Goal: Task Accomplishment & Management: Manage account settings

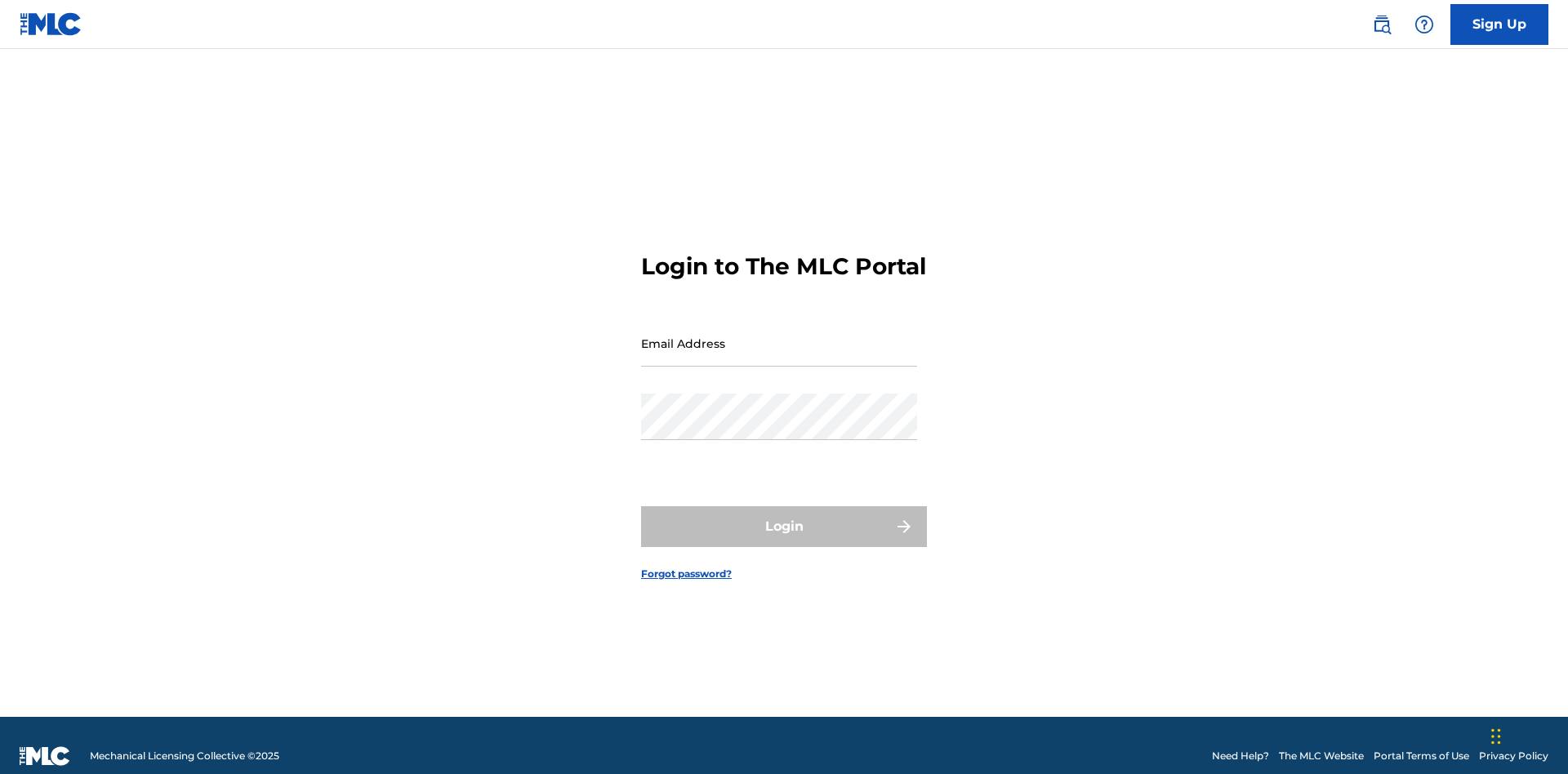
scroll to position [22, 0]
click at [779, 336] on input "Email Address" at bounding box center [779, 343] width 276 height 47
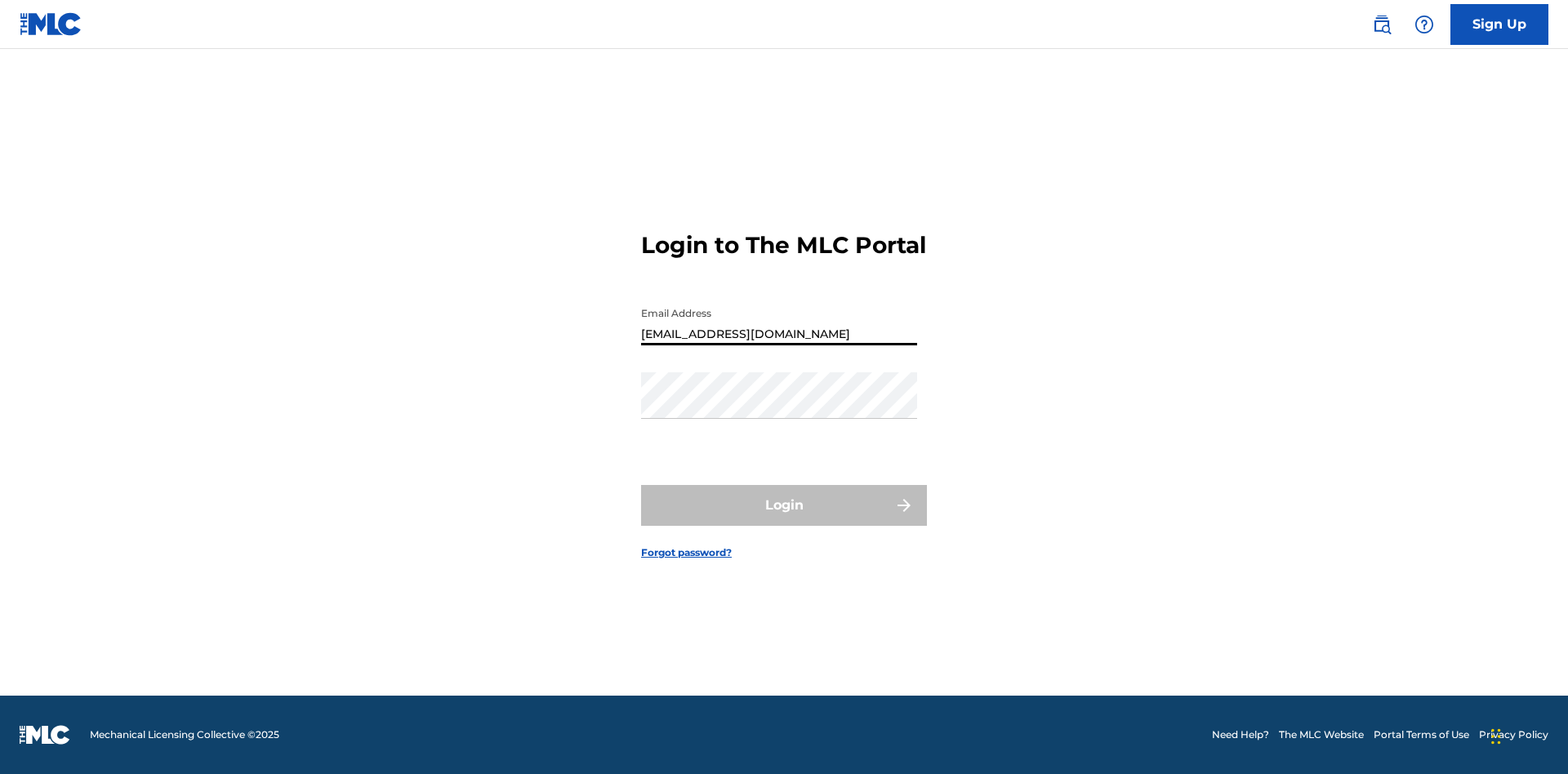
type input "Duke.McTesterson@gmail.com"
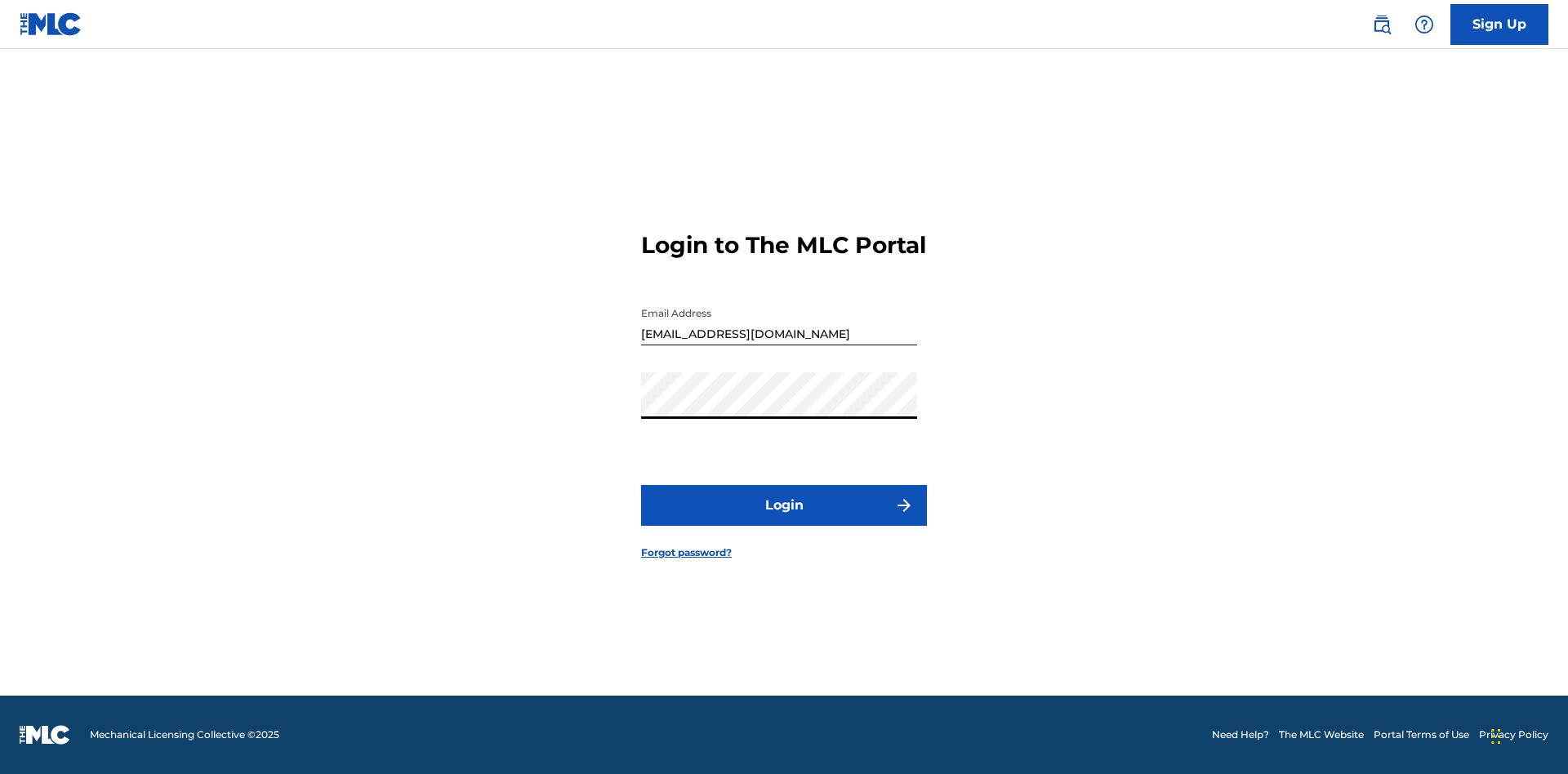
click at [784, 519] on button "Login" at bounding box center [784, 505] width 286 height 41
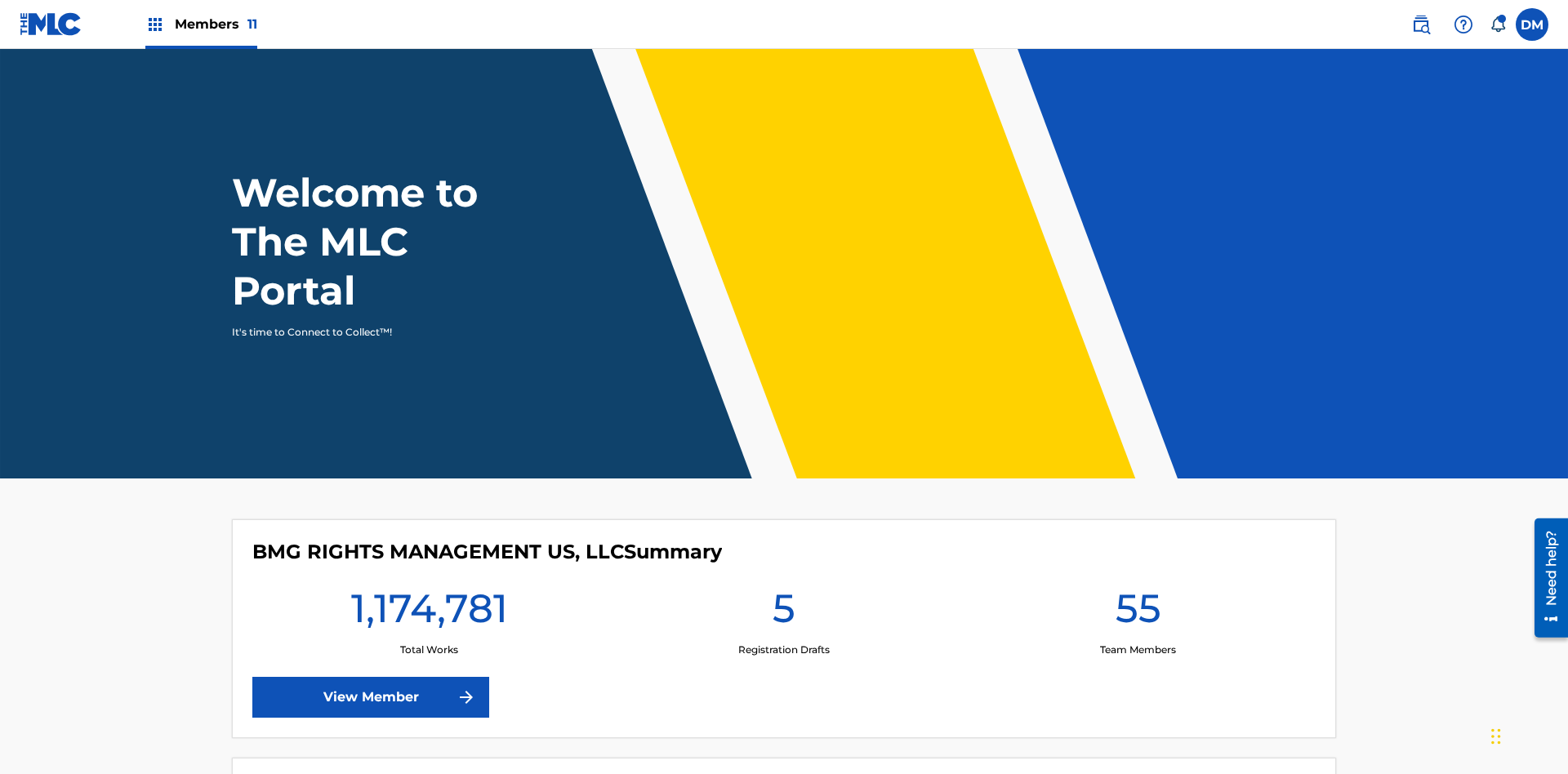
click at [201, 24] on span "Members 11" at bounding box center [215, 24] width 82 height 19
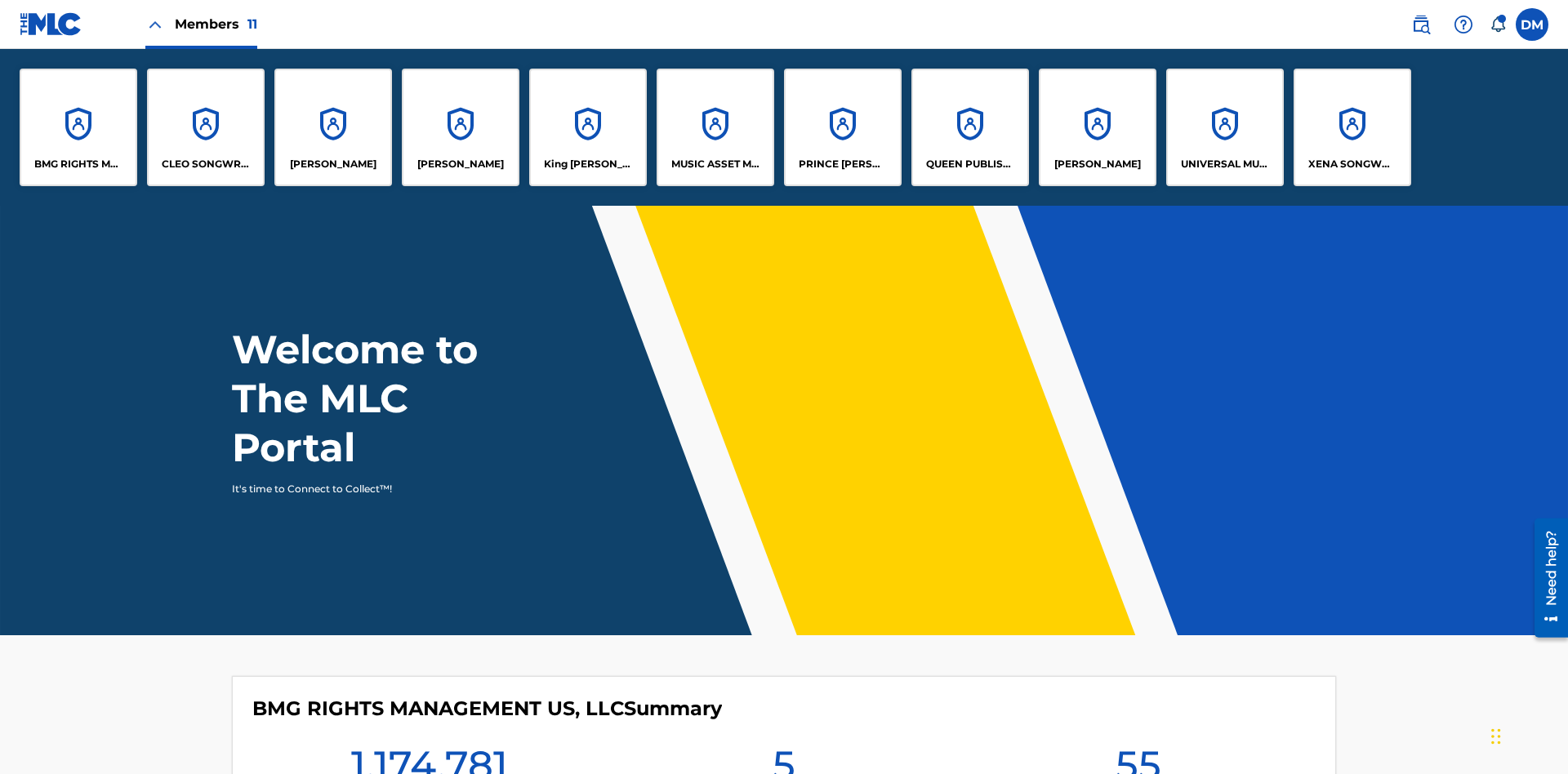
click at [587, 164] on p "King [PERSON_NAME]" at bounding box center [588, 164] width 89 height 15
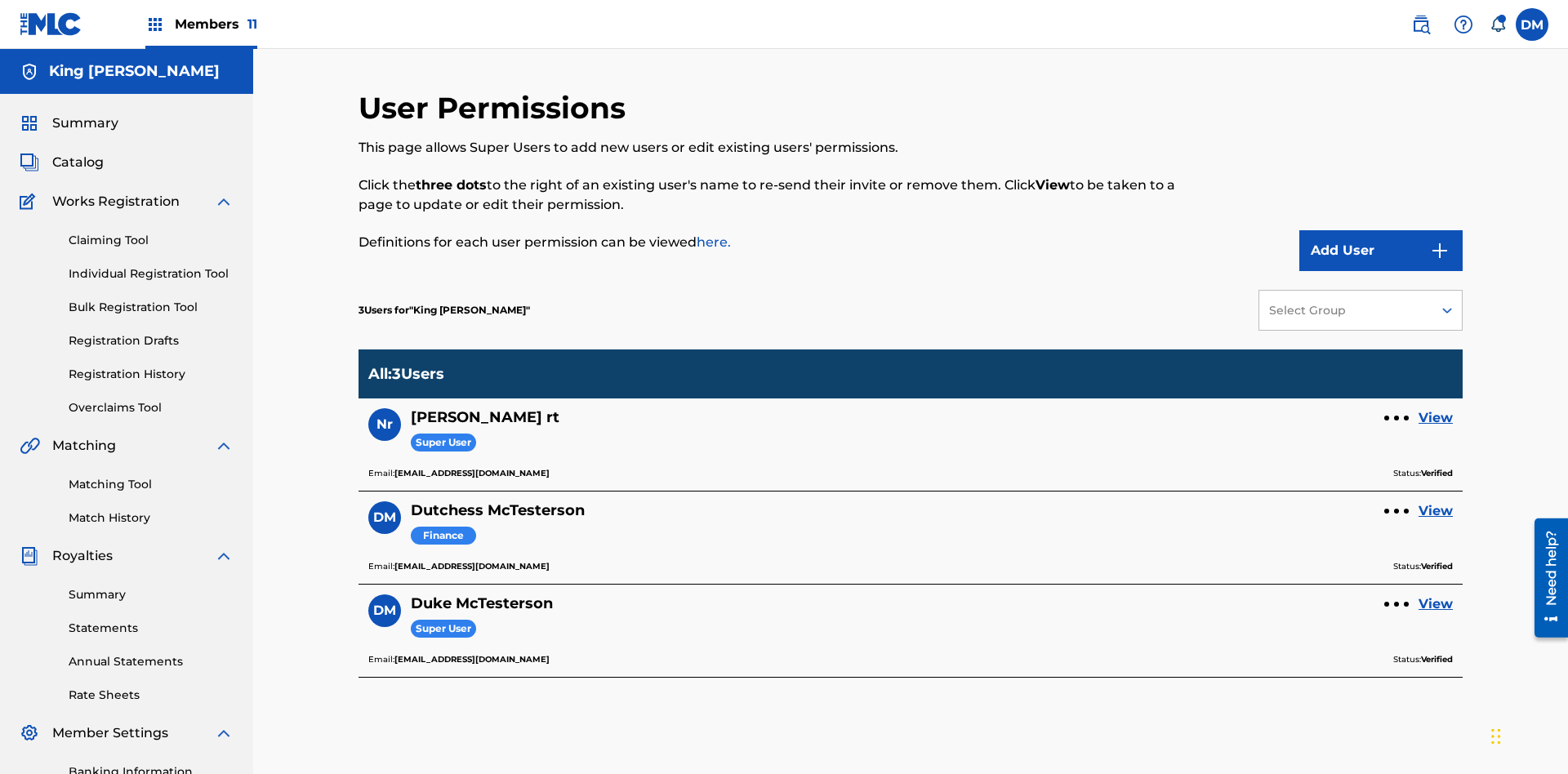
click at [1435, 502] on link "View" at bounding box center [1435, 512] width 34 height 20
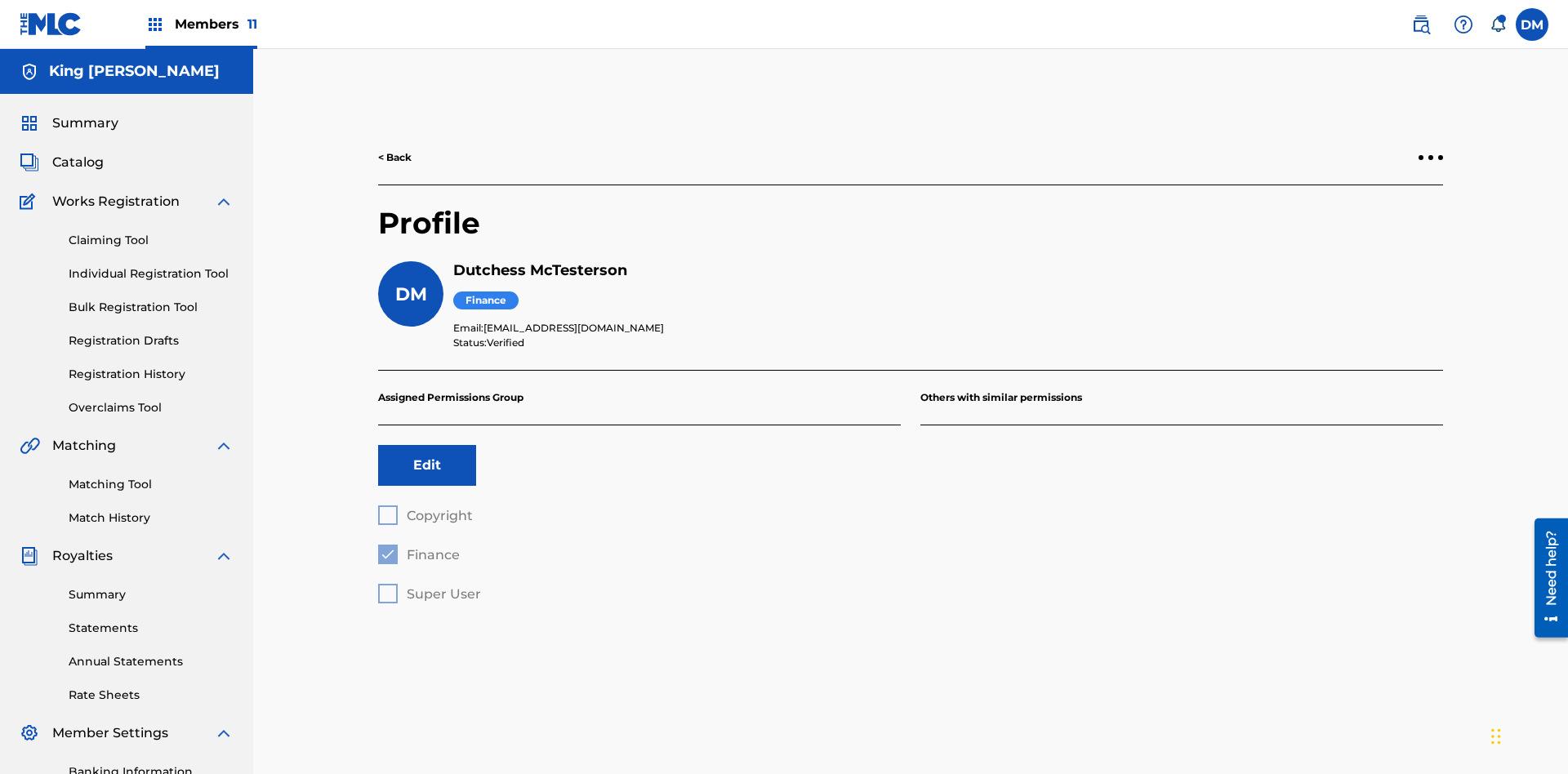
scroll to position [238, 0]
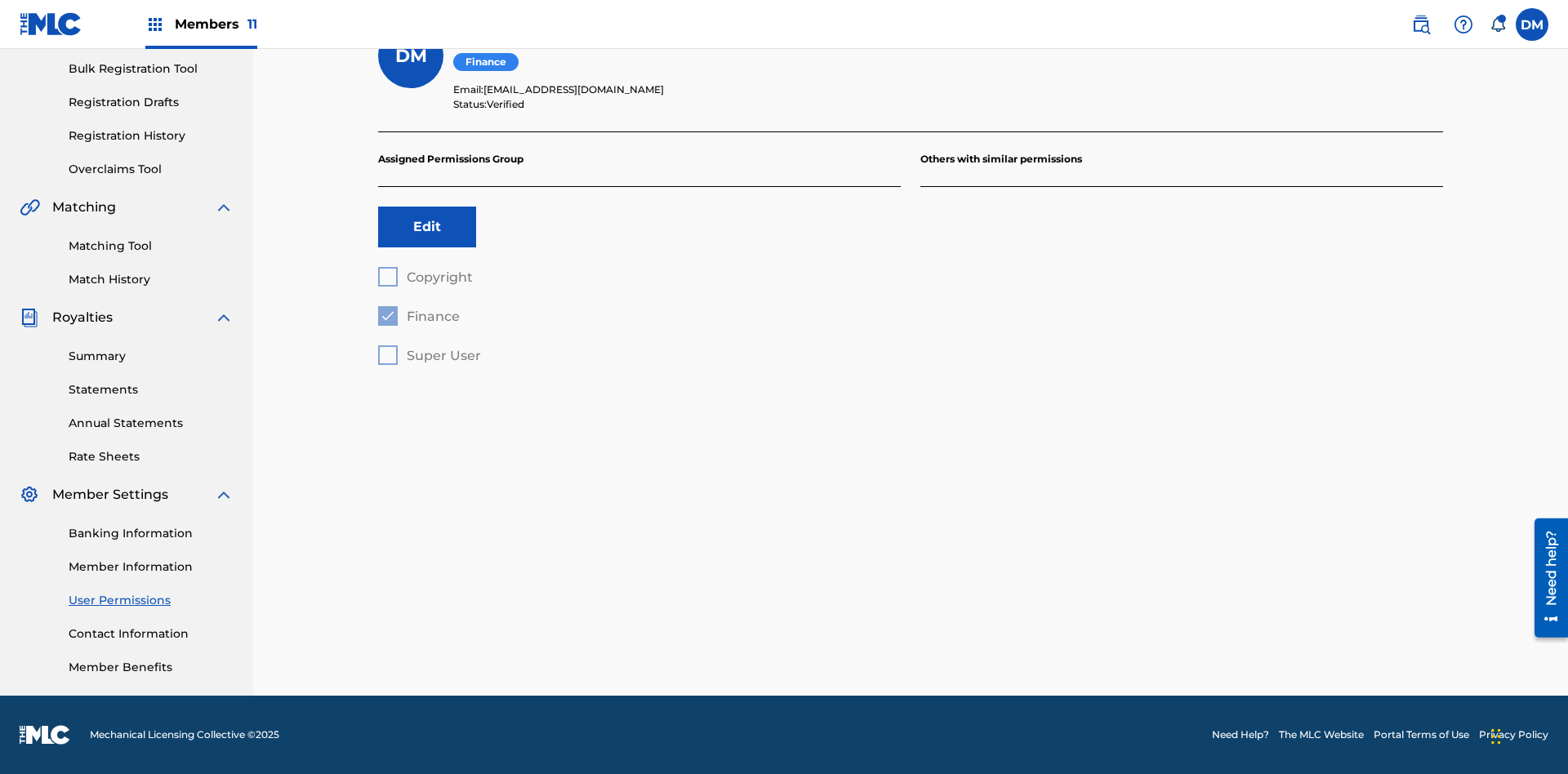
click at [427, 227] on button "Edit" at bounding box center [427, 227] width 98 height 41
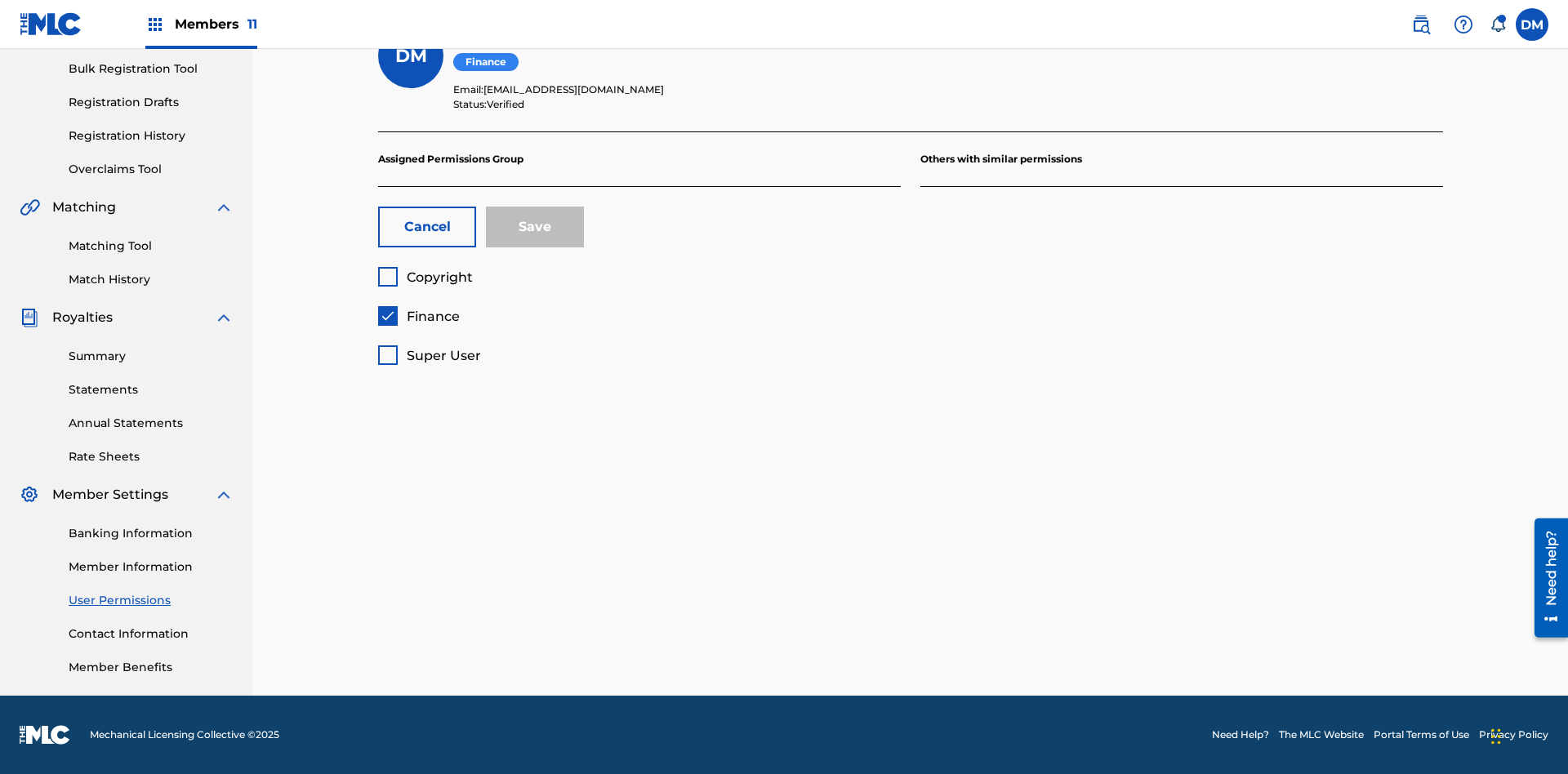
click at [418, 316] on span "Finance" at bounding box center [434, 316] width 53 height 16
click at [429, 355] on span "Super User" at bounding box center [443, 355] width 74 height 16
click at [535, 227] on button "Save" at bounding box center [535, 227] width 98 height 41
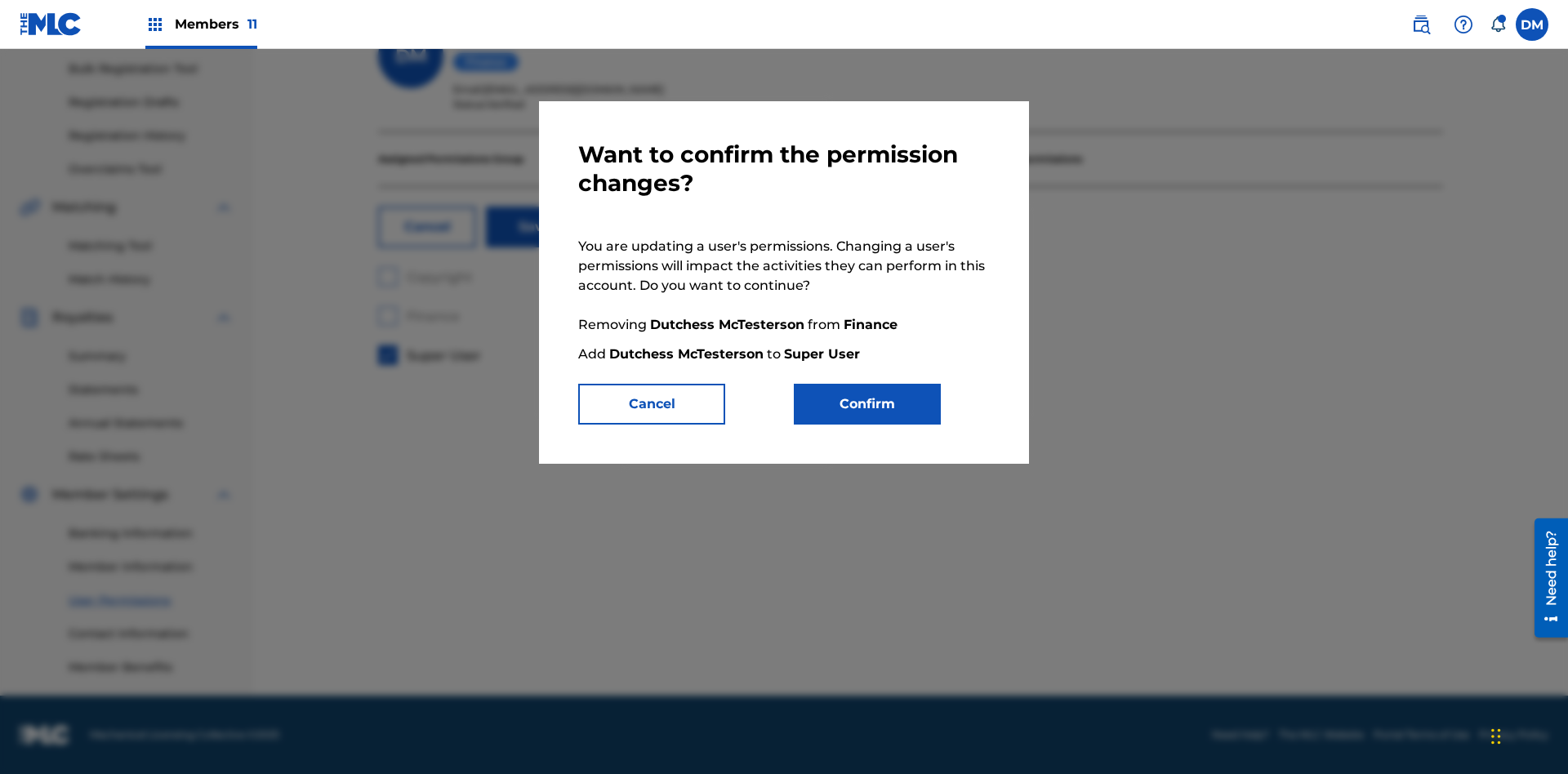
click at [867, 404] on button "Confirm" at bounding box center [867, 404] width 147 height 41
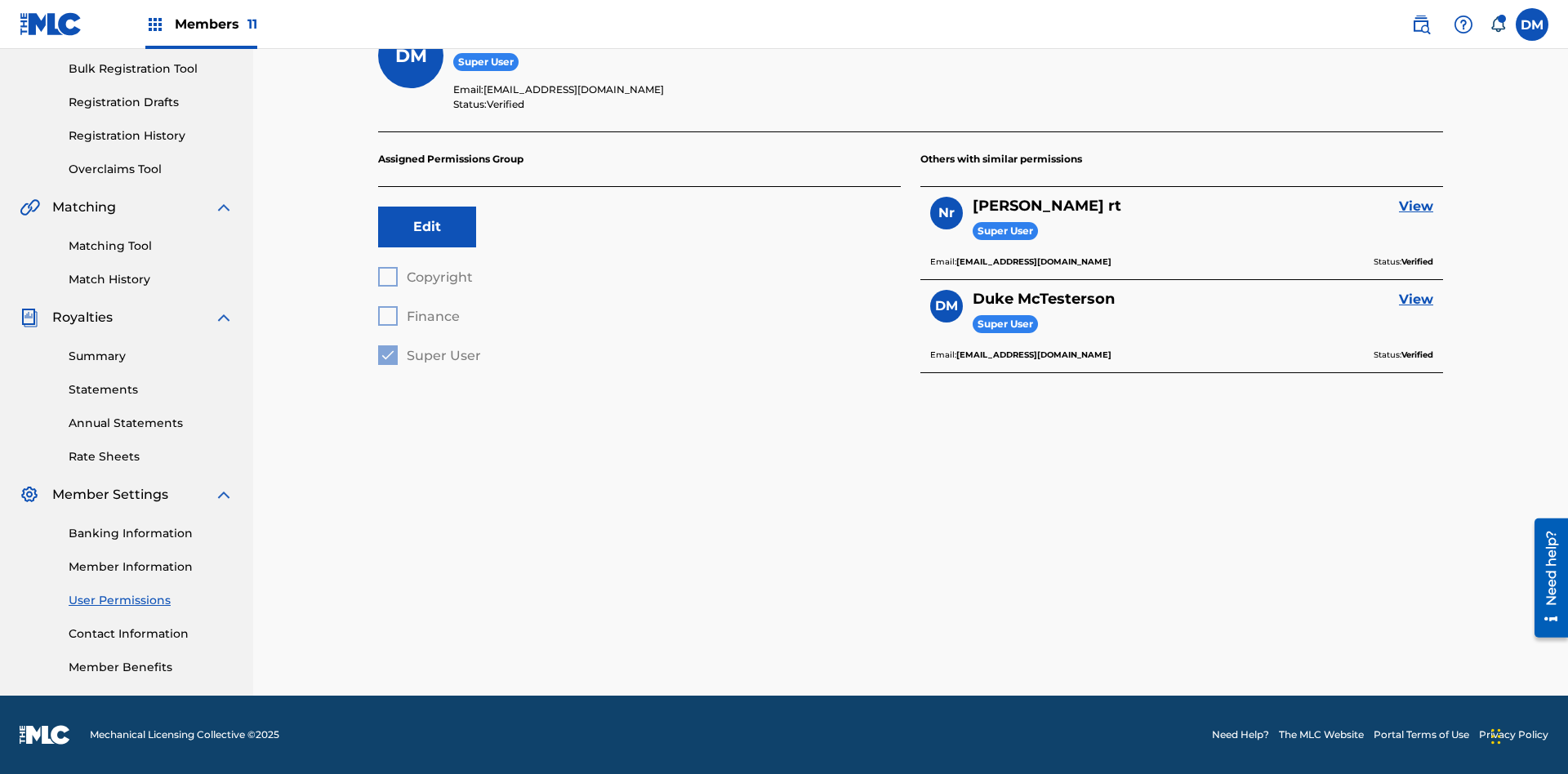
click at [1531, 24] on label at bounding box center [1531, 24] width 32 height 32
click at [1531, 24] on input "[PERSON_NAME] [PERSON_NAME] [PERSON_NAME][EMAIL_ADDRESS][DOMAIN_NAME] Notificat…" at bounding box center [1531, 24] width 0 height 0
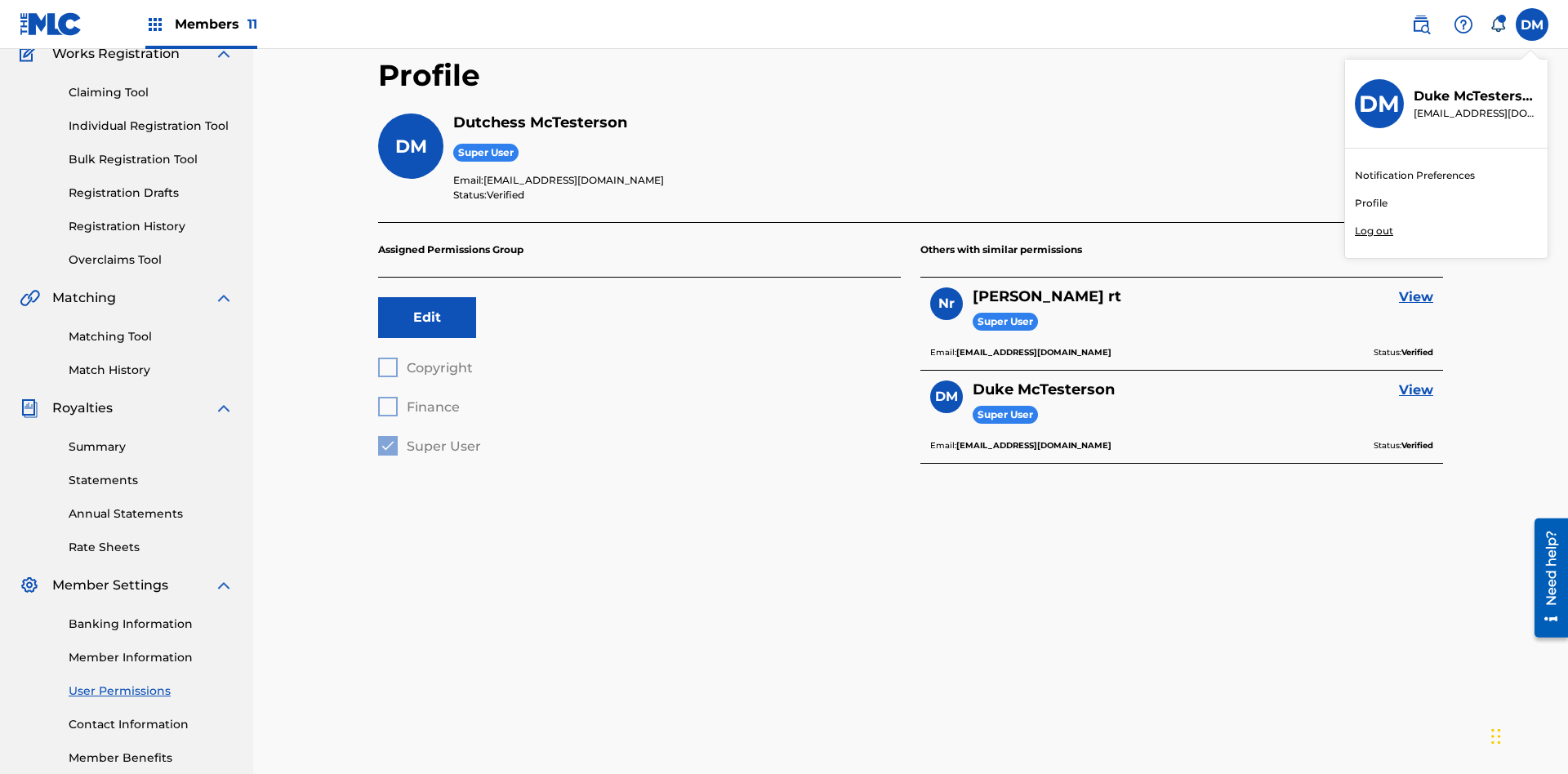
click at [1374, 231] on p "Log out" at bounding box center [1374, 231] width 38 height 15
click at [1531, 24] on input "[PERSON_NAME] [PERSON_NAME] [PERSON_NAME][EMAIL_ADDRESS][DOMAIN_NAME] Notificat…" at bounding box center [1531, 24] width 0 height 0
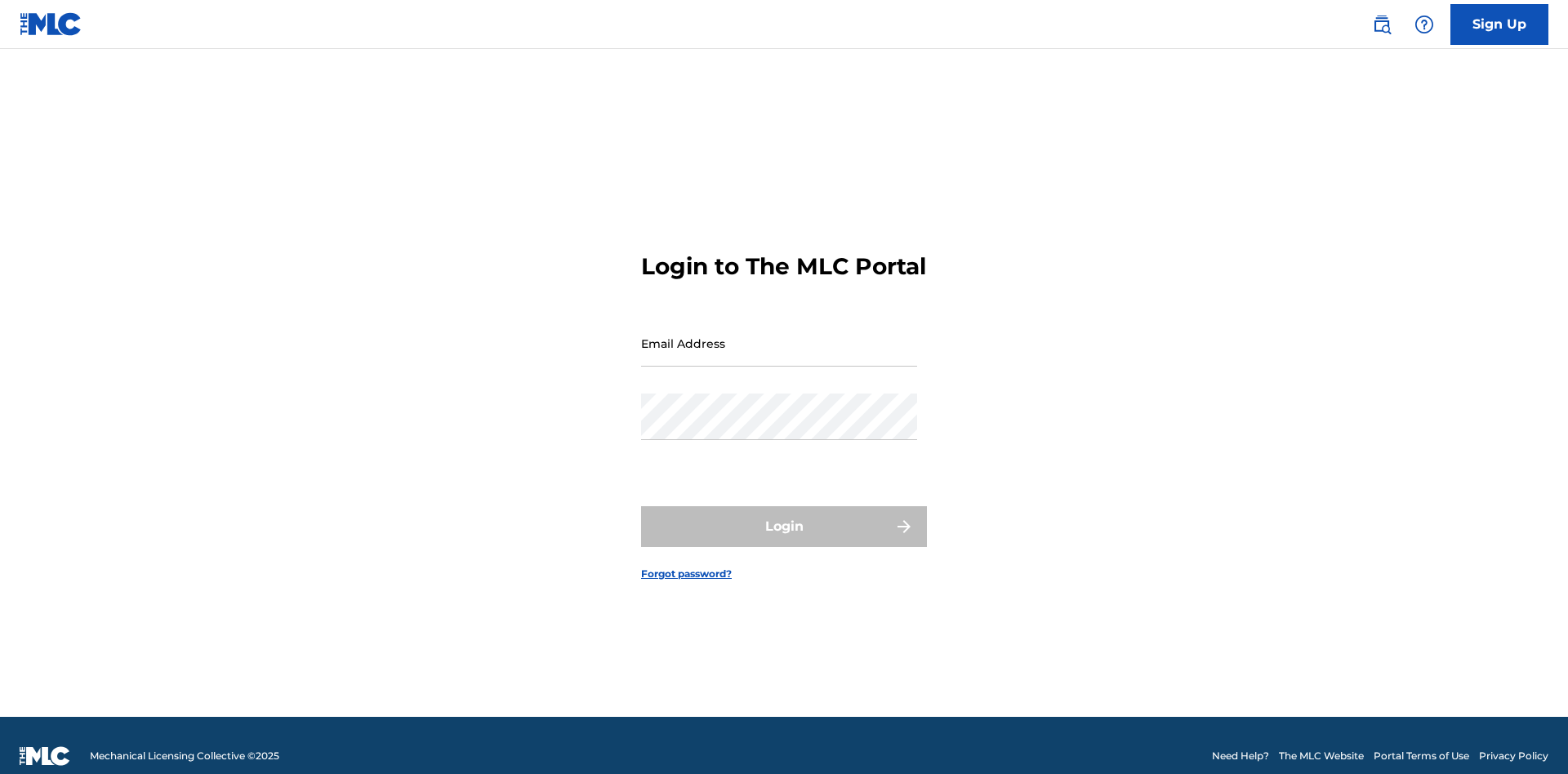
click at [779, 336] on input "Email Address" at bounding box center [779, 343] width 276 height 47
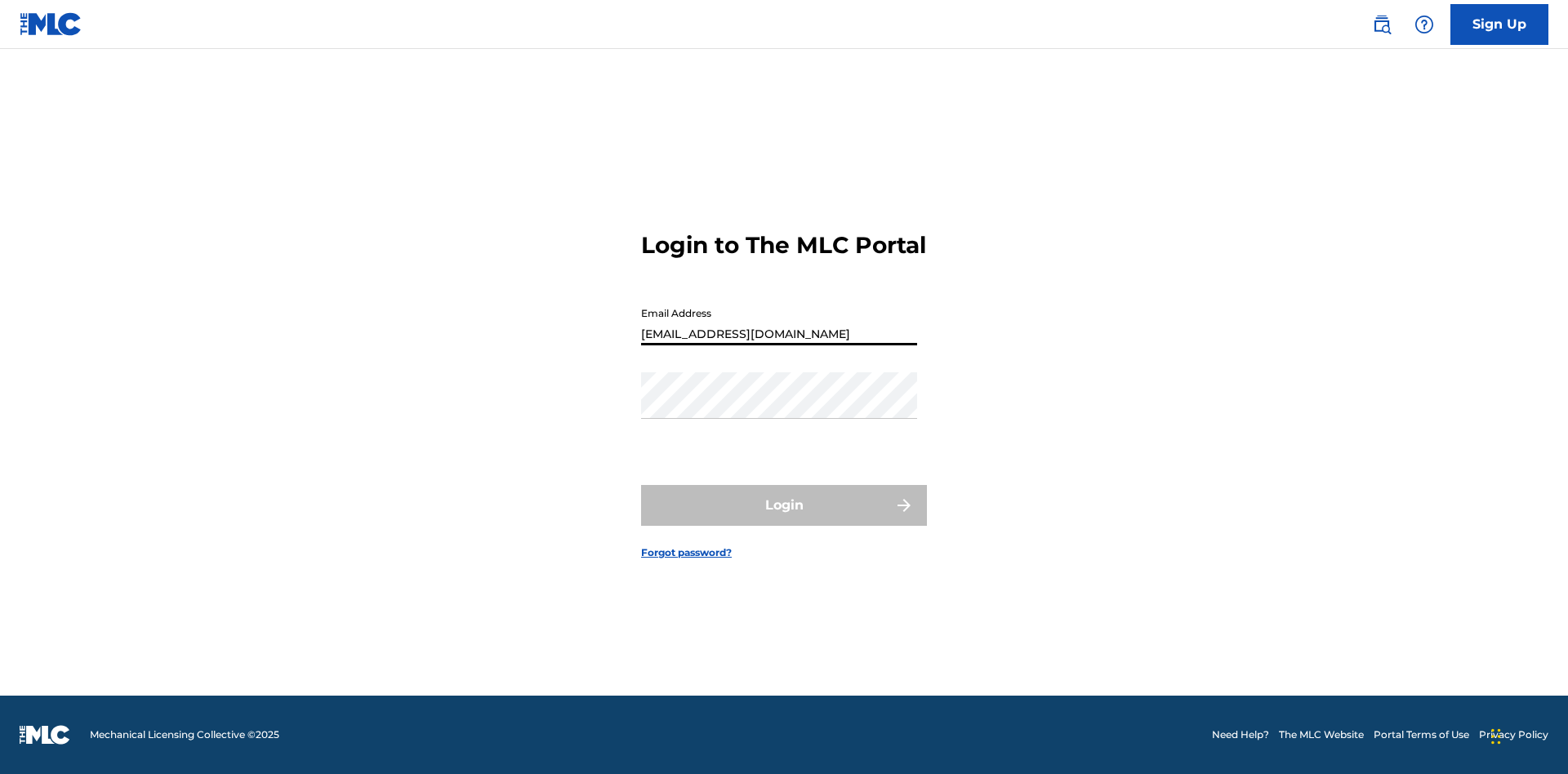
type input "Dutchess.McTesterson@gmail.com"
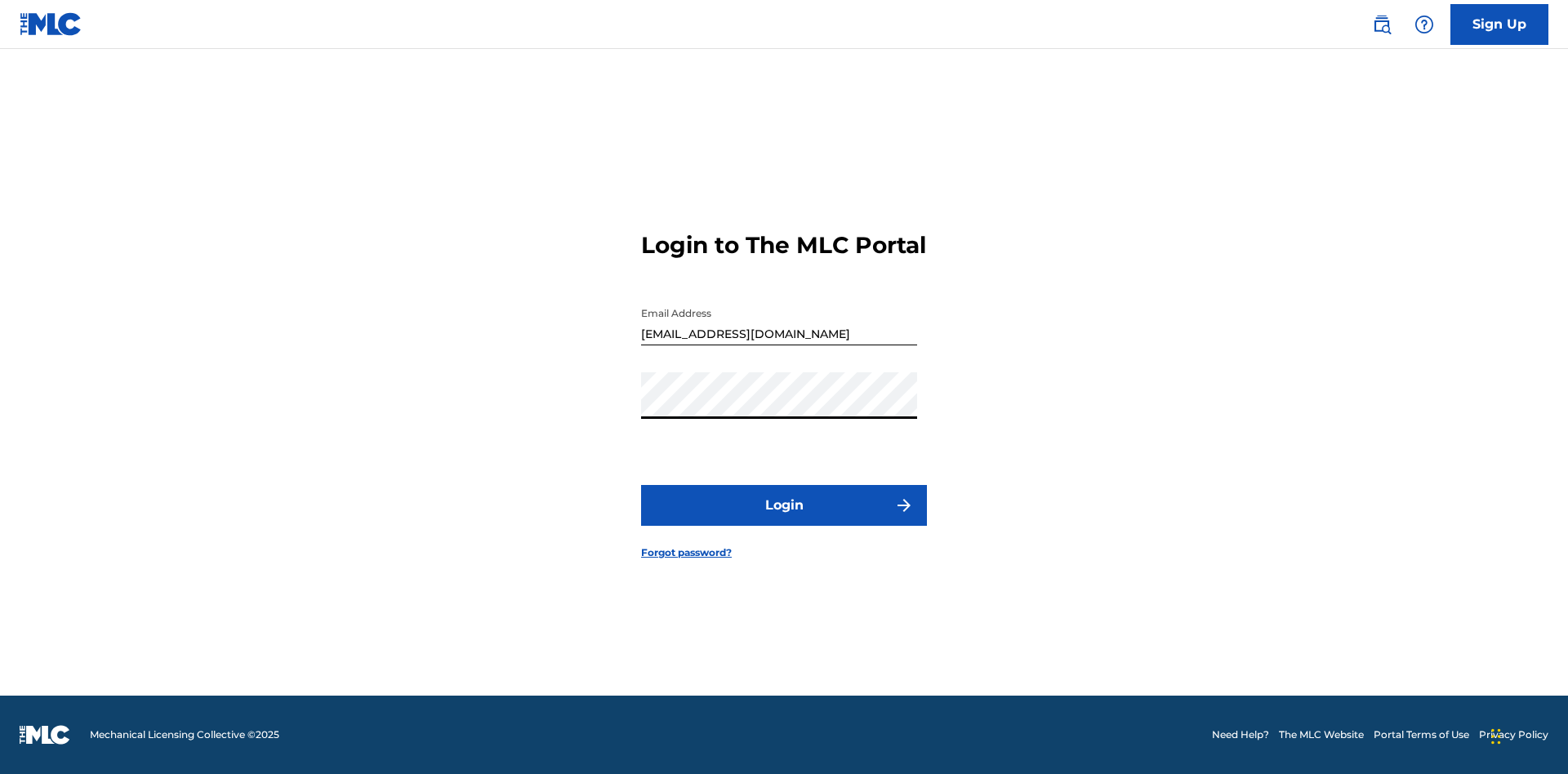
click at [784, 519] on button "Login" at bounding box center [784, 505] width 286 height 41
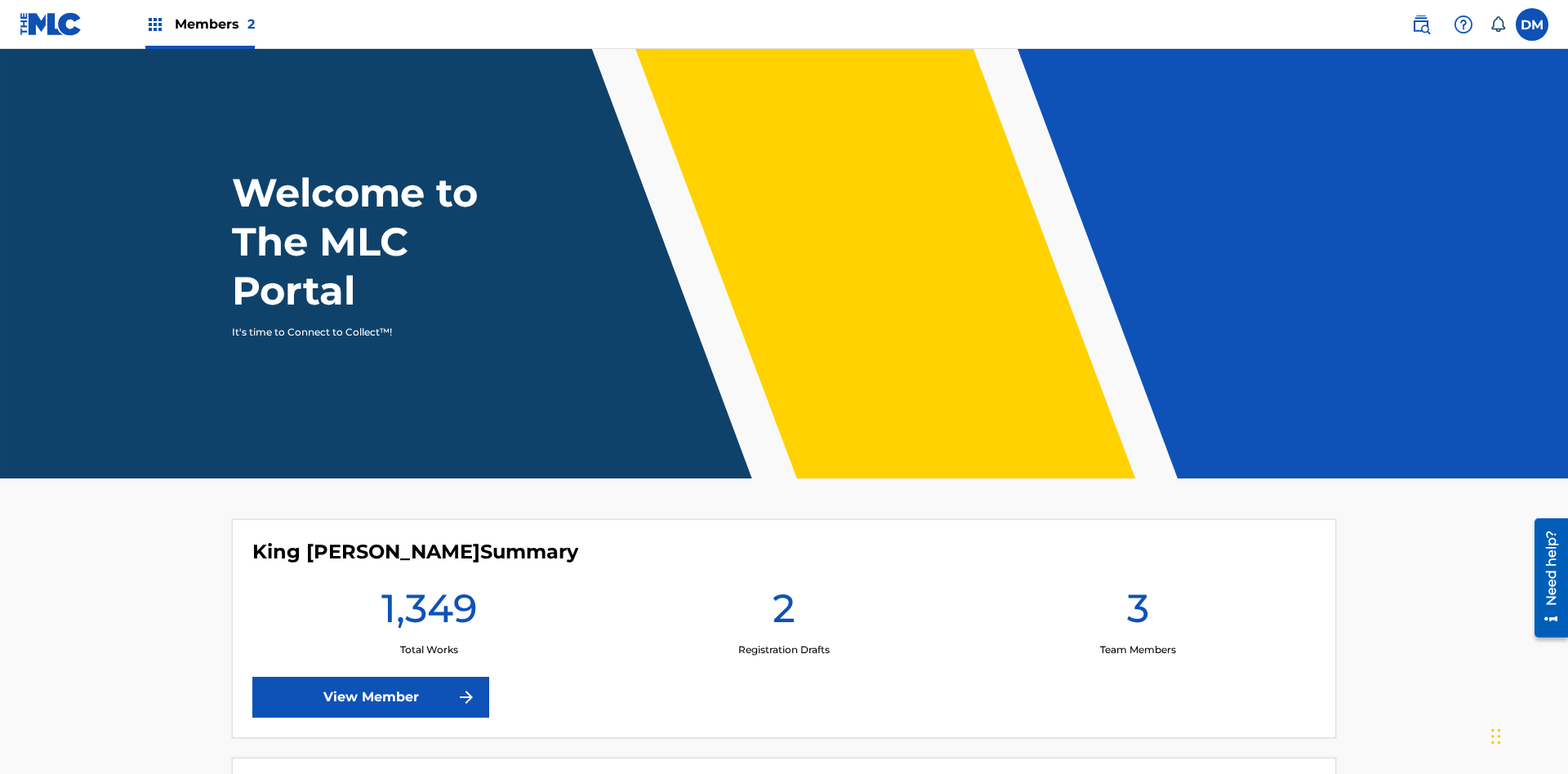
click at [199, 24] on span "Members 2" at bounding box center [214, 24] width 80 height 19
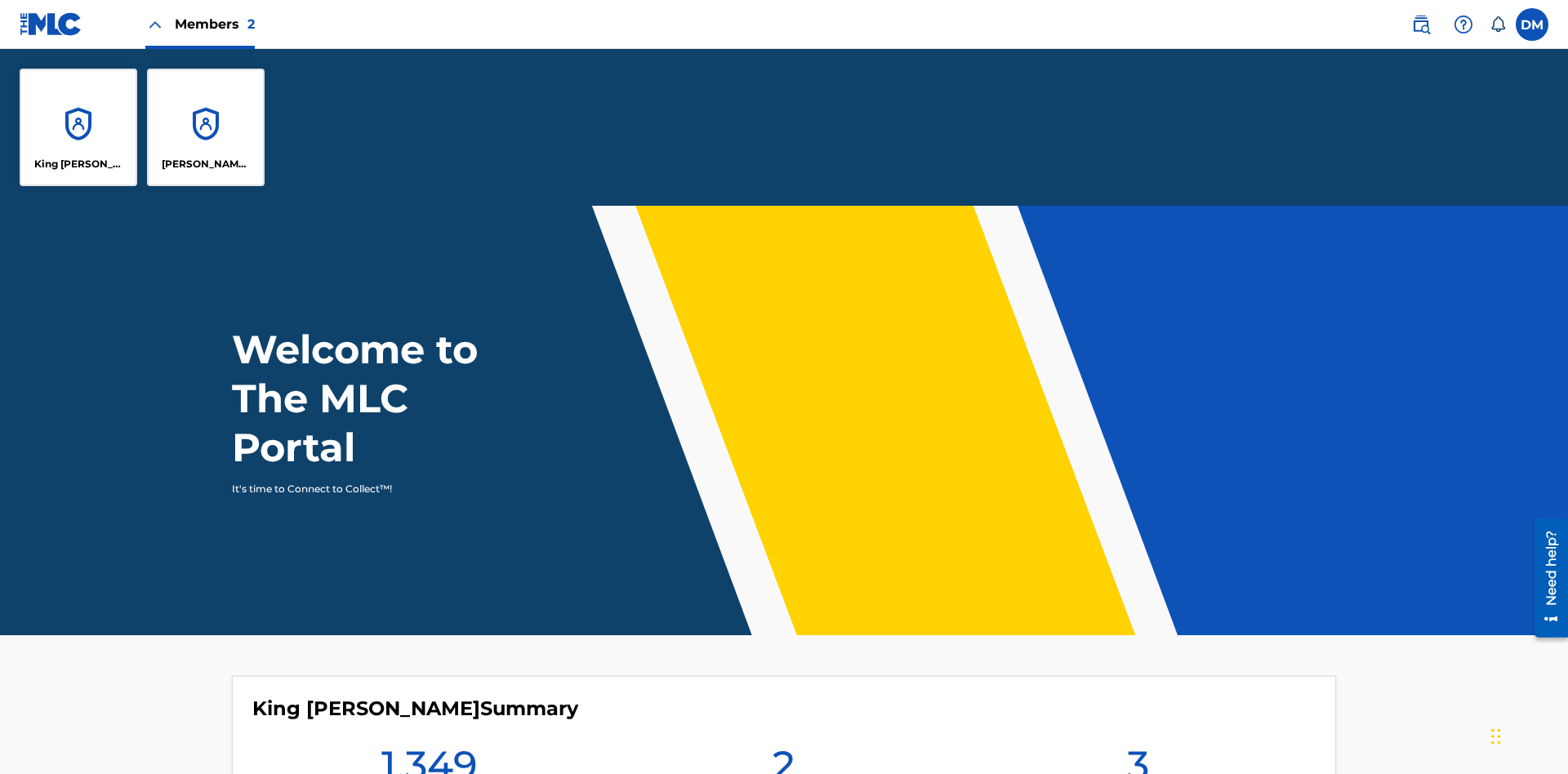
click at [78, 164] on p "King [PERSON_NAME]" at bounding box center [78, 164] width 89 height 15
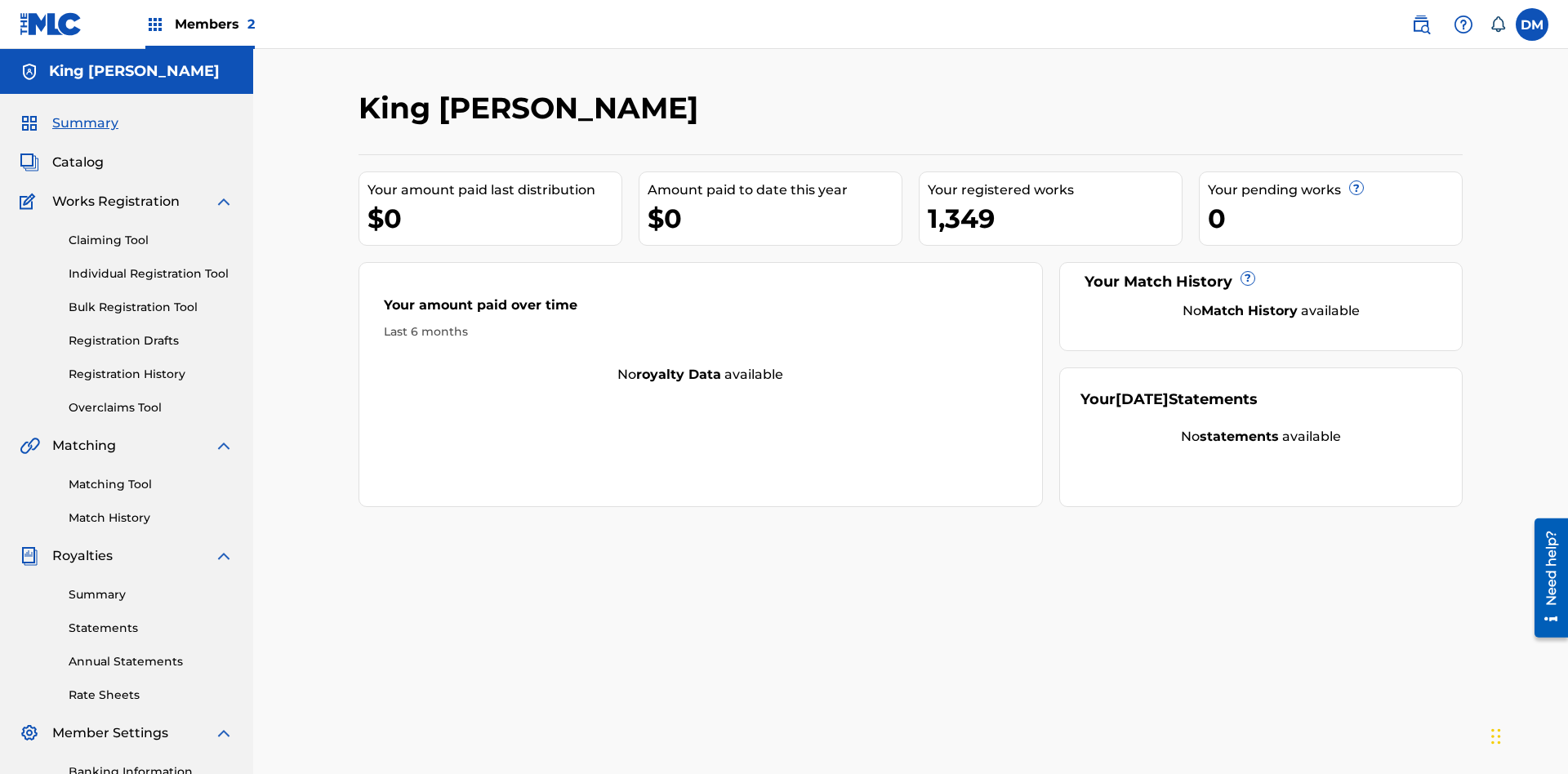
click at [84, 114] on span "Summary" at bounding box center [86, 124] width 66 height 20
click at [151, 476] on link "Matching Tool" at bounding box center [151, 484] width 165 height 17
click at [151, 510] on link "Match History" at bounding box center [151, 518] width 165 height 17
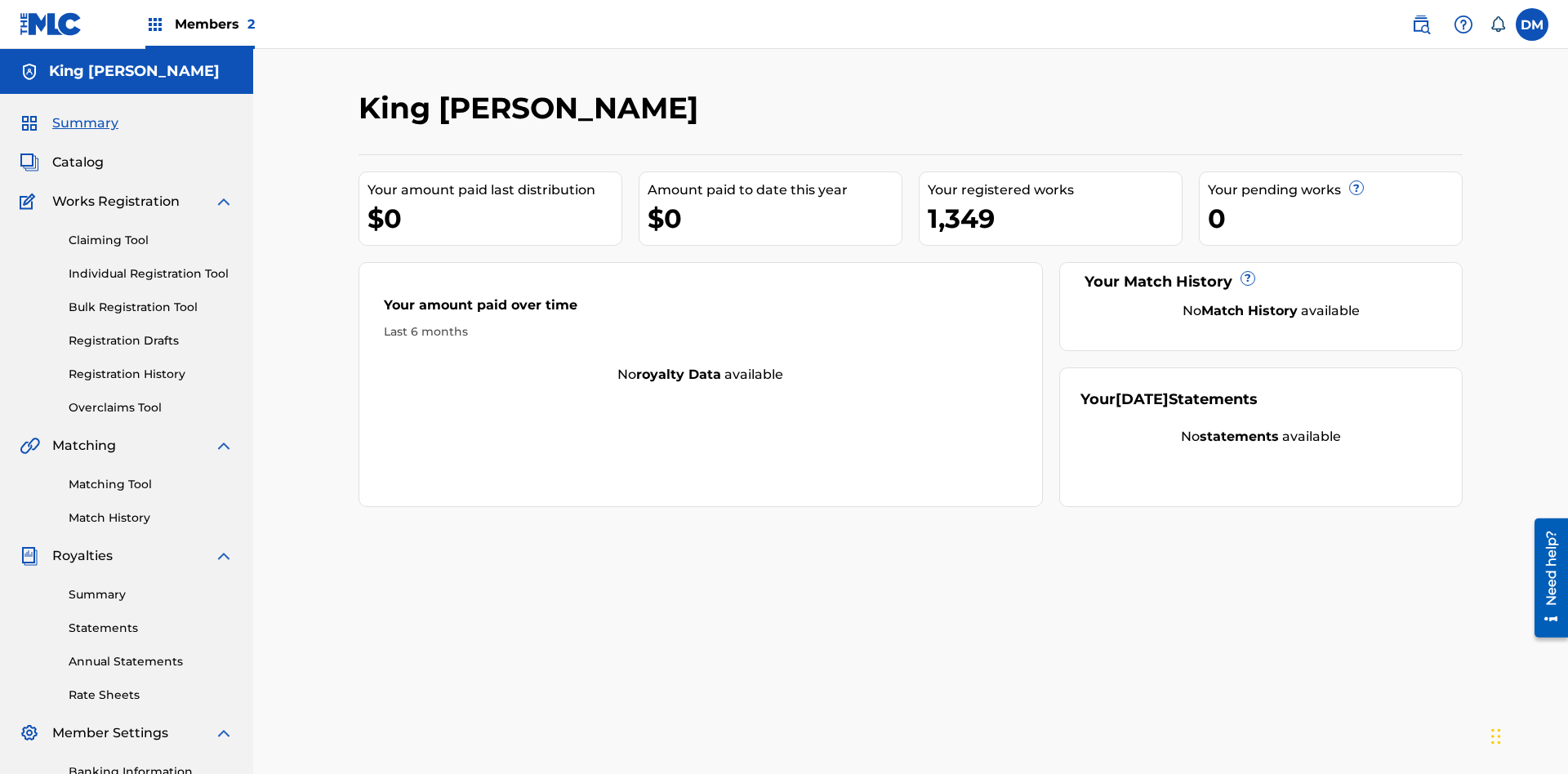
click at [151, 399] on link "Overclaims Tool" at bounding box center [151, 408] width 165 height 17
click at [77, 153] on span "Catalog" at bounding box center [78, 163] width 51 height 20
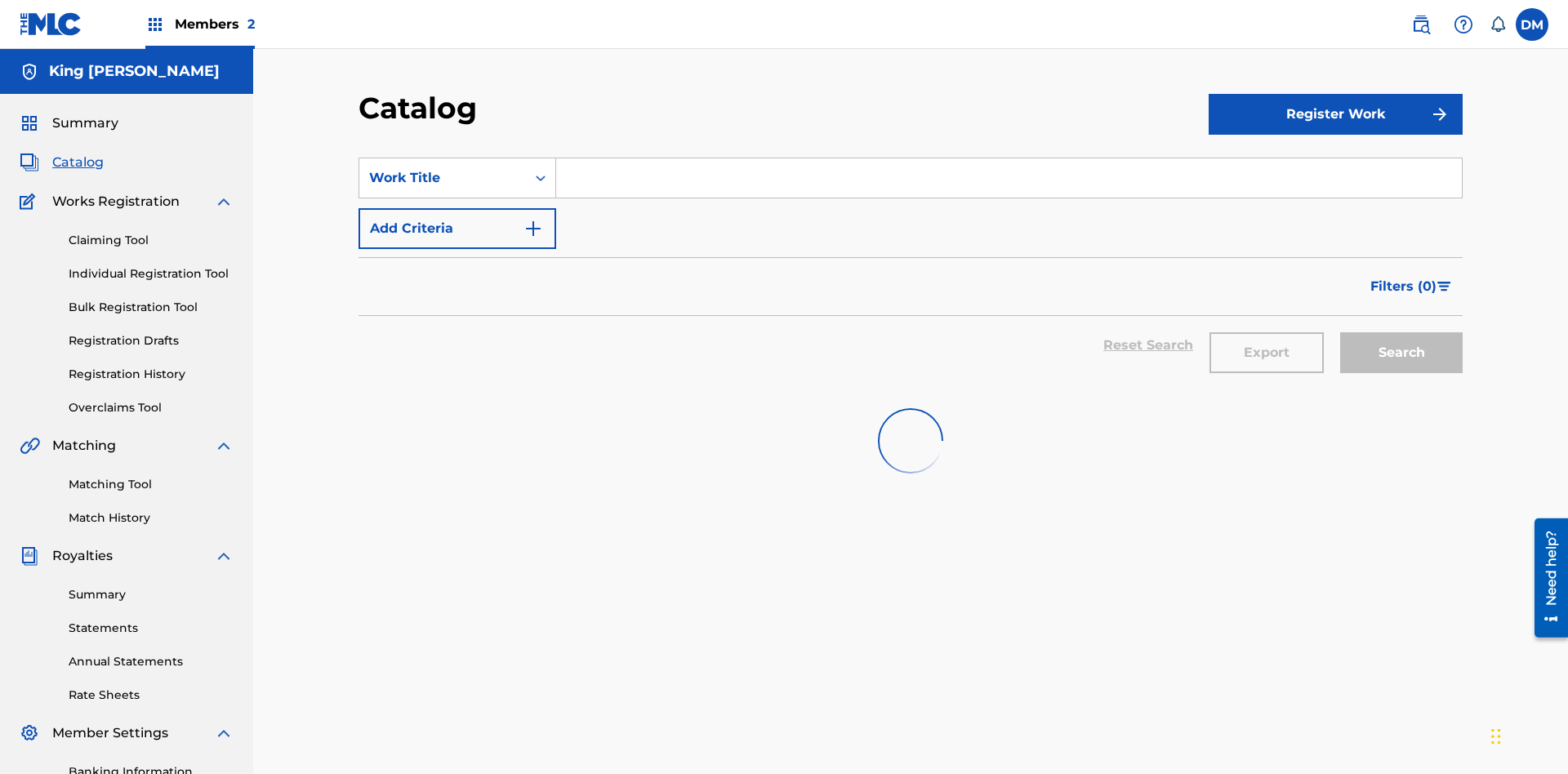
click at [151, 232] on link "Claiming Tool" at bounding box center [151, 240] width 165 height 17
click at [151, 266] on link "Individual Registration Tool" at bounding box center [151, 274] width 165 height 17
click at [151, 299] on link "Bulk Registration Tool" at bounding box center [151, 307] width 165 height 17
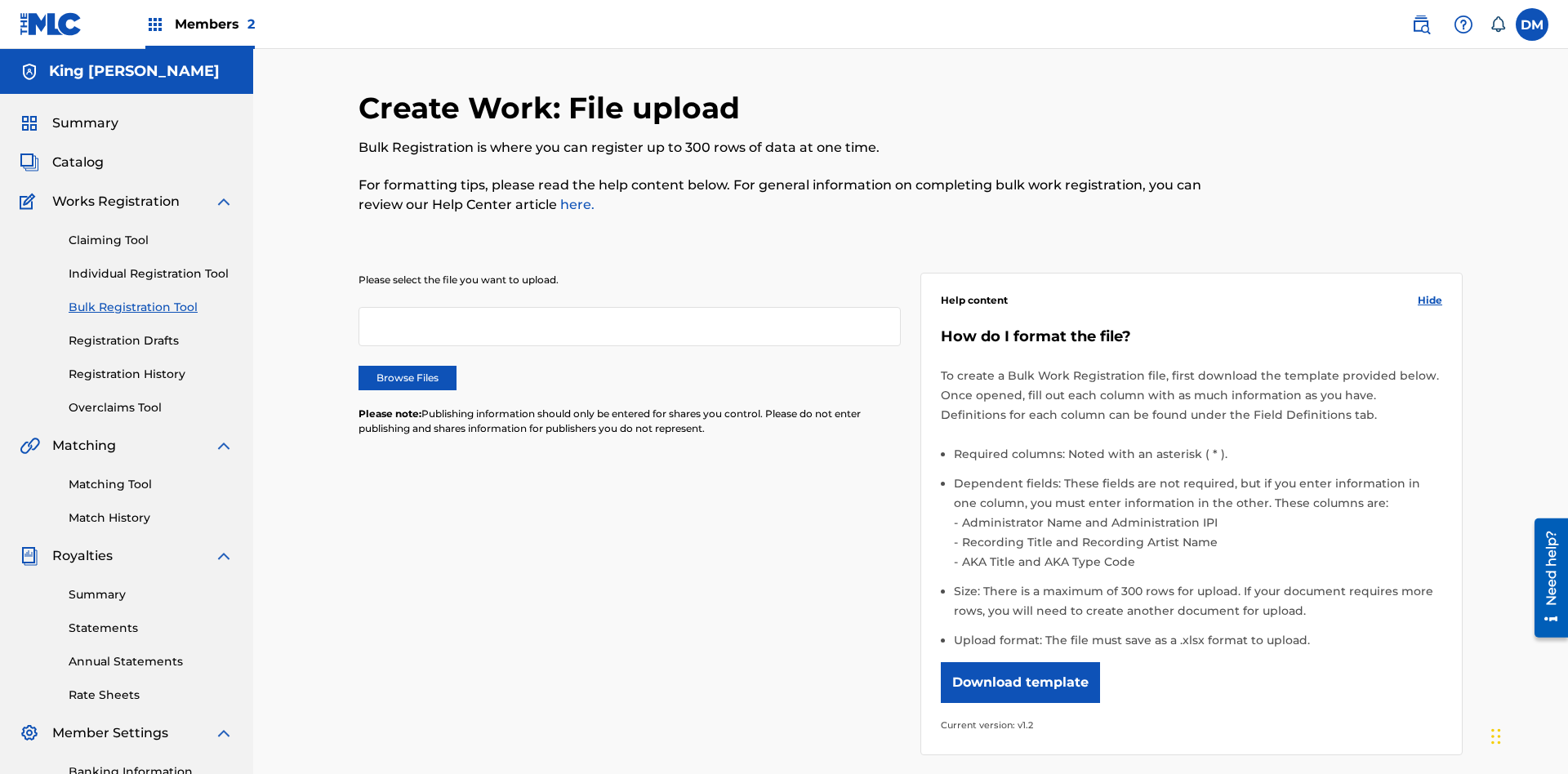
click at [82, 332] on link "Registration Drafts" at bounding box center [151, 340] width 165 height 17
click at [151, 365] on link "Registration History" at bounding box center [151, 374] width 165 height 17
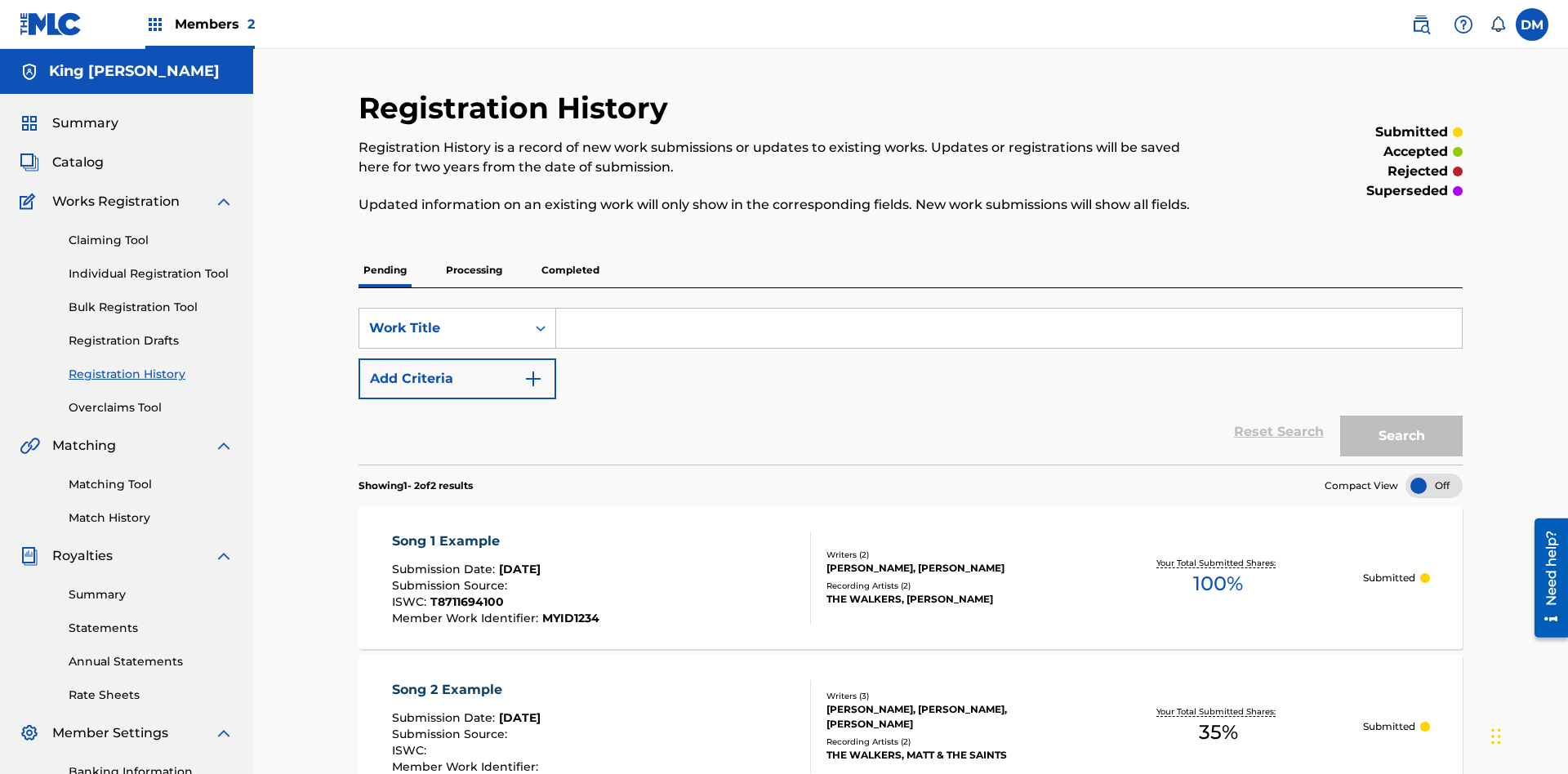
click at [151, 586] on link "Summary" at bounding box center [151, 595] width 165 height 17
click at [151, 620] on link "Statements" at bounding box center [151, 628] width 165 height 17
click at [151, 654] on link "Annual Statements" at bounding box center [151, 662] width 165 height 17
click at [151, 687] on link "Rate Sheets" at bounding box center [151, 695] width 165 height 17
click at [151, 763] on link "Banking Information" at bounding box center [151, 772] width 165 height 17
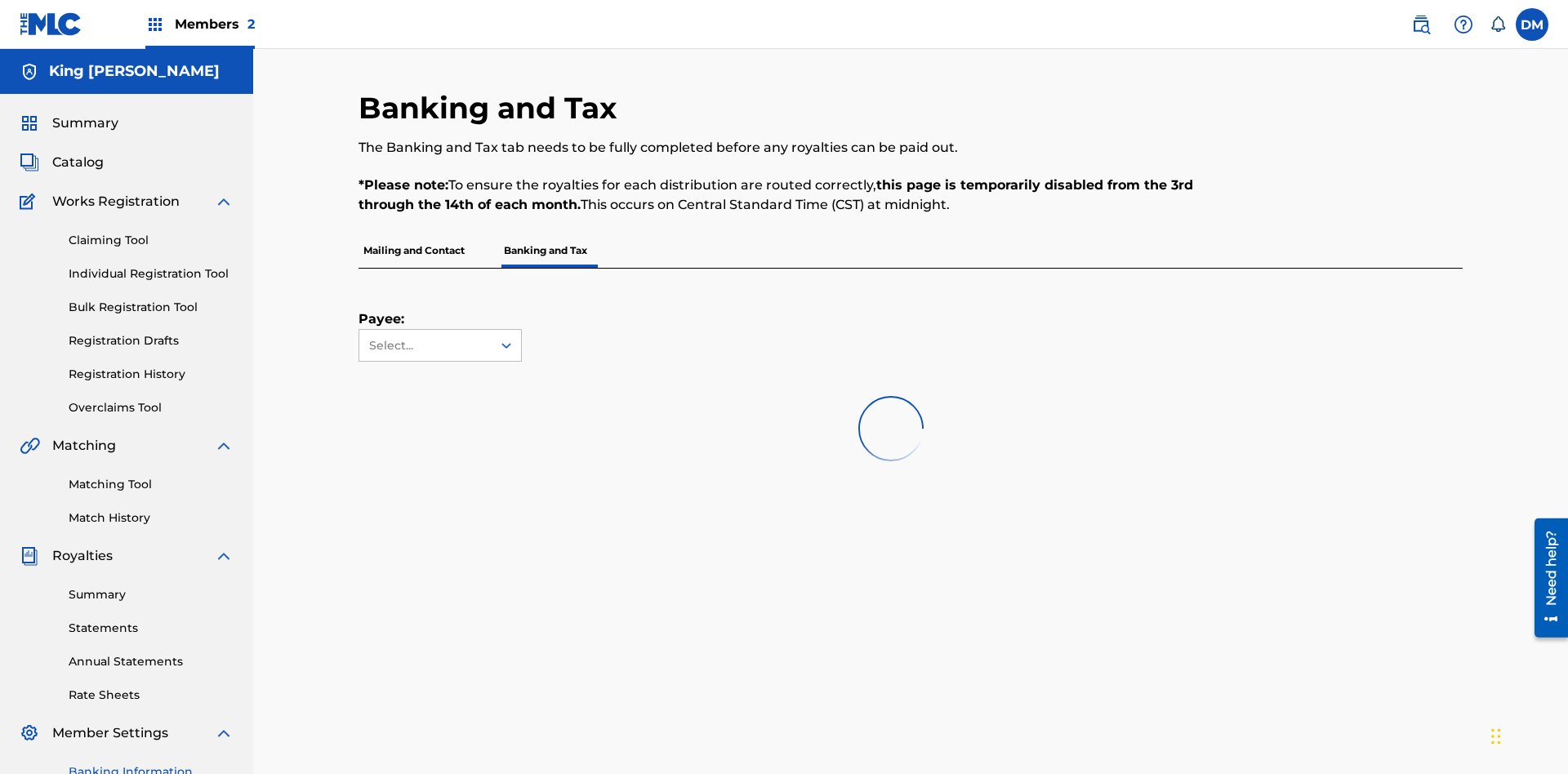
click at [1531, 24] on label at bounding box center [1531, 24] width 32 height 32
click at [1531, 24] on input "DM Dutchess McTesterson dutchess.mctesterson@gmail.com Notification Preferences…" at bounding box center [1531, 24] width 0 height 0
click at [0, 0] on p "Log out" at bounding box center [0, 0] width 0 height 0
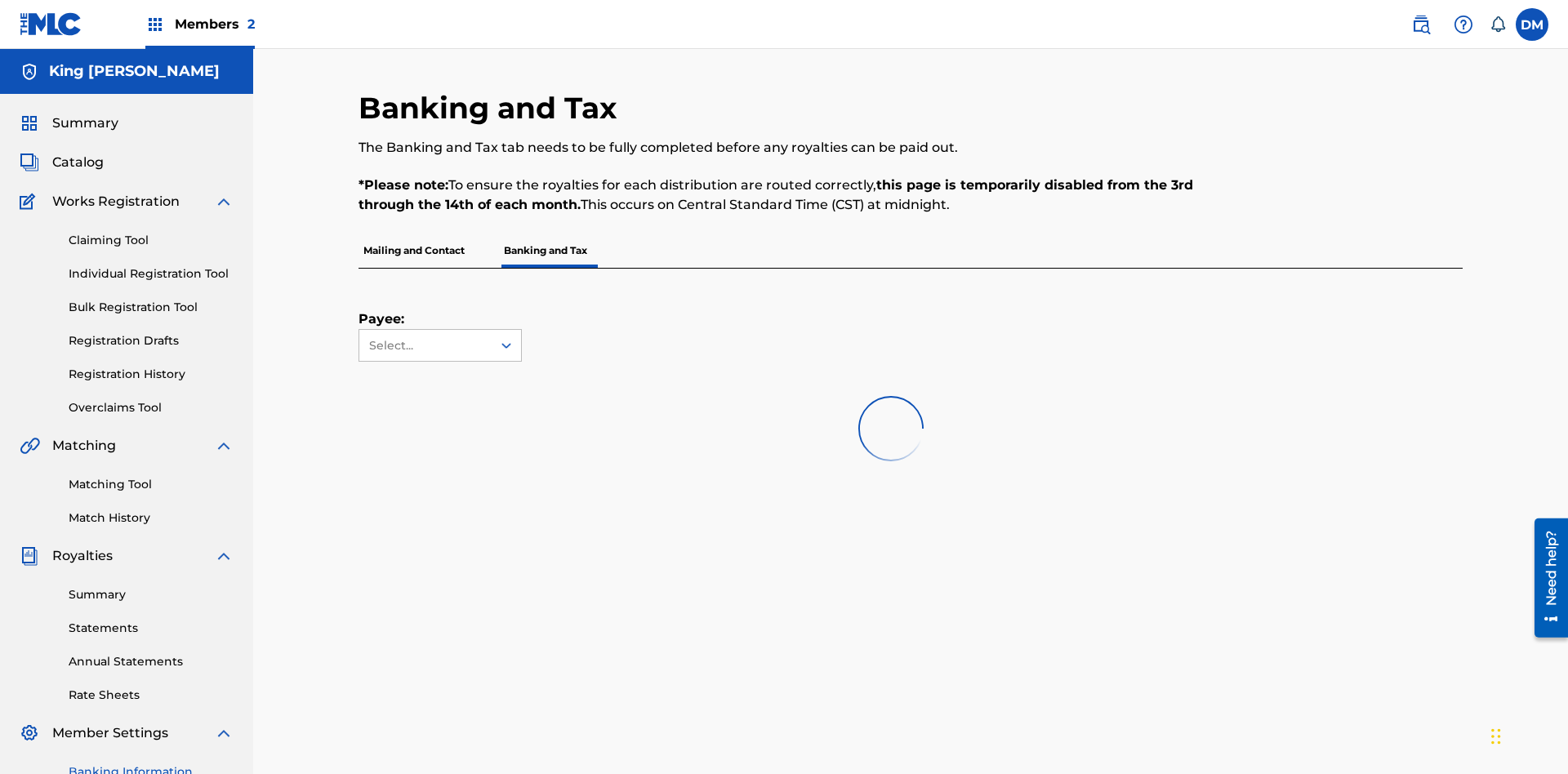
click at [1531, 24] on input "DM Dutchess McTesterson dutchess.mctesterson@gmail.com Notification Preferences…" at bounding box center [1531, 24] width 0 height 0
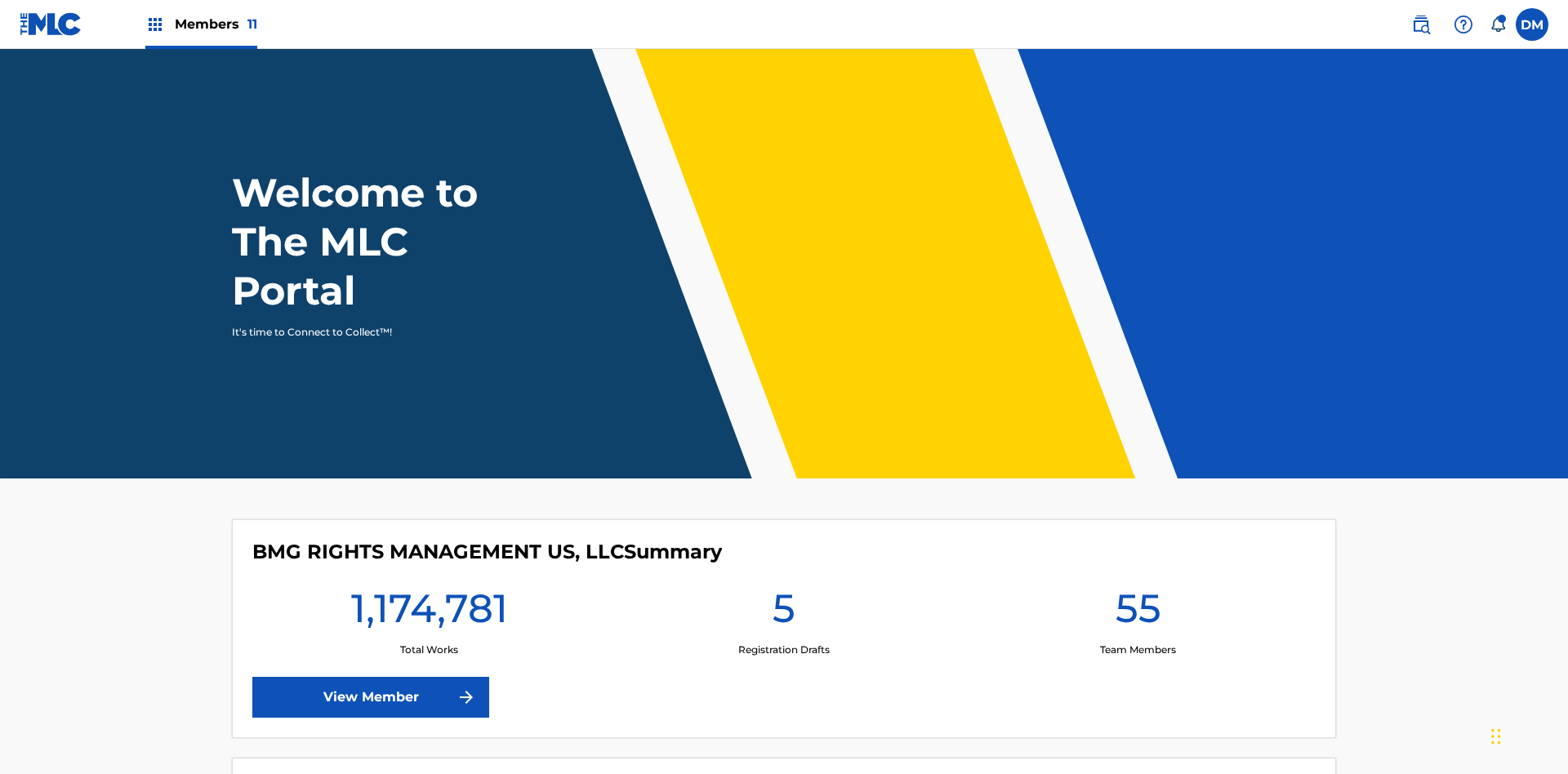
click at [201, 24] on span "Members 11" at bounding box center [215, 24] width 82 height 19
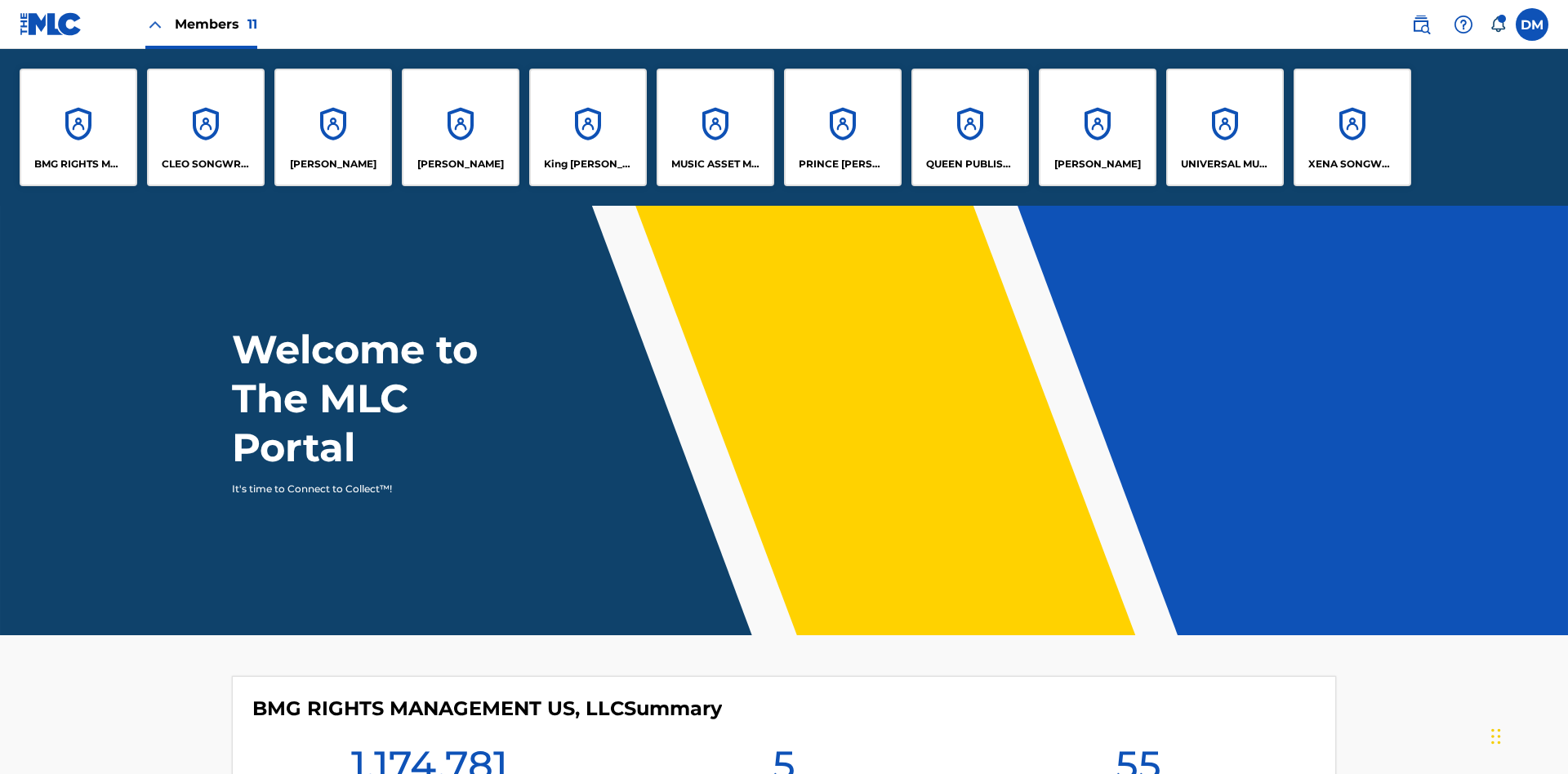
click at [587, 164] on p "King McTesterson" at bounding box center [588, 164] width 89 height 15
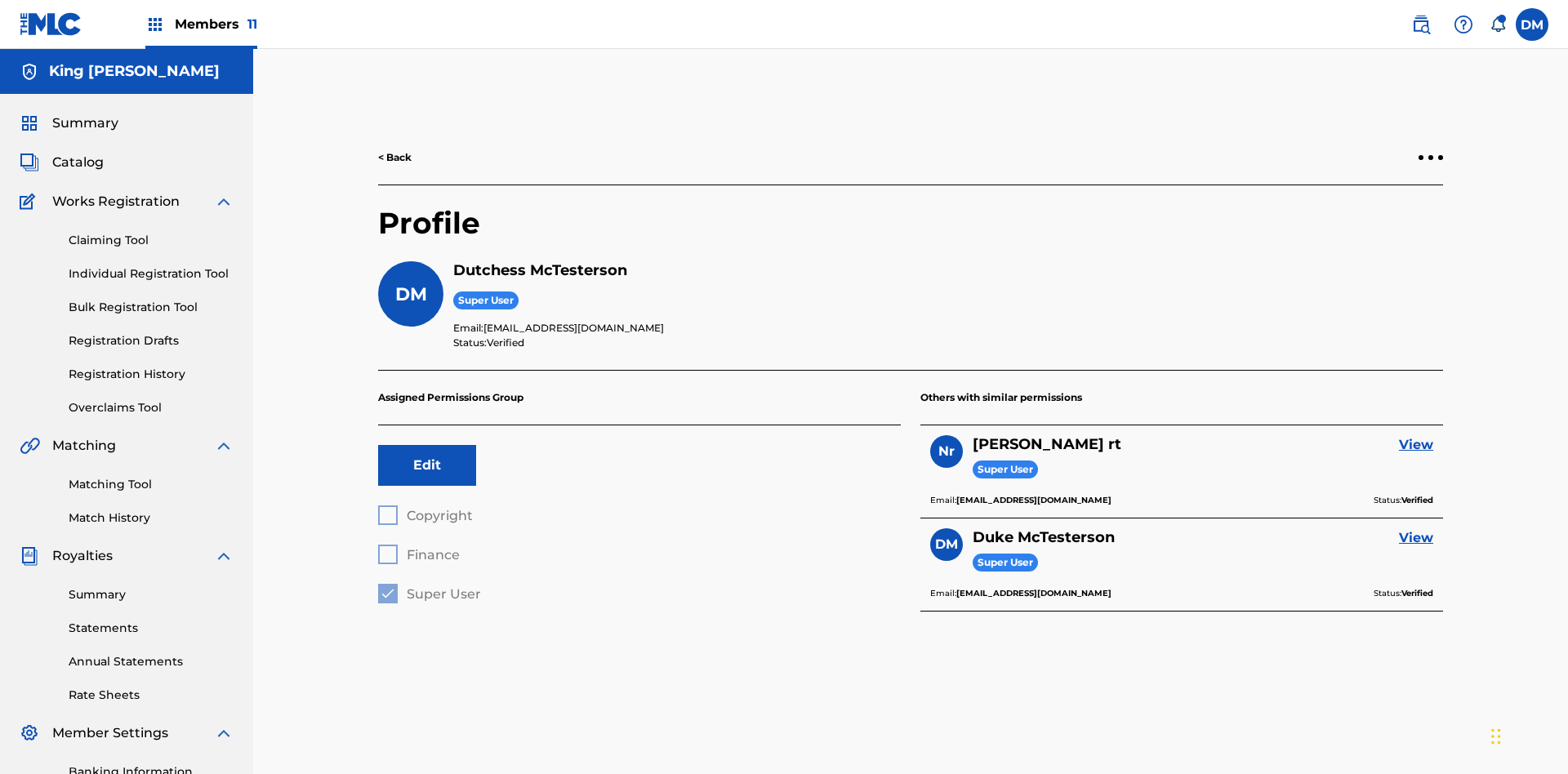
click at [427, 445] on button "Edit" at bounding box center [427, 465] width 98 height 41
click at [429, 586] on span "Super User" at bounding box center [443, 594] width 74 height 16
click at [418, 547] on span "Finance" at bounding box center [434, 555] width 53 height 16
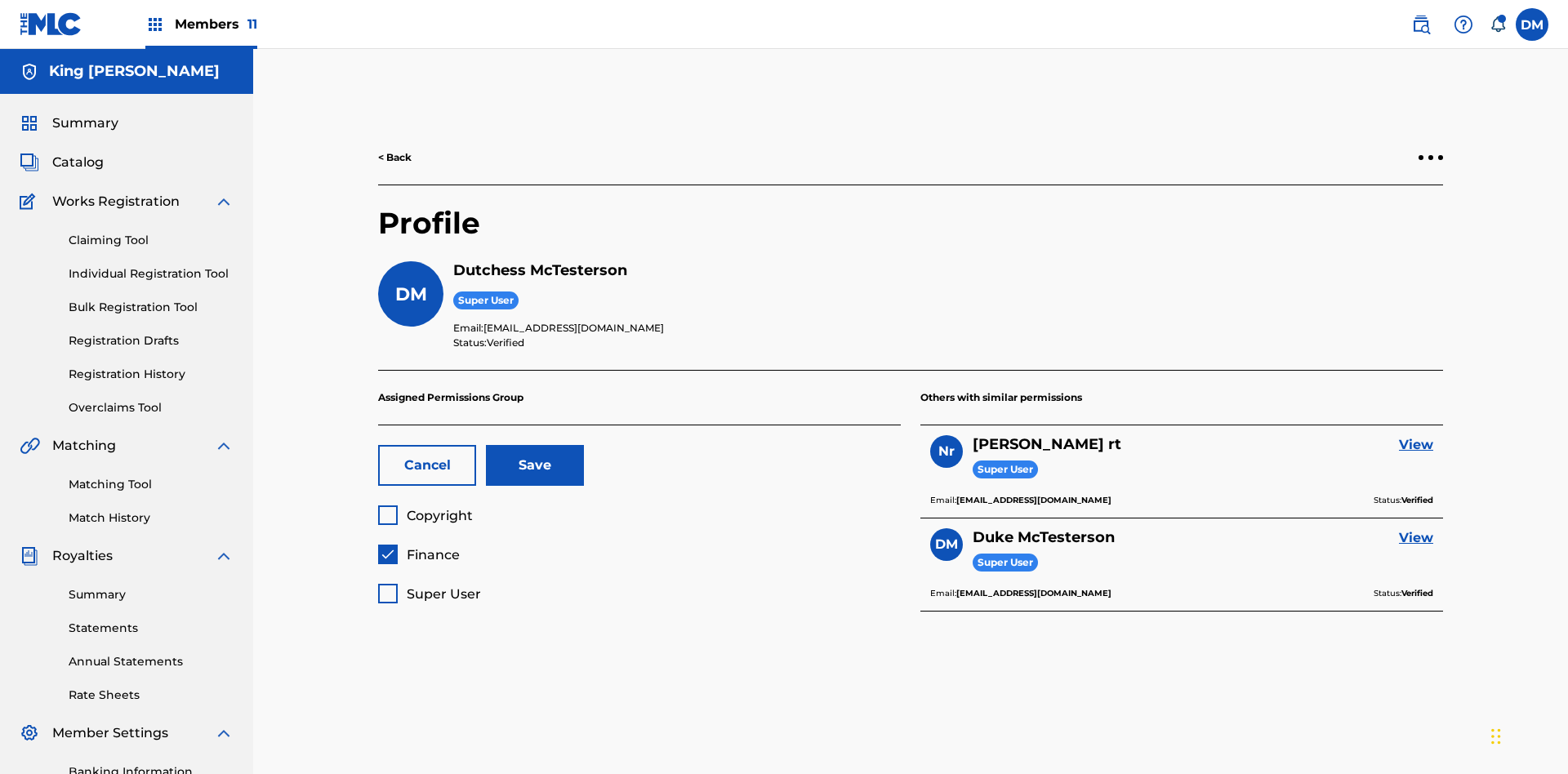
click at [535, 445] on button "Save" at bounding box center [535, 465] width 98 height 41
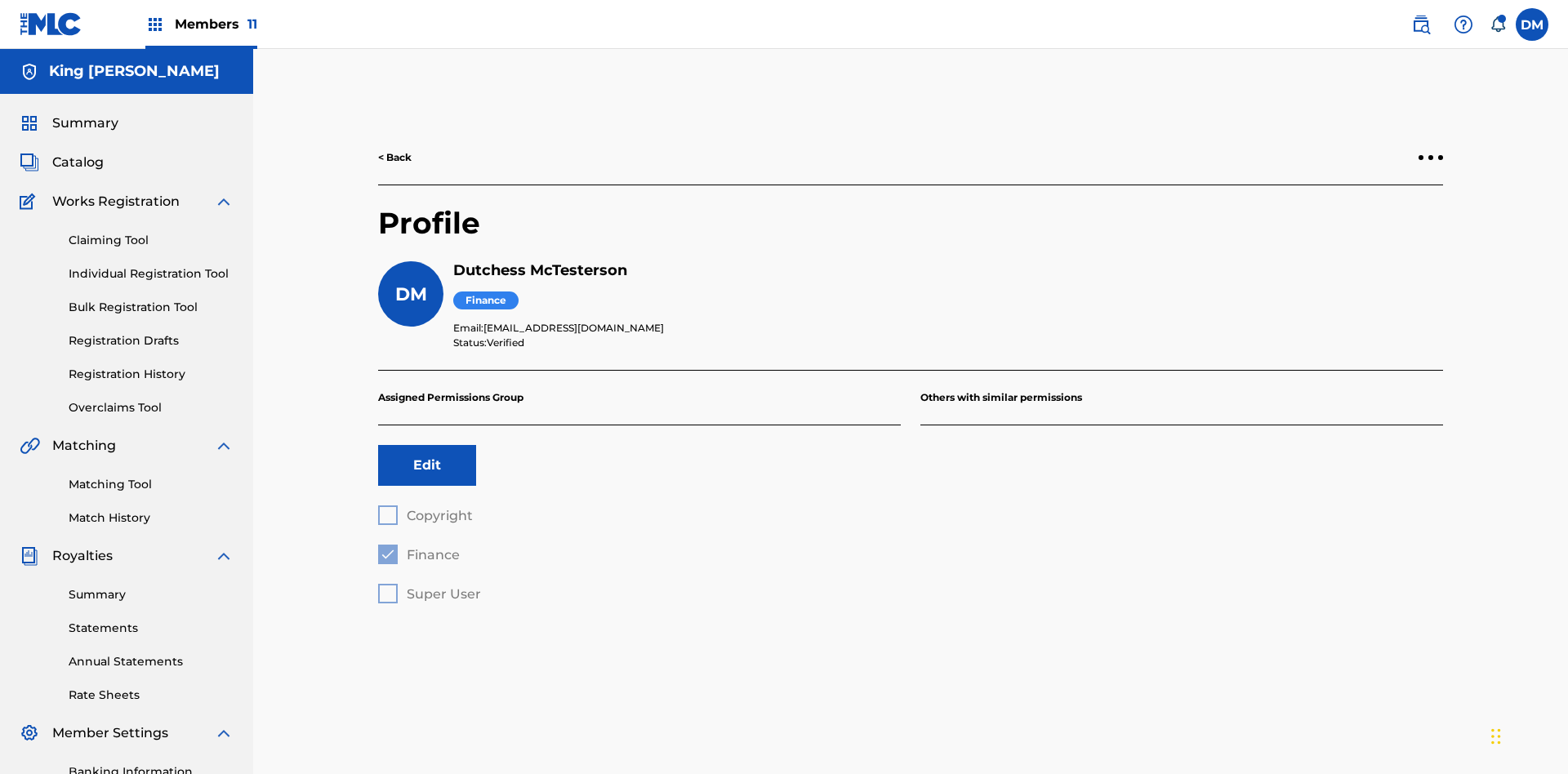
click at [1531, 24] on label at bounding box center [1531, 24] width 32 height 32
click at [1531, 24] on input "DM Duke McTesterson duke.mctesterson@gmail.com Notification Preferences Profile…" at bounding box center [1531, 24] width 0 height 0
click at [1374, 231] on p "Log out" at bounding box center [1374, 231] width 38 height 15
click at [1531, 24] on input "DM Duke McTesterson duke.mctesterson@gmail.com Notification Preferences Profile…" at bounding box center [1531, 24] width 0 height 0
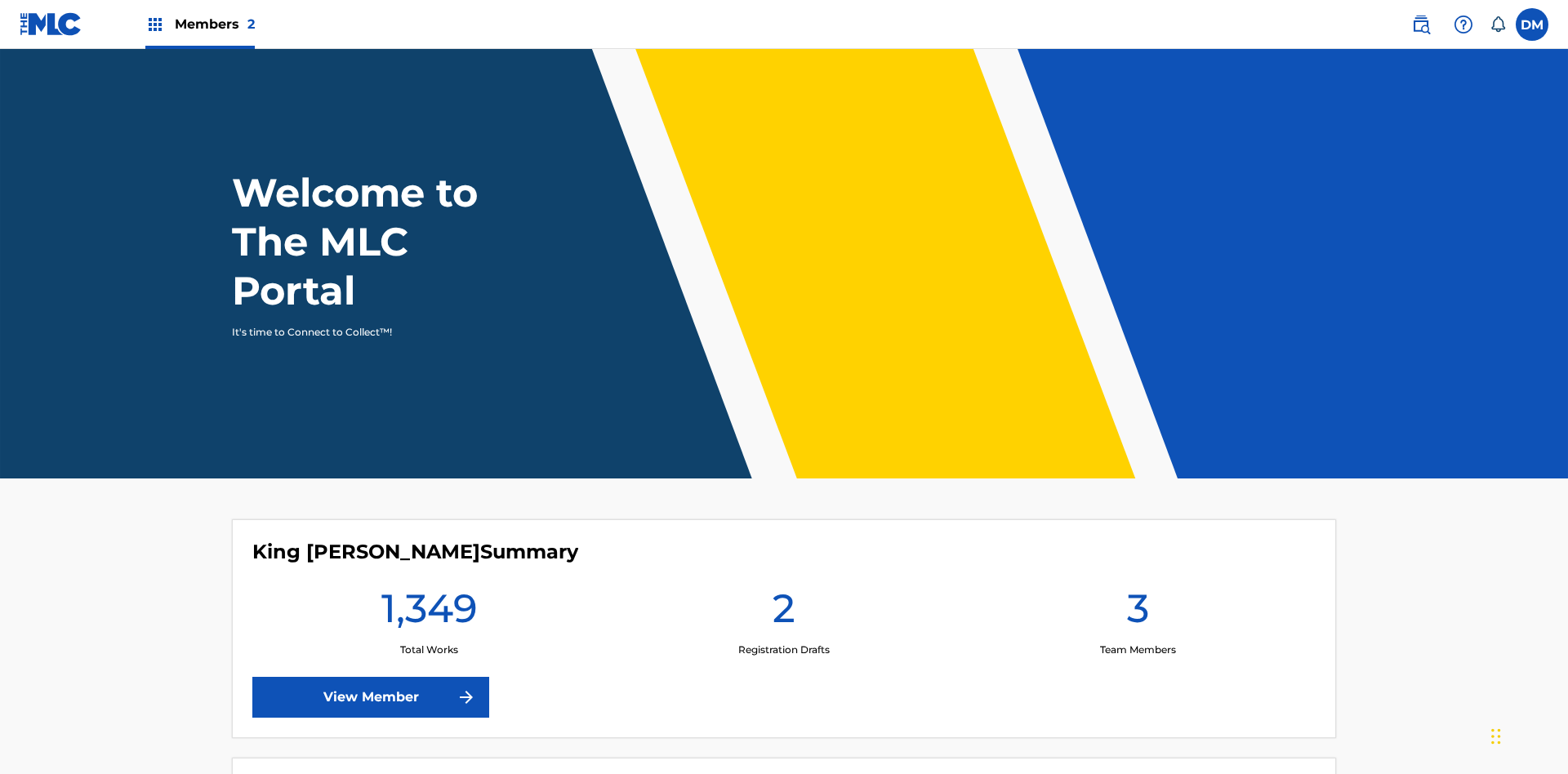
click at [199, 24] on span "Members 2" at bounding box center [214, 24] width 80 height 19
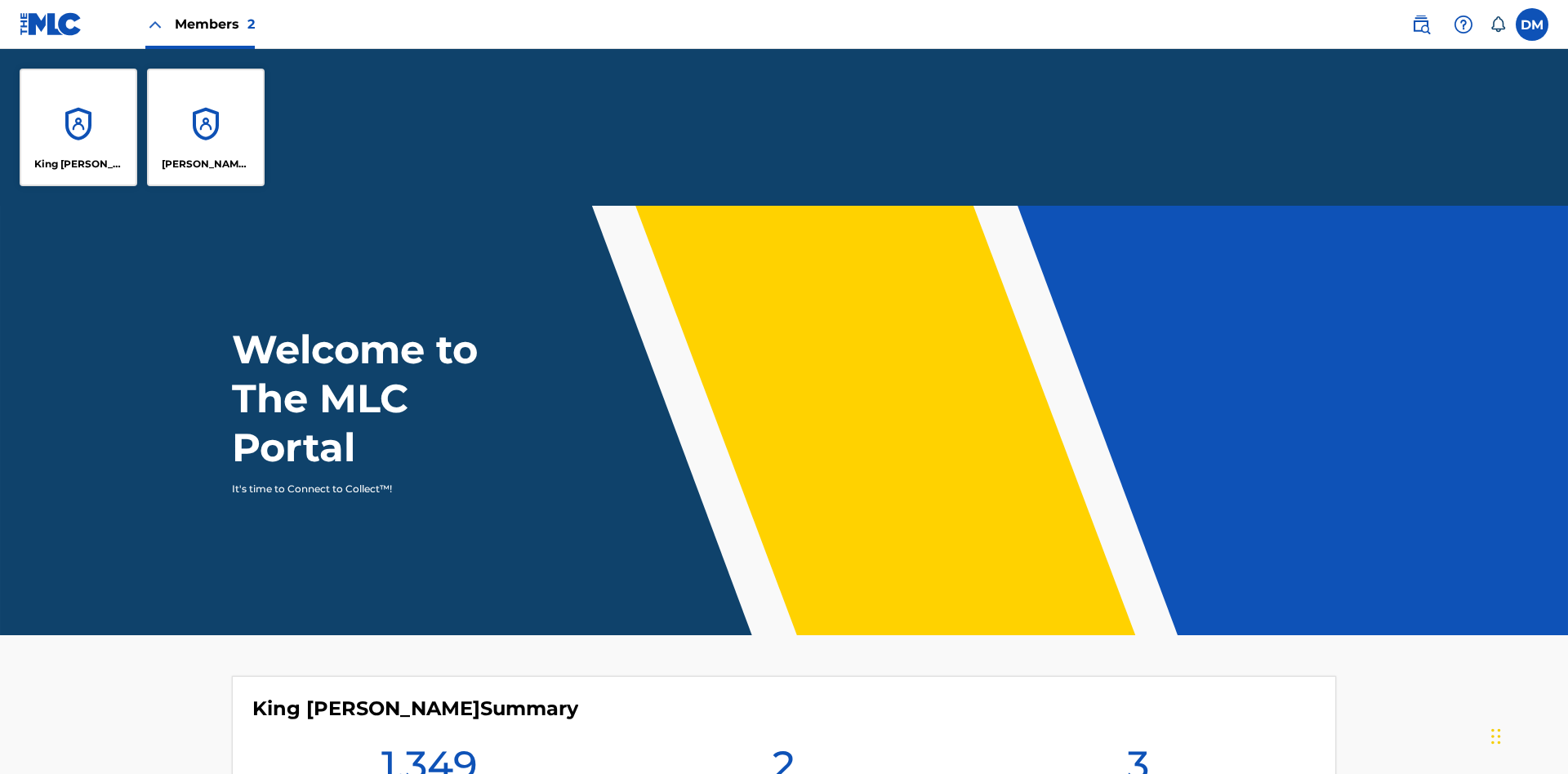
click at [78, 164] on p "King [PERSON_NAME]" at bounding box center [78, 164] width 89 height 15
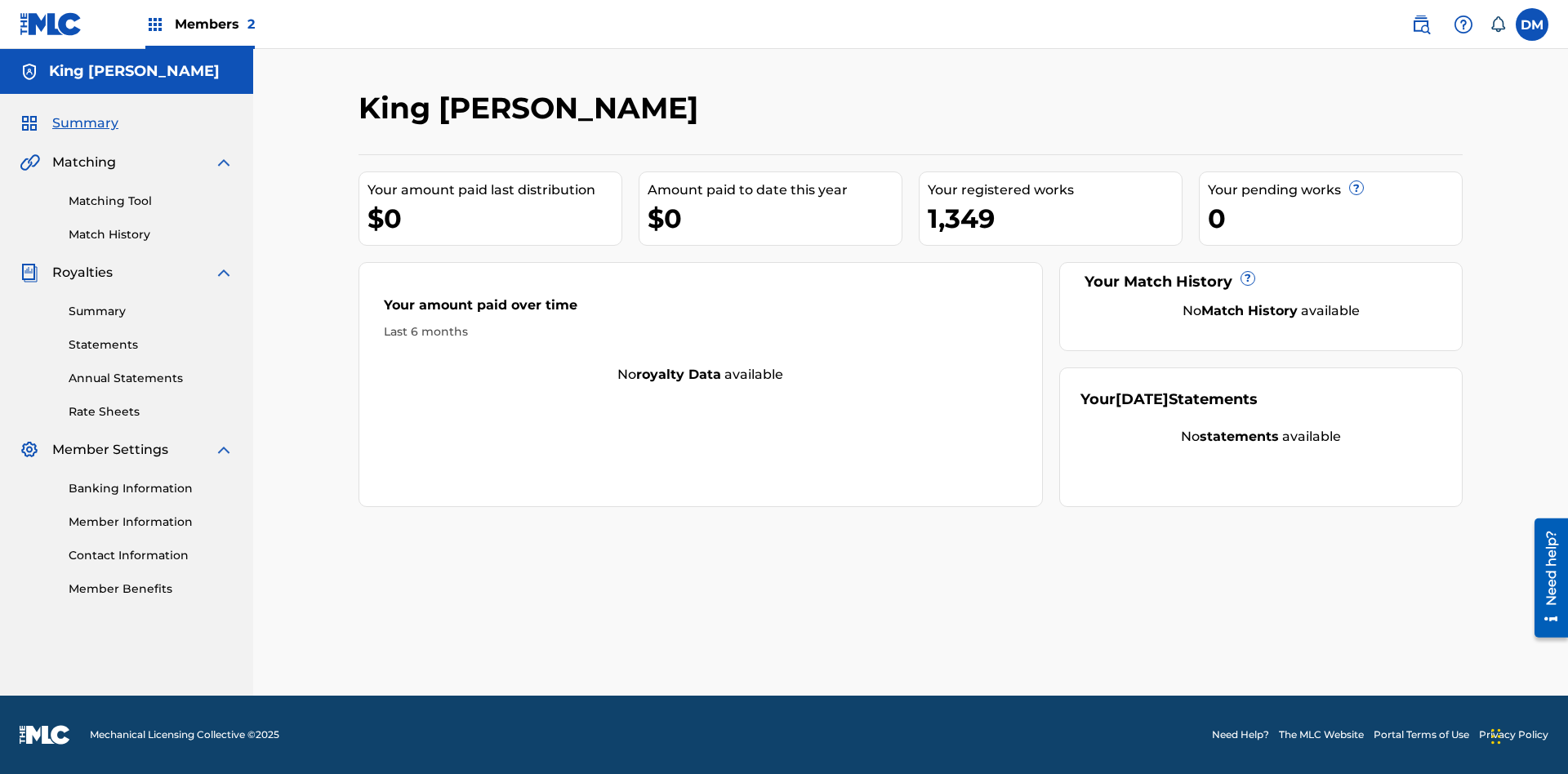
click at [84, 123] on span "Summary" at bounding box center [86, 124] width 66 height 20
click at [151, 201] on link "Matching Tool" at bounding box center [151, 201] width 165 height 17
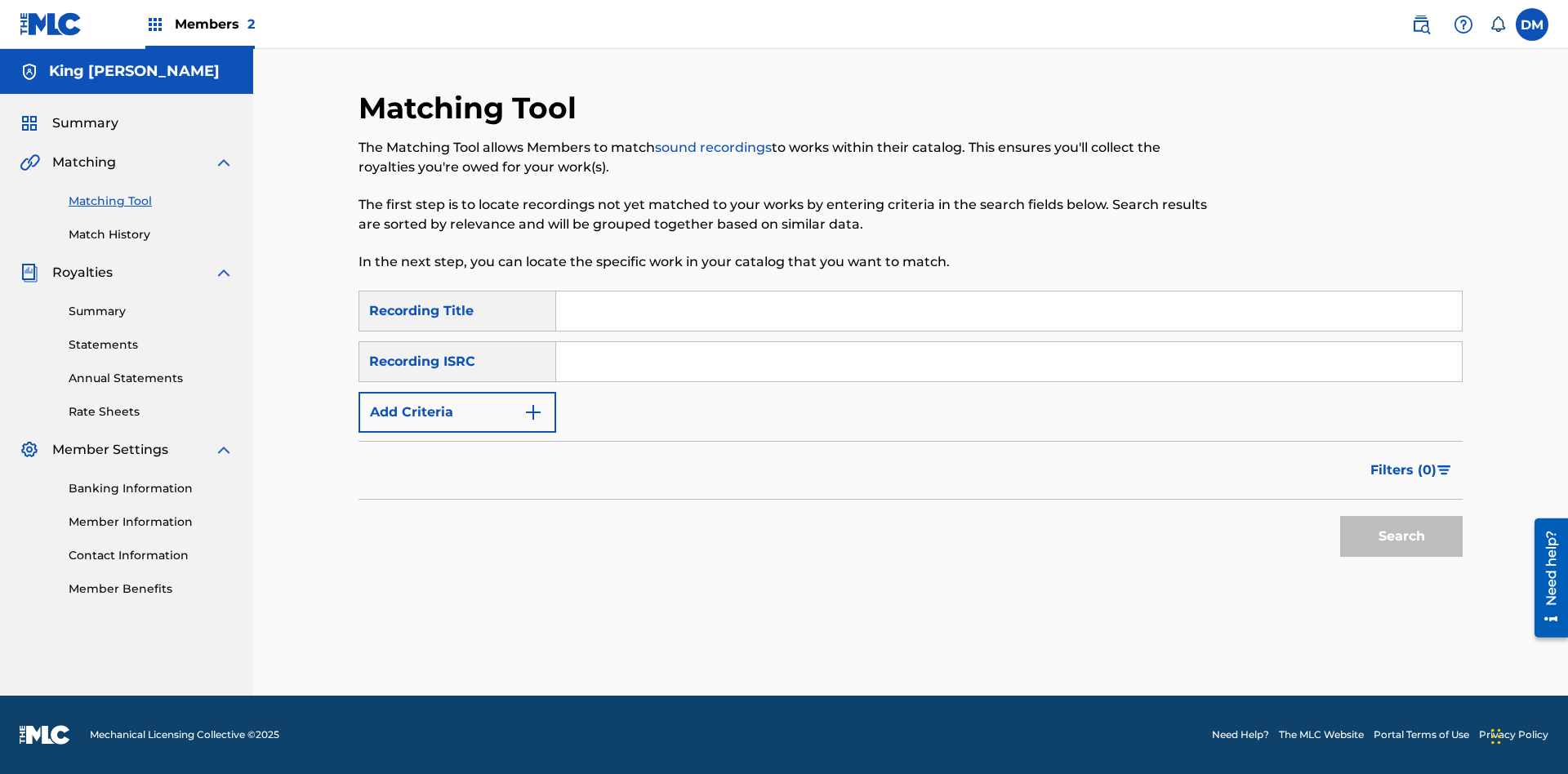
click at [151, 234] on link "Match History" at bounding box center [151, 234] width 165 height 17
click at [151, 589] on link "Member Benefits" at bounding box center [151, 589] width 165 height 17
click at [151, 311] on link "Summary" at bounding box center [151, 311] width 165 height 17
click at [151, 340] on link "Statements" at bounding box center [151, 345] width 165 height 17
click at [151, 370] on link "Annual Statements" at bounding box center [151, 378] width 165 height 17
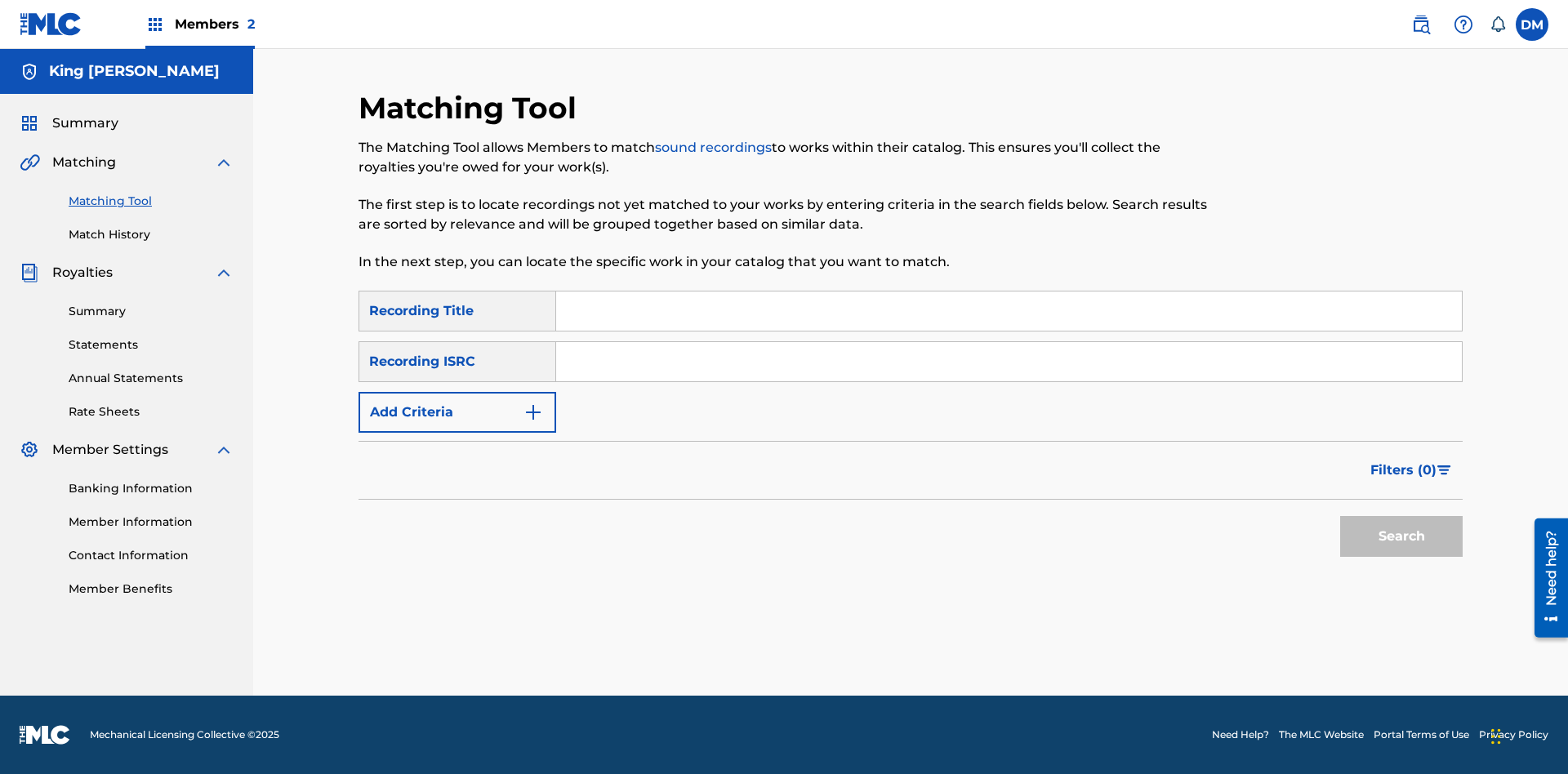
click at [151, 412] on link "Rate Sheets" at bounding box center [151, 412] width 165 height 17
click at [151, 488] on link "Banking Information" at bounding box center [151, 488] width 165 height 17
click at [151, 522] on link "Member Information" at bounding box center [151, 522] width 165 height 17
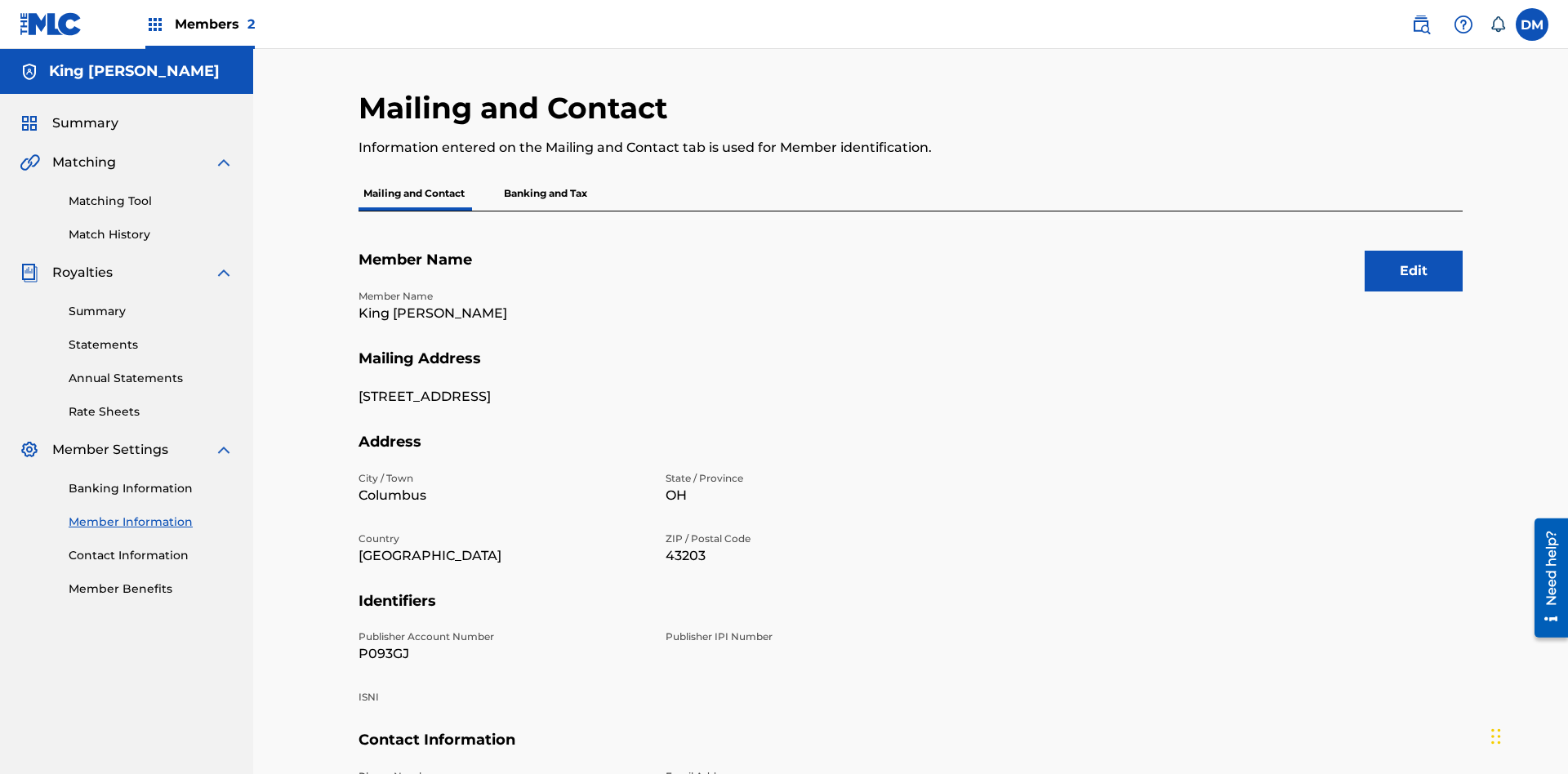
click at [151, 547] on link "Contact Information" at bounding box center [151, 556] width 165 height 17
click at [1531, 24] on label at bounding box center [1531, 24] width 32 height 32
click at [1531, 24] on input "DM Dutchess McTesterson dutchess.mctesterson@gmail.com Notification Preferences…" at bounding box center [1531, 24] width 0 height 0
click at [0, 0] on p "Log out" at bounding box center [0, 0] width 0 height 0
click at [1531, 24] on input "DM Dutchess McTesterson dutchess.mctesterson@gmail.com Notification Preferences…" at bounding box center [1531, 24] width 0 height 0
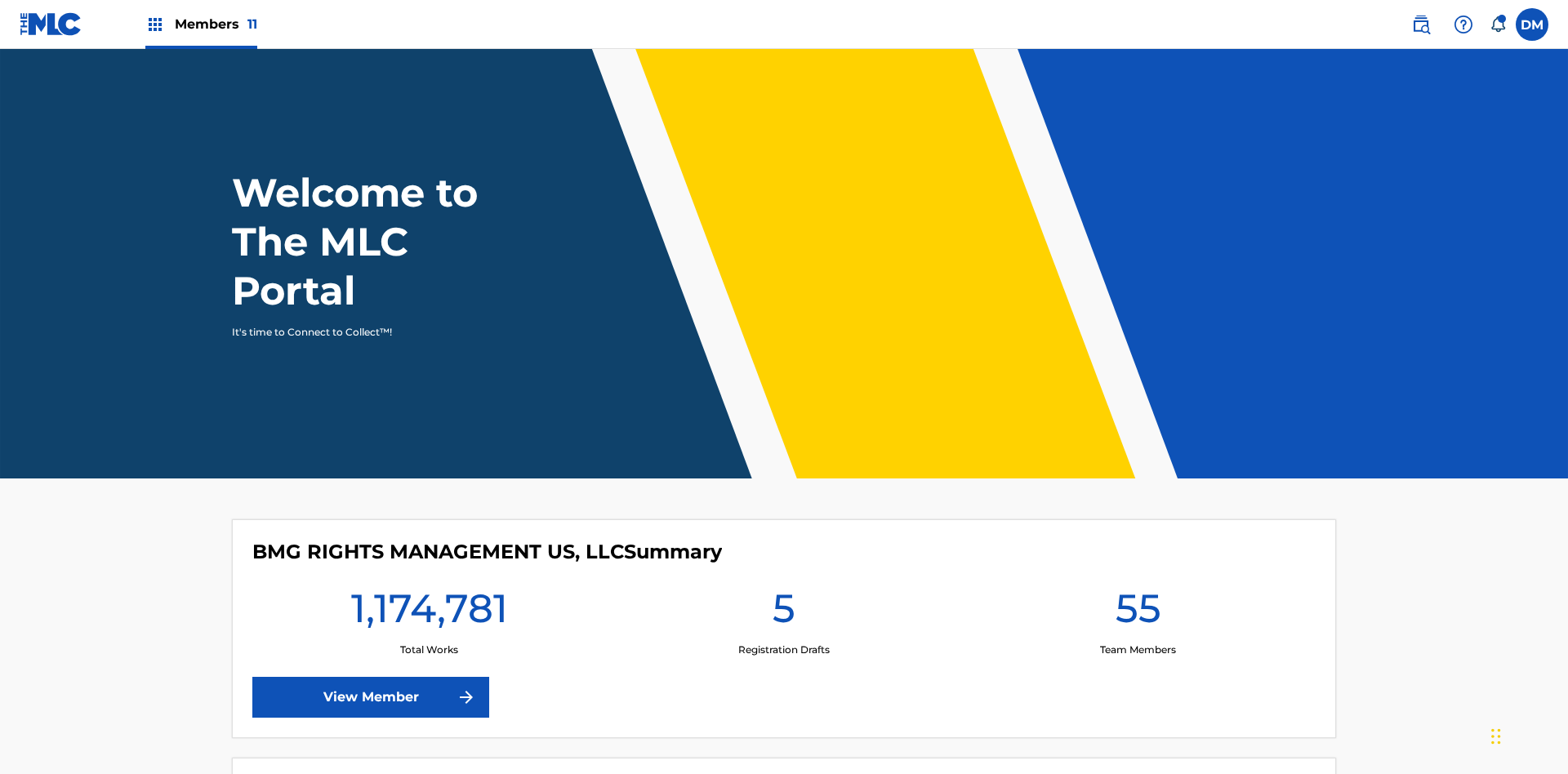
click at [201, 24] on span "Members 11" at bounding box center [215, 24] width 82 height 19
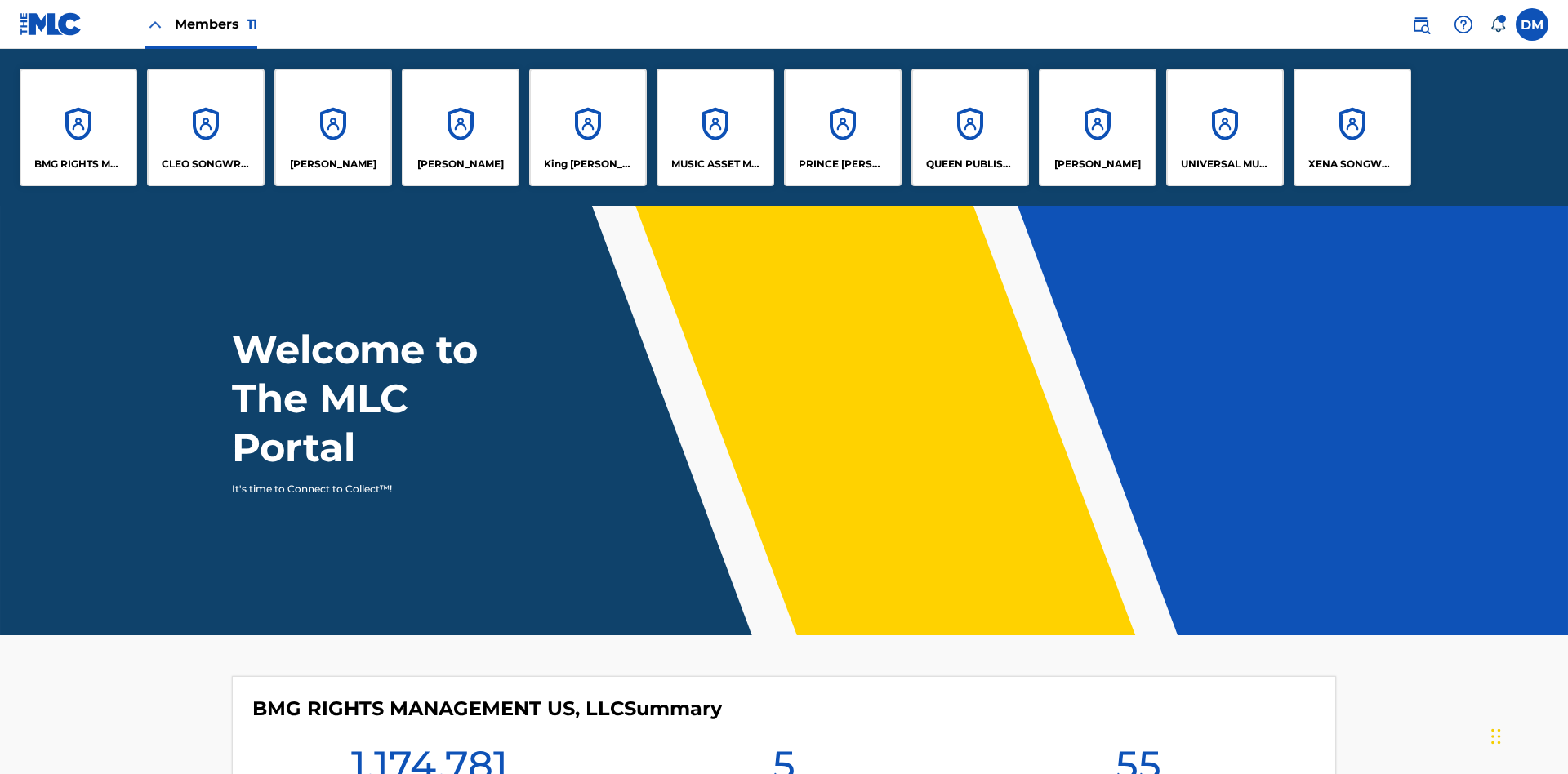
click at [587, 164] on p "King [PERSON_NAME]" at bounding box center [588, 164] width 89 height 15
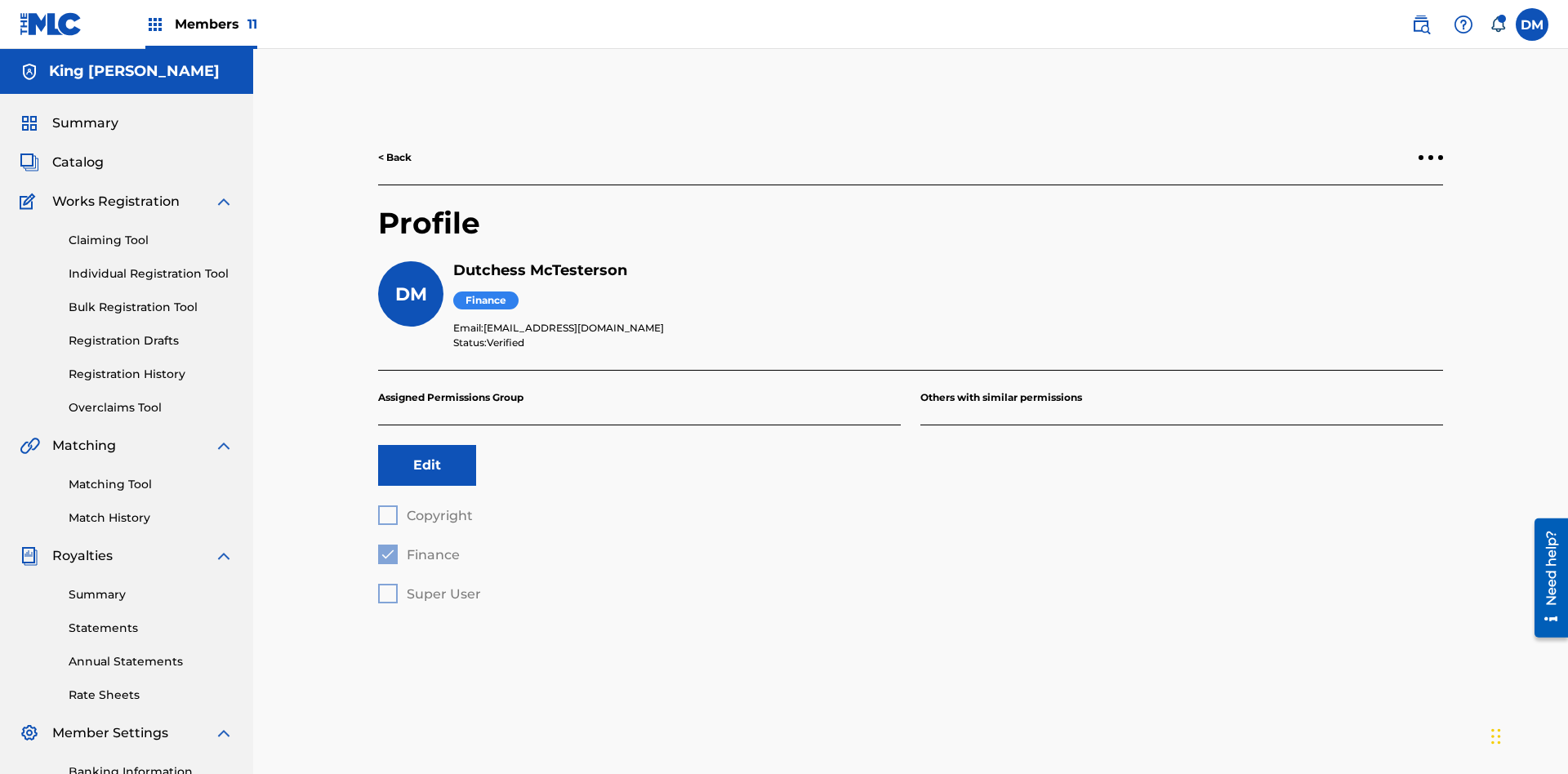
click at [427, 445] on button "Edit" at bounding box center [427, 465] width 98 height 41
click at [418, 547] on span "Finance" at bounding box center [434, 555] width 53 height 16
click at [424, 508] on span "Copyright" at bounding box center [440, 516] width 66 height 16
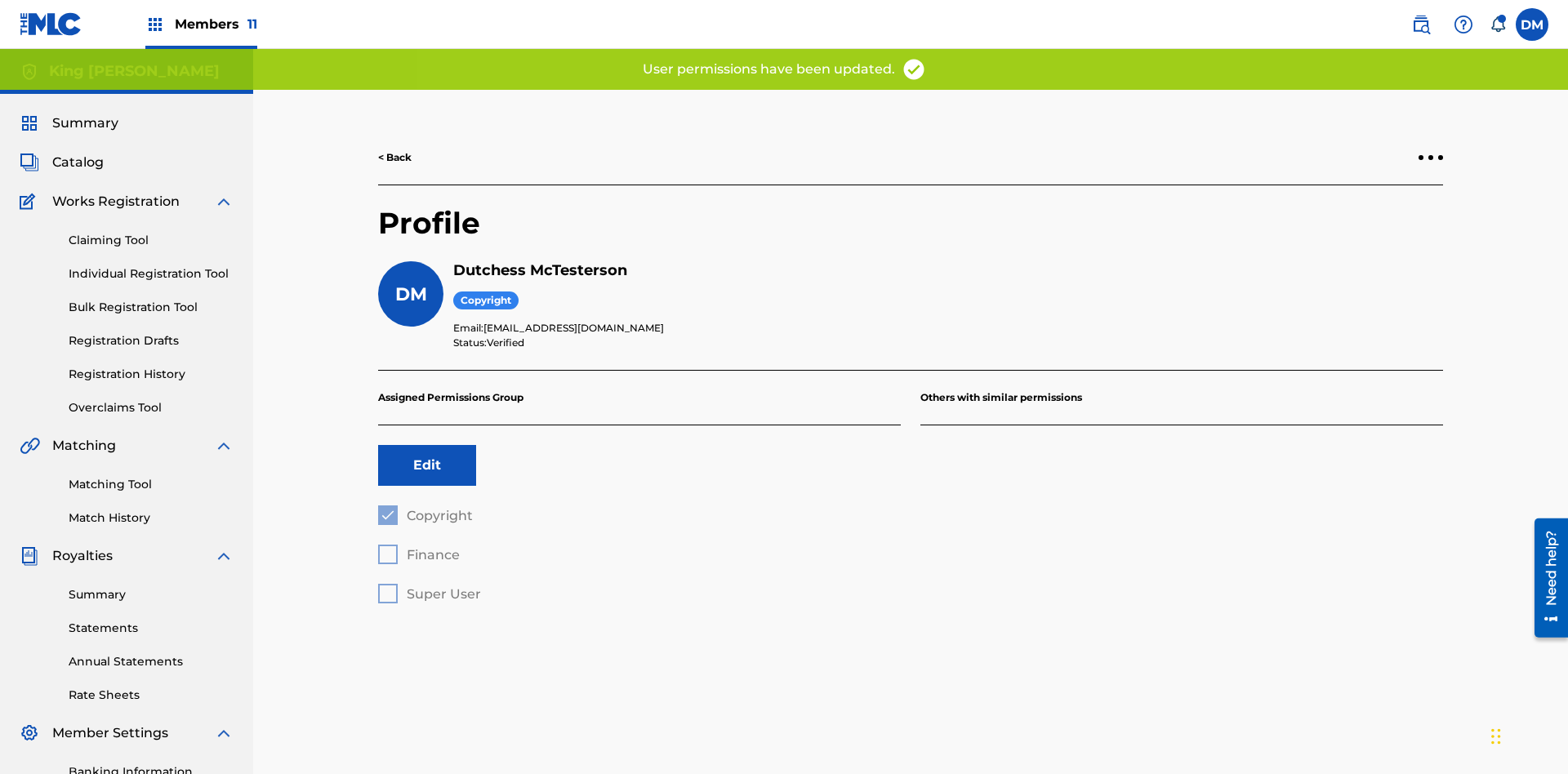
scroll to position [238, 0]
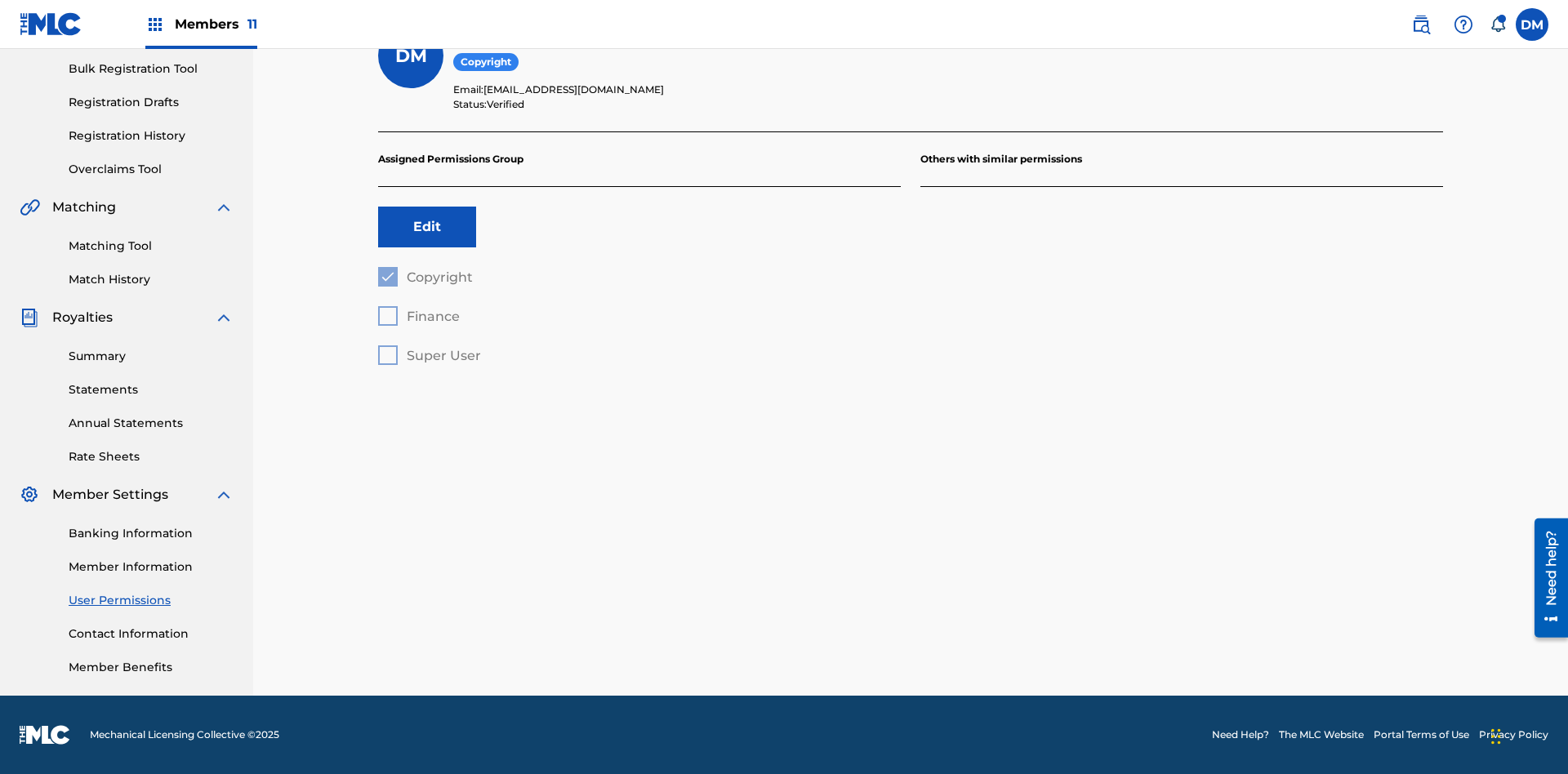
click at [1531, 24] on label at bounding box center [1531, 24] width 32 height 32
click at [1531, 24] on input "[PERSON_NAME] [PERSON_NAME] [PERSON_NAME][EMAIL_ADDRESS][DOMAIN_NAME] Notificat…" at bounding box center [1531, 24] width 0 height 0
click at [1374, 231] on p "Log out" at bounding box center [1374, 231] width 38 height 15
click at [1531, 24] on input "DM Duke McTesterson duke.mctesterson@gmail.com Notification Preferences Profile…" at bounding box center [1531, 24] width 0 height 0
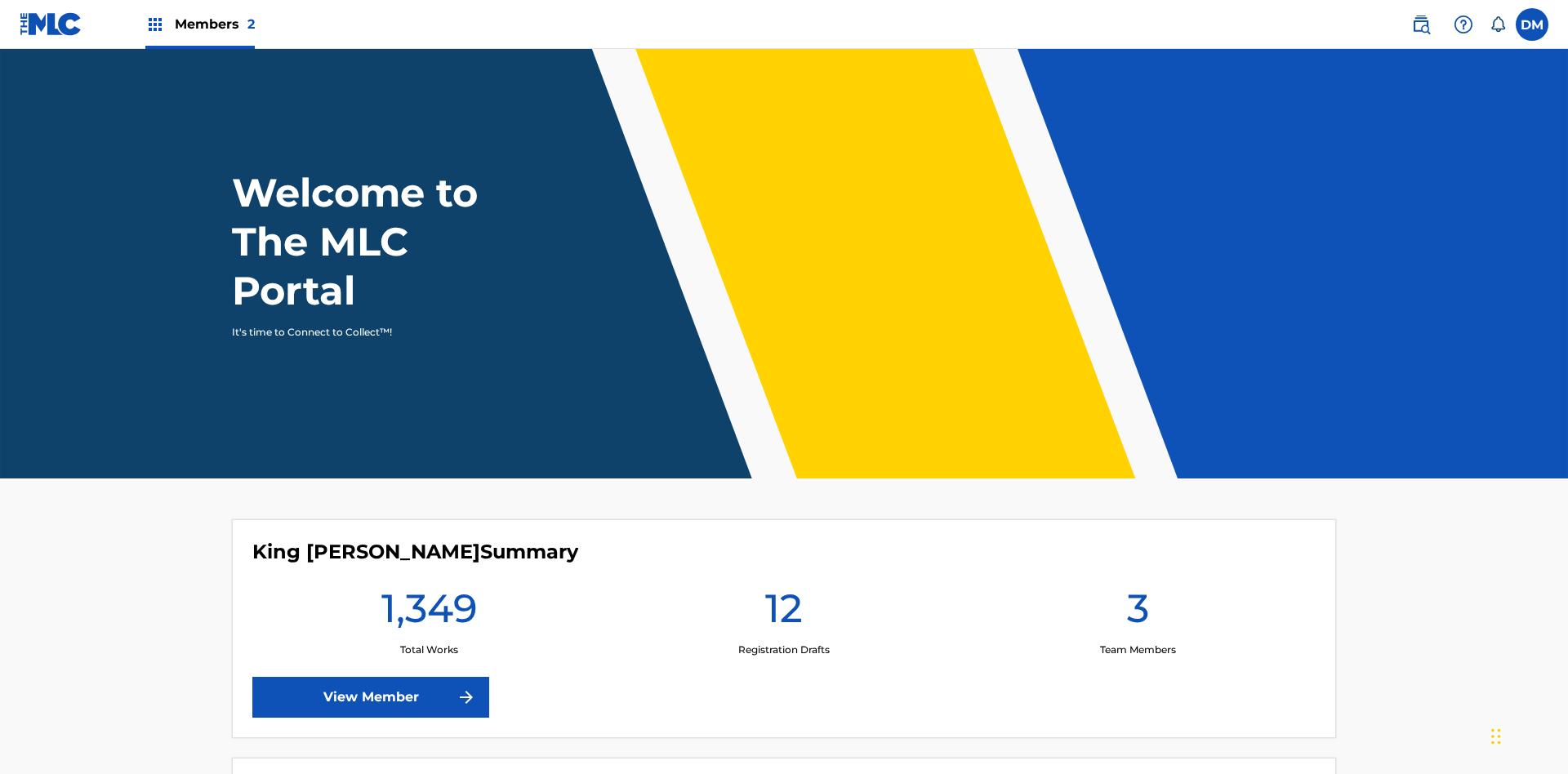
click at [199, 24] on span "Members 2" at bounding box center [214, 24] width 80 height 19
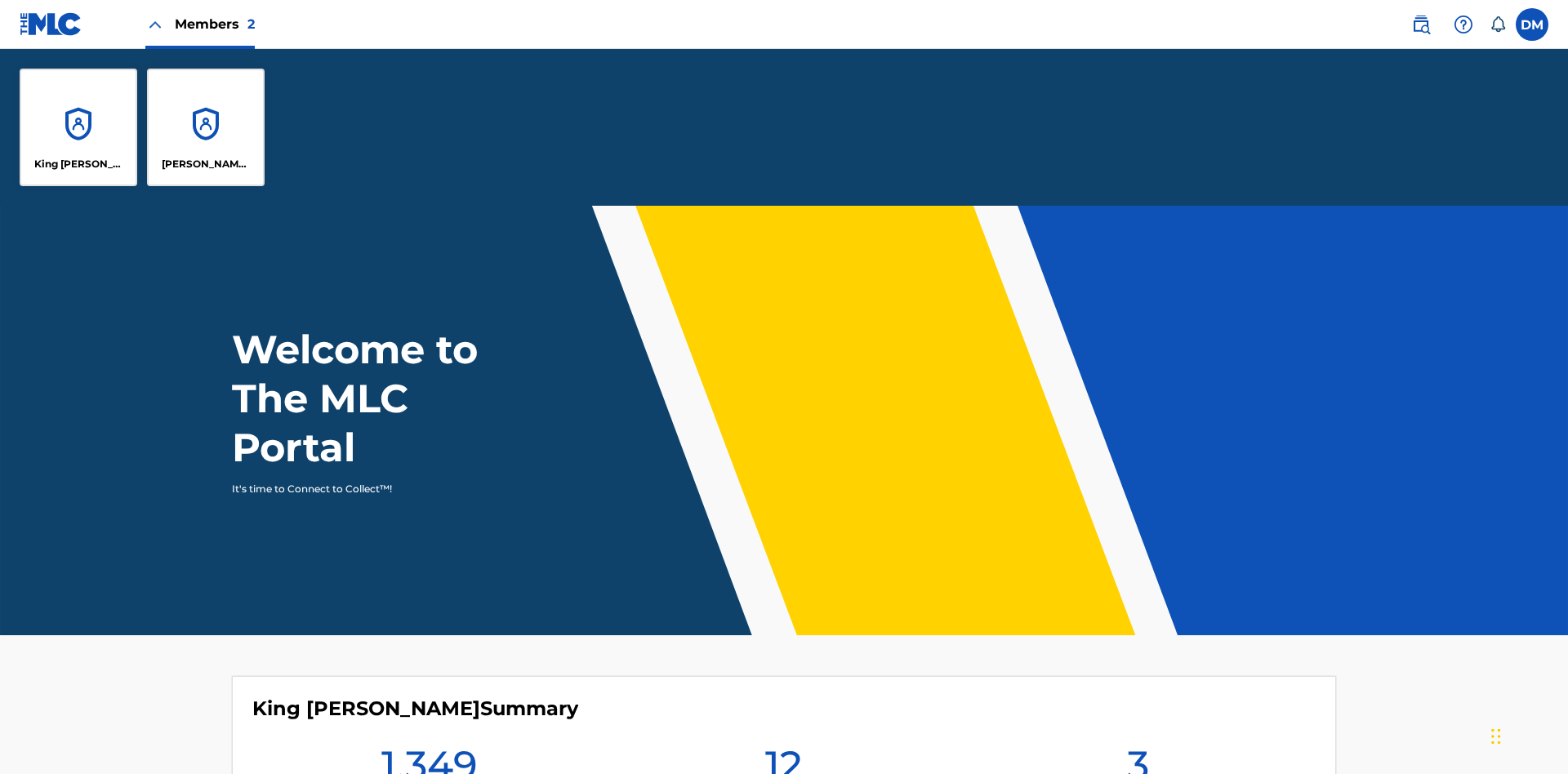
click at [78, 164] on p "King [PERSON_NAME]" at bounding box center [78, 164] width 89 height 15
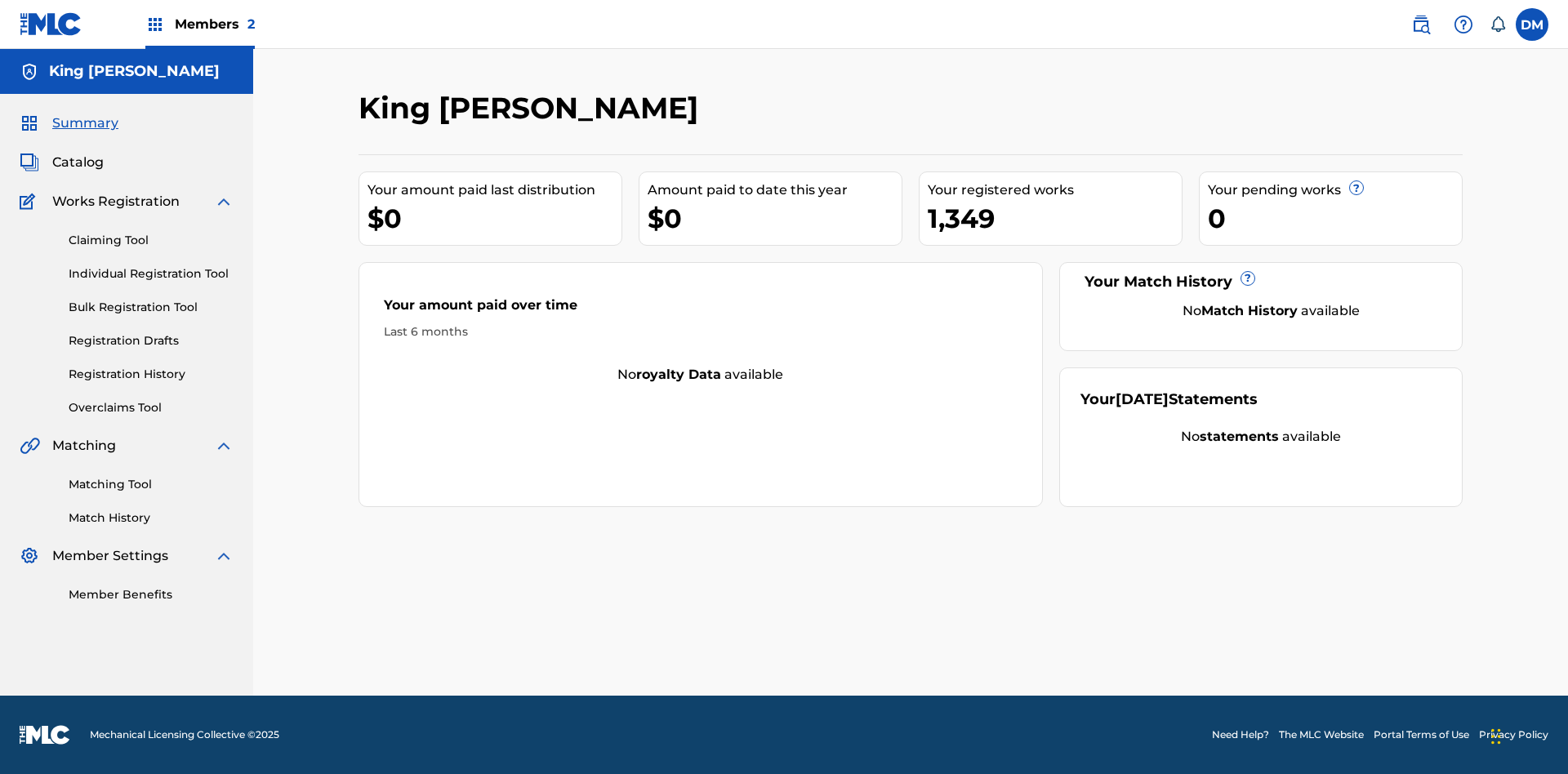
click at [84, 123] on span "Summary" at bounding box center [86, 124] width 66 height 20
click at [151, 484] on link "Matching Tool" at bounding box center [151, 484] width 165 height 17
click at [151, 517] on link "Match History" at bounding box center [151, 518] width 165 height 17
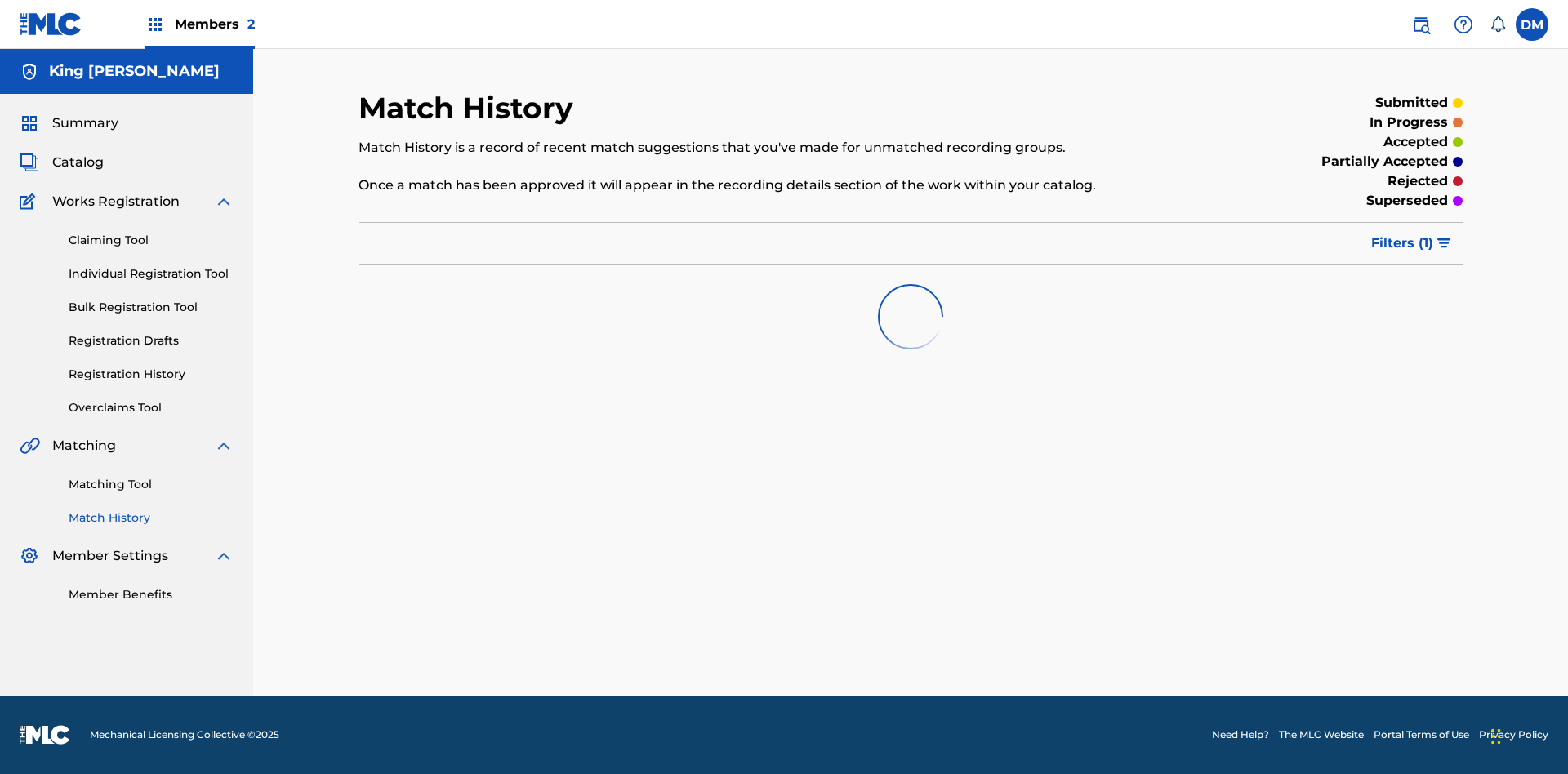
click at [151, 595] on link "Member Benefits" at bounding box center [151, 595] width 165 height 17
click at [151, 408] on link "Overclaims Tool" at bounding box center [151, 408] width 165 height 17
click at [77, 163] on span "Catalog" at bounding box center [78, 163] width 51 height 20
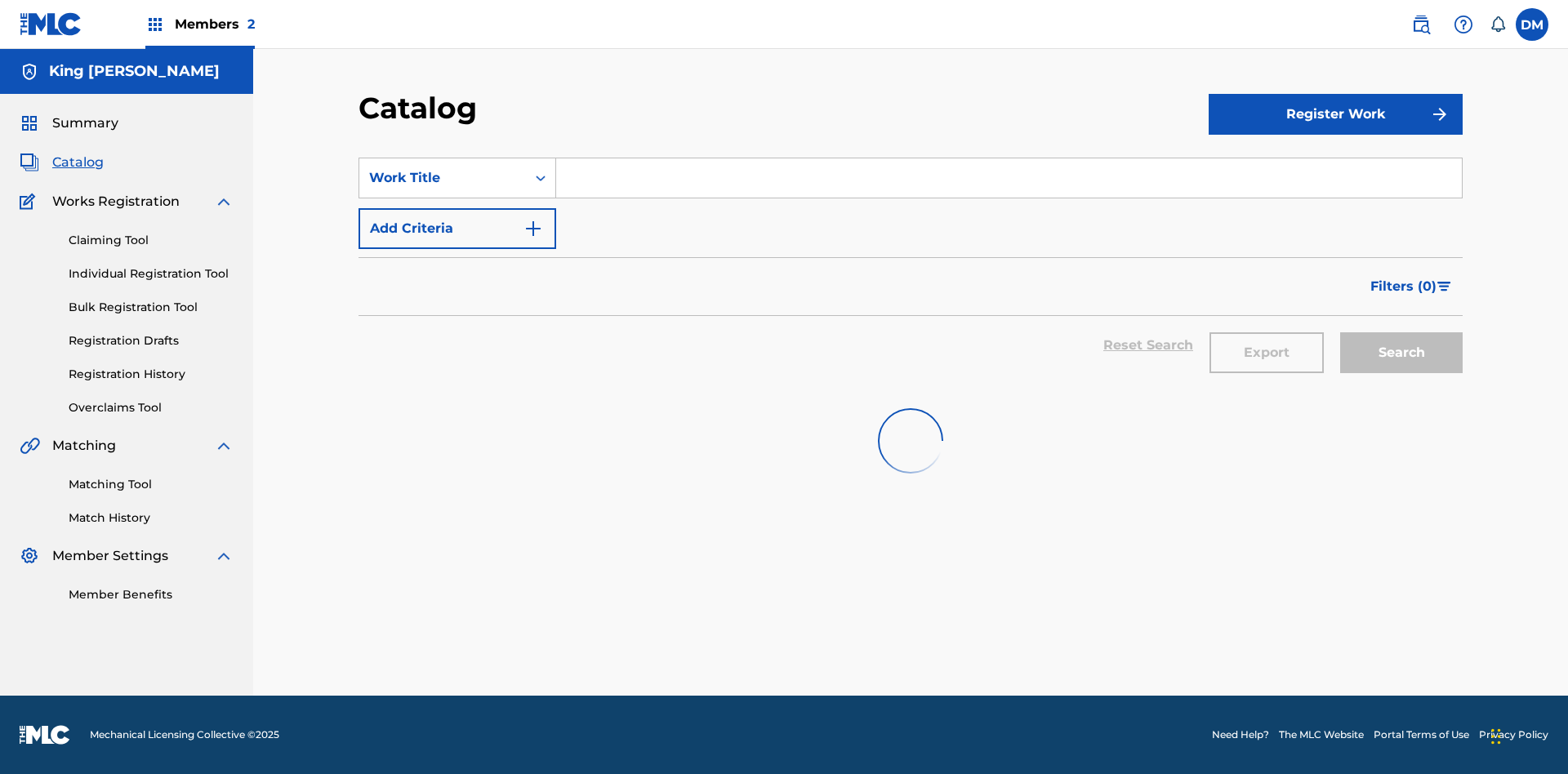
click at [151, 232] on link "Claiming Tool" at bounding box center [151, 240] width 165 height 17
click at [151, 266] on link "Individual Registration Tool" at bounding box center [151, 274] width 165 height 17
click at [151, 299] on link "Bulk Registration Tool" at bounding box center [151, 307] width 165 height 17
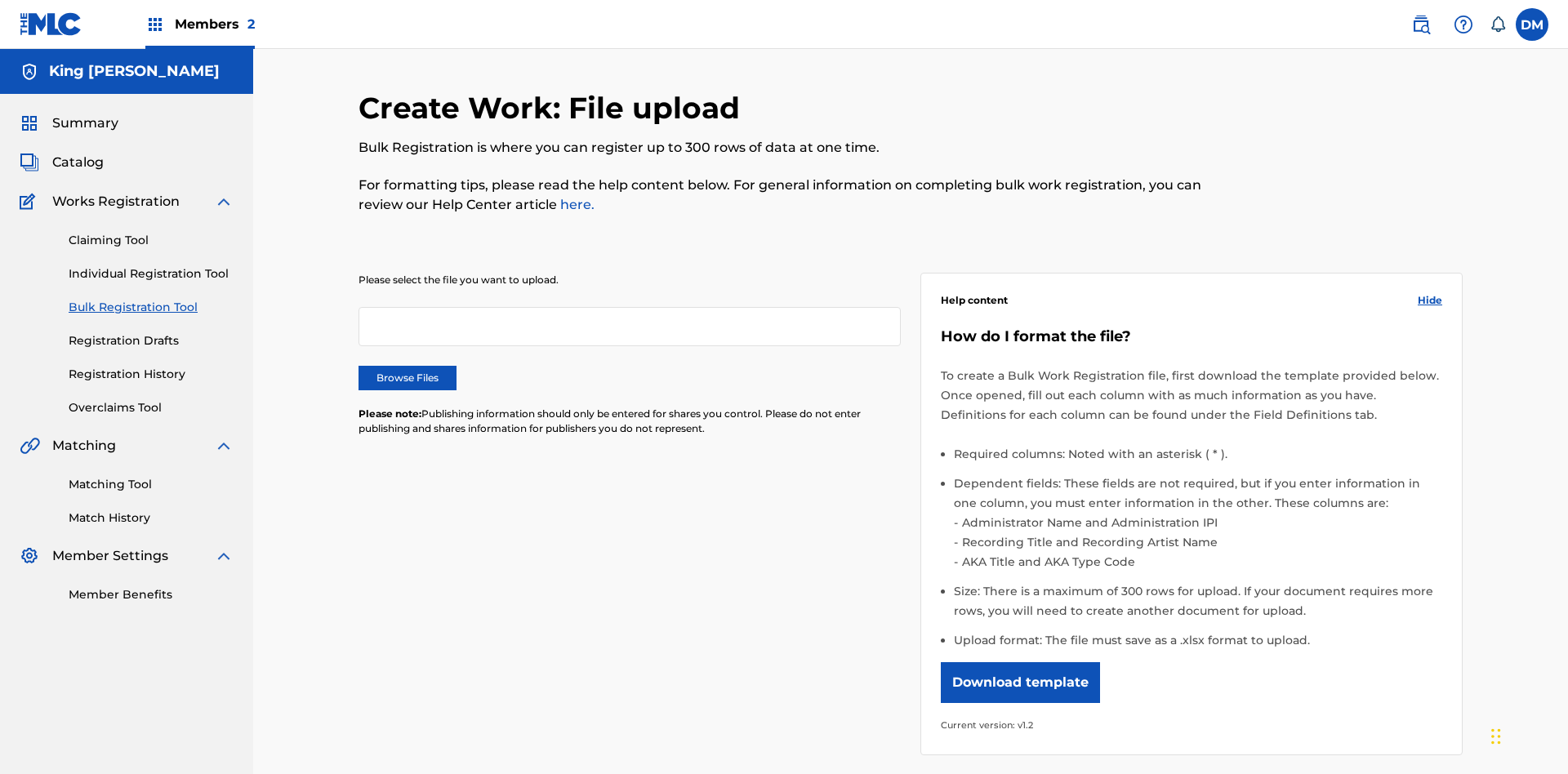
click at [82, 332] on link "Registration Drafts" at bounding box center [151, 340] width 165 height 17
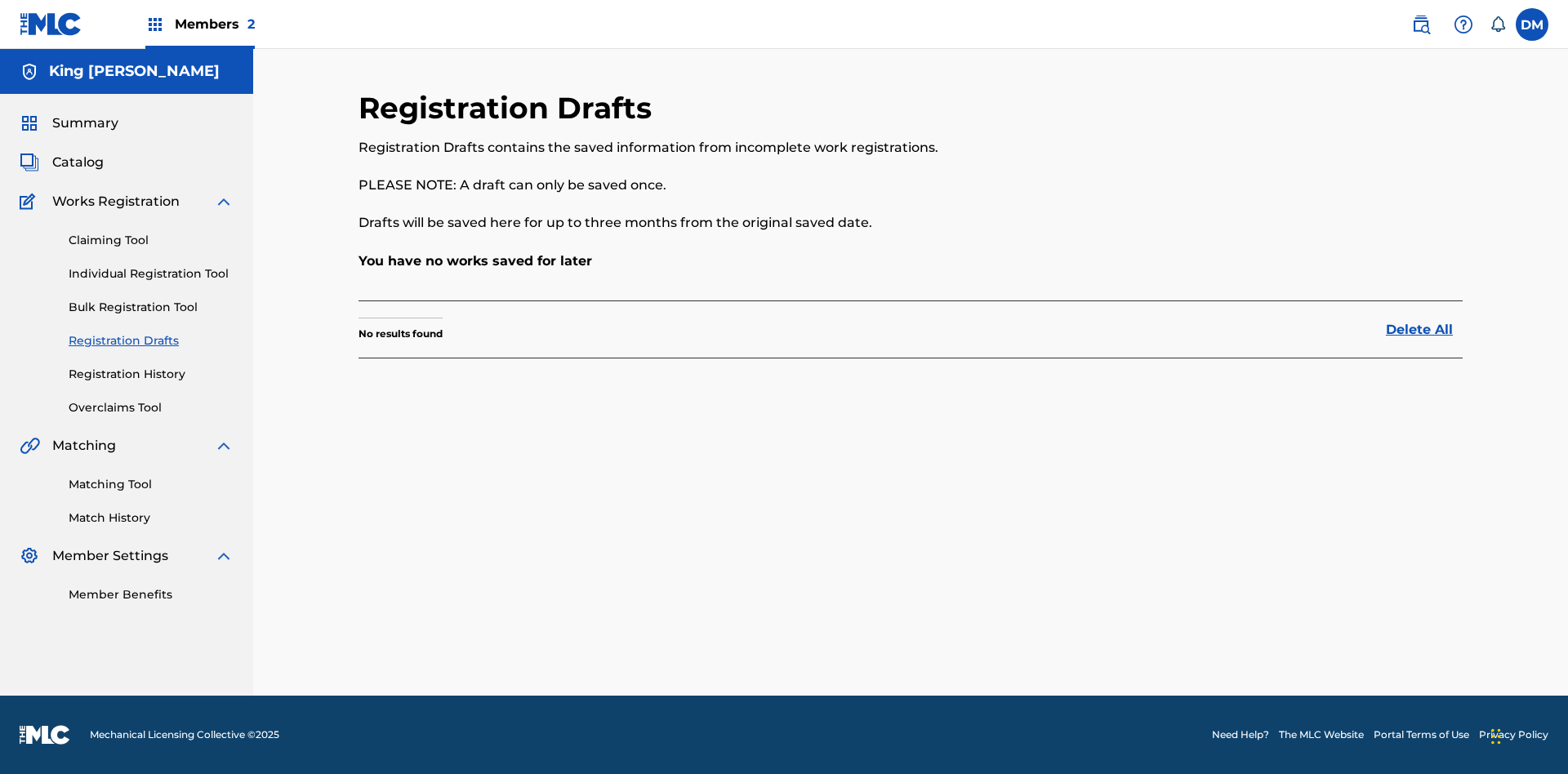
click at [151, 374] on link "Registration History" at bounding box center [151, 374] width 165 height 17
click at [1531, 24] on label at bounding box center [1531, 24] width 32 height 32
click at [1531, 24] on input "DM Dutchess McTesterson dutchess.mctesterson@gmail.com Notification Preferences…" at bounding box center [1531, 24] width 0 height 0
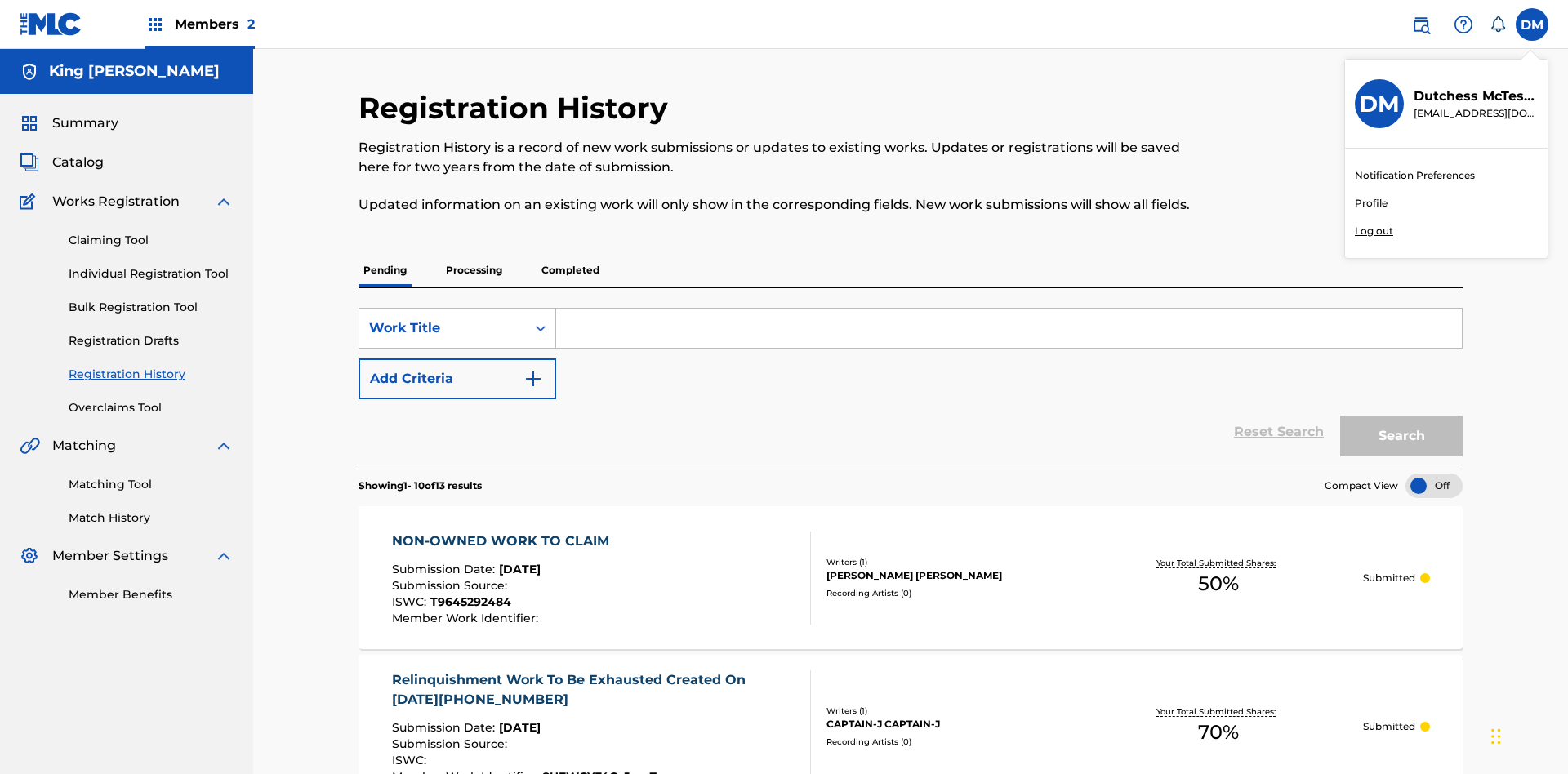
click at [1374, 231] on p "Log out" at bounding box center [1374, 231] width 38 height 15
click at [1531, 24] on input "DM Dutchess McTesterson dutchess.mctesterson@gmail.com Notification Preferences…" at bounding box center [1531, 24] width 0 height 0
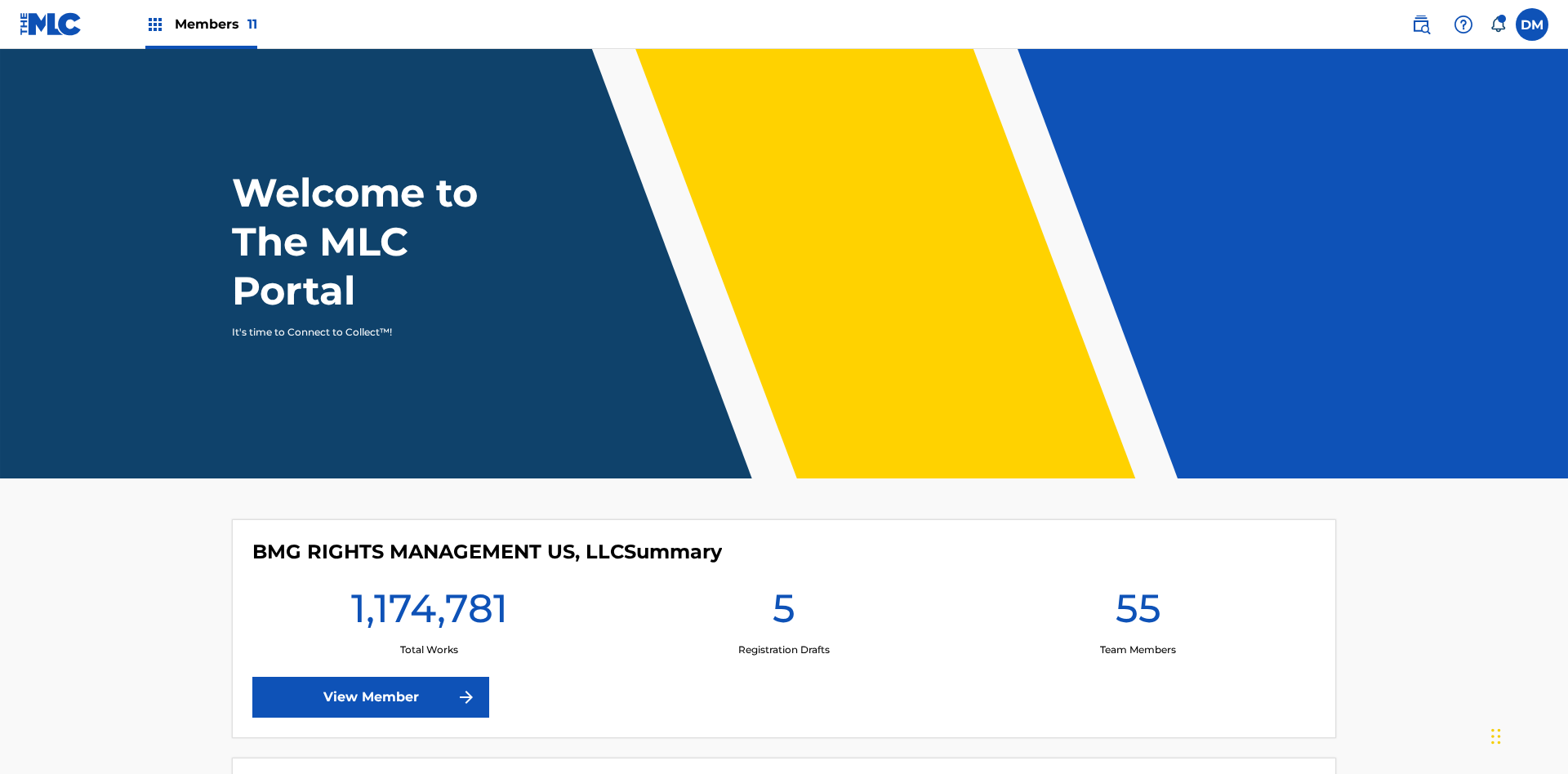
click at [201, 24] on span "Members 11" at bounding box center [215, 24] width 82 height 19
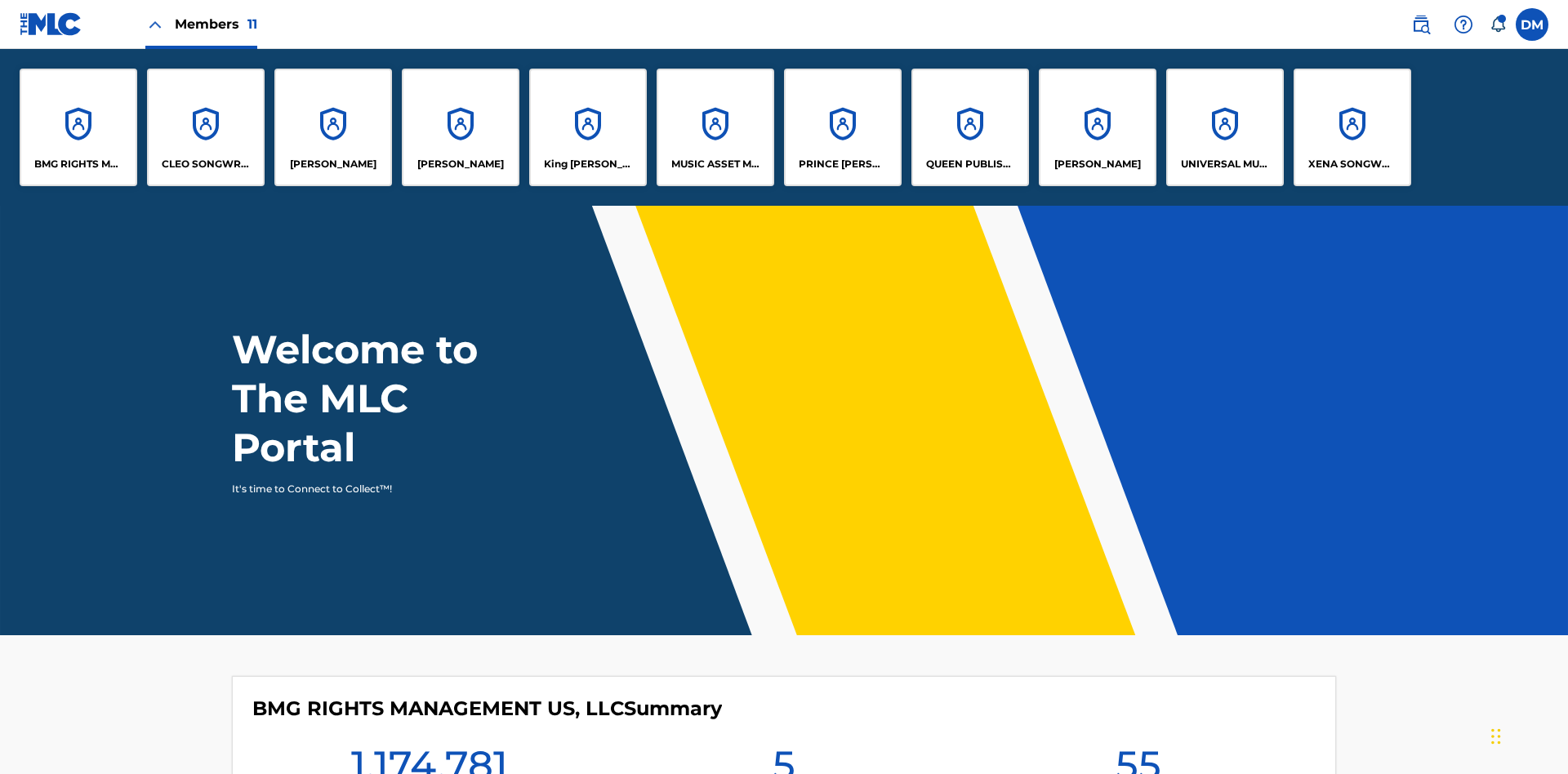
click at [587, 164] on p "King [PERSON_NAME]" at bounding box center [588, 164] width 89 height 15
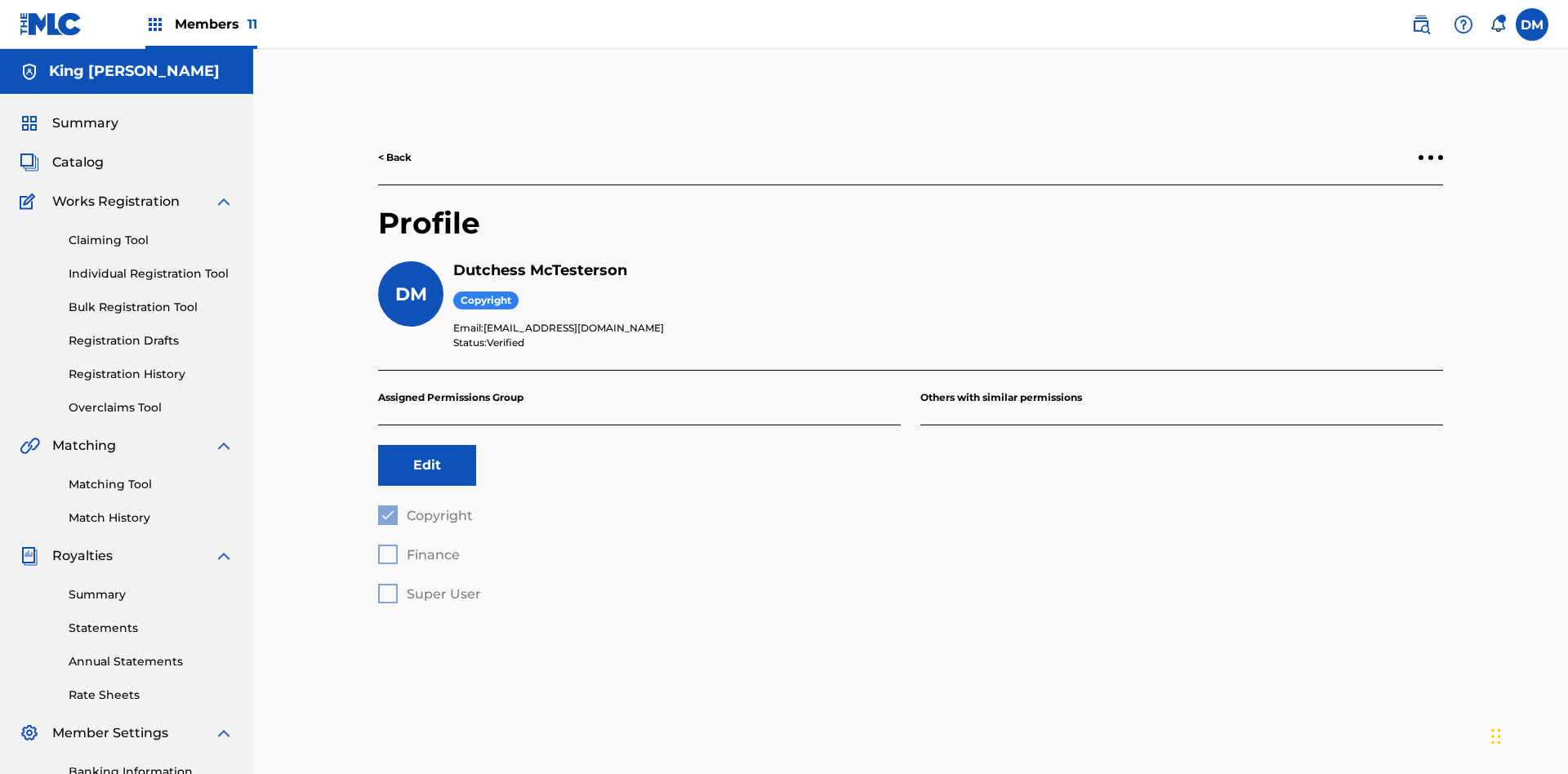
click at [427, 445] on button "Edit" at bounding box center [427, 465] width 98 height 41
click at [418, 547] on span "Finance" at bounding box center [434, 555] width 53 height 16
click at [1531, 24] on label at bounding box center [1531, 24] width 32 height 32
click at [1531, 24] on input "DM Duke McTesterson duke.mctesterson@gmail.com Notification Preferences Profile…" at bounding box center [1531, 24] width 0 height 0
click at [1374, 231] on p "Log out" at bounding box center [1374, 231] width 38 height 15
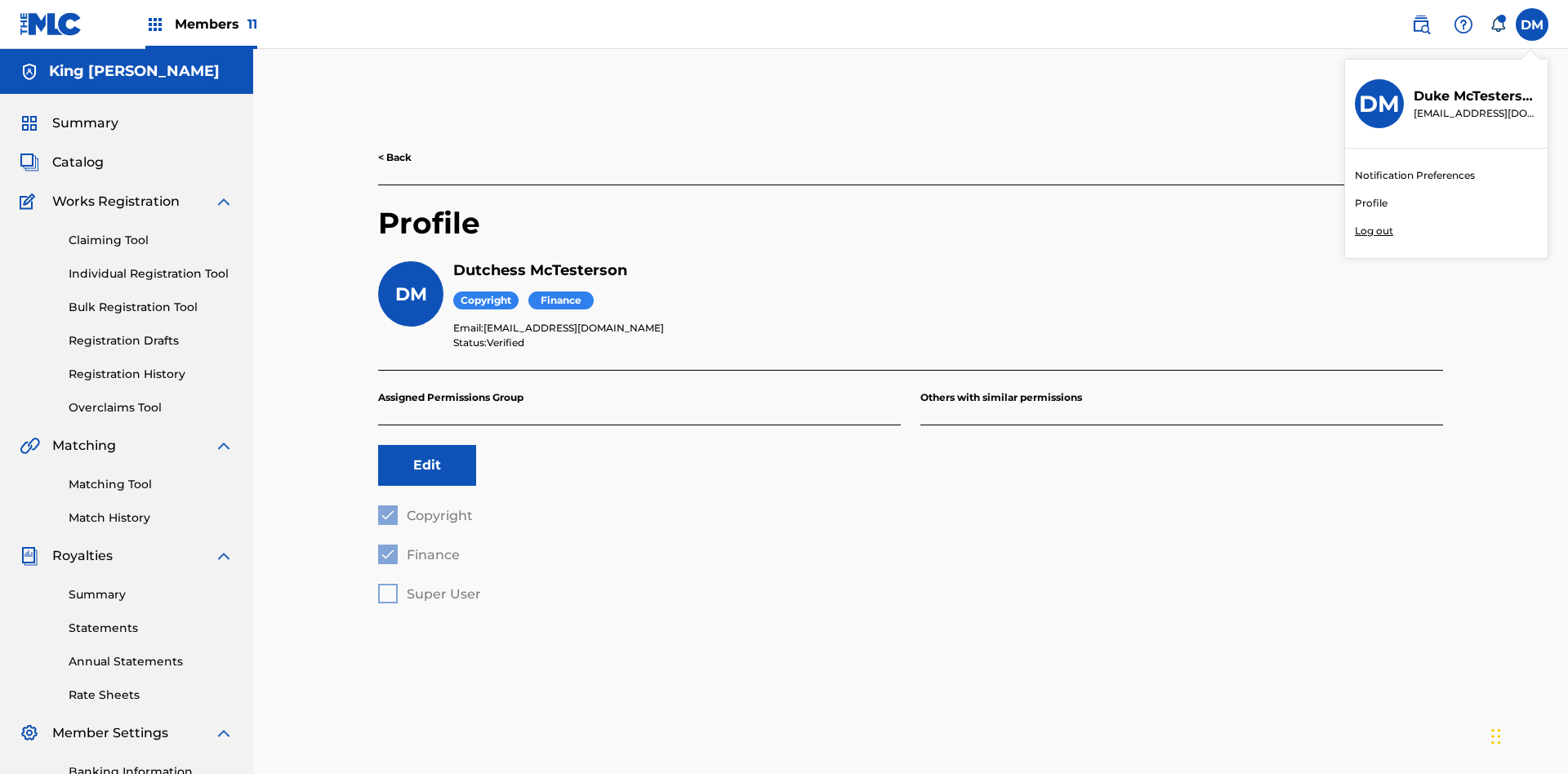
click at [1531, 24] on input "DM Duke McTesterson duke.mctesterson@gmail.com Notification Preferences Profile…" at bounding box center [1531, 24] width 0 height 0
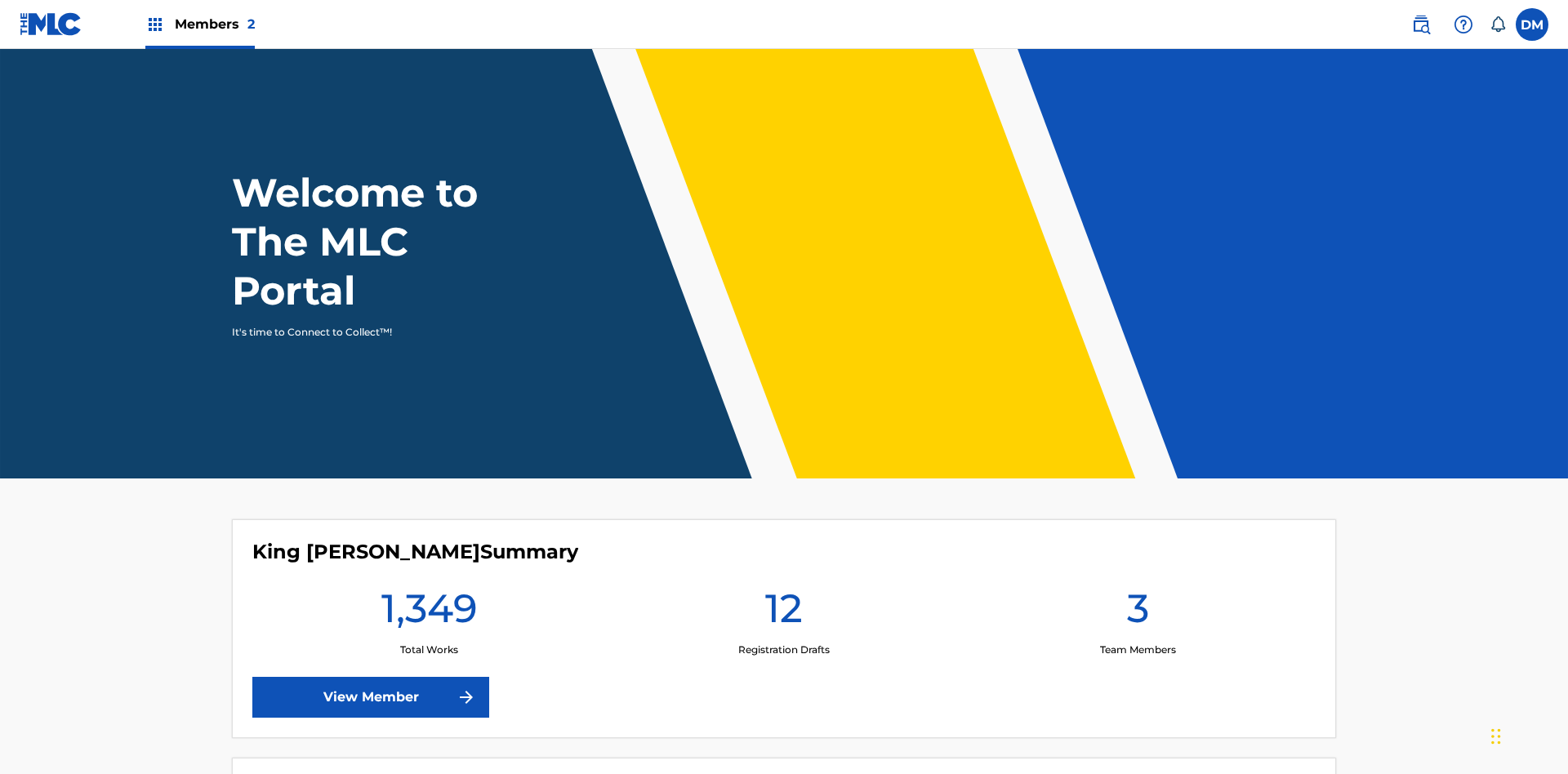
click at [199, 24] on span "Members 2" at bounding box center [214, 24] width 80 height 19
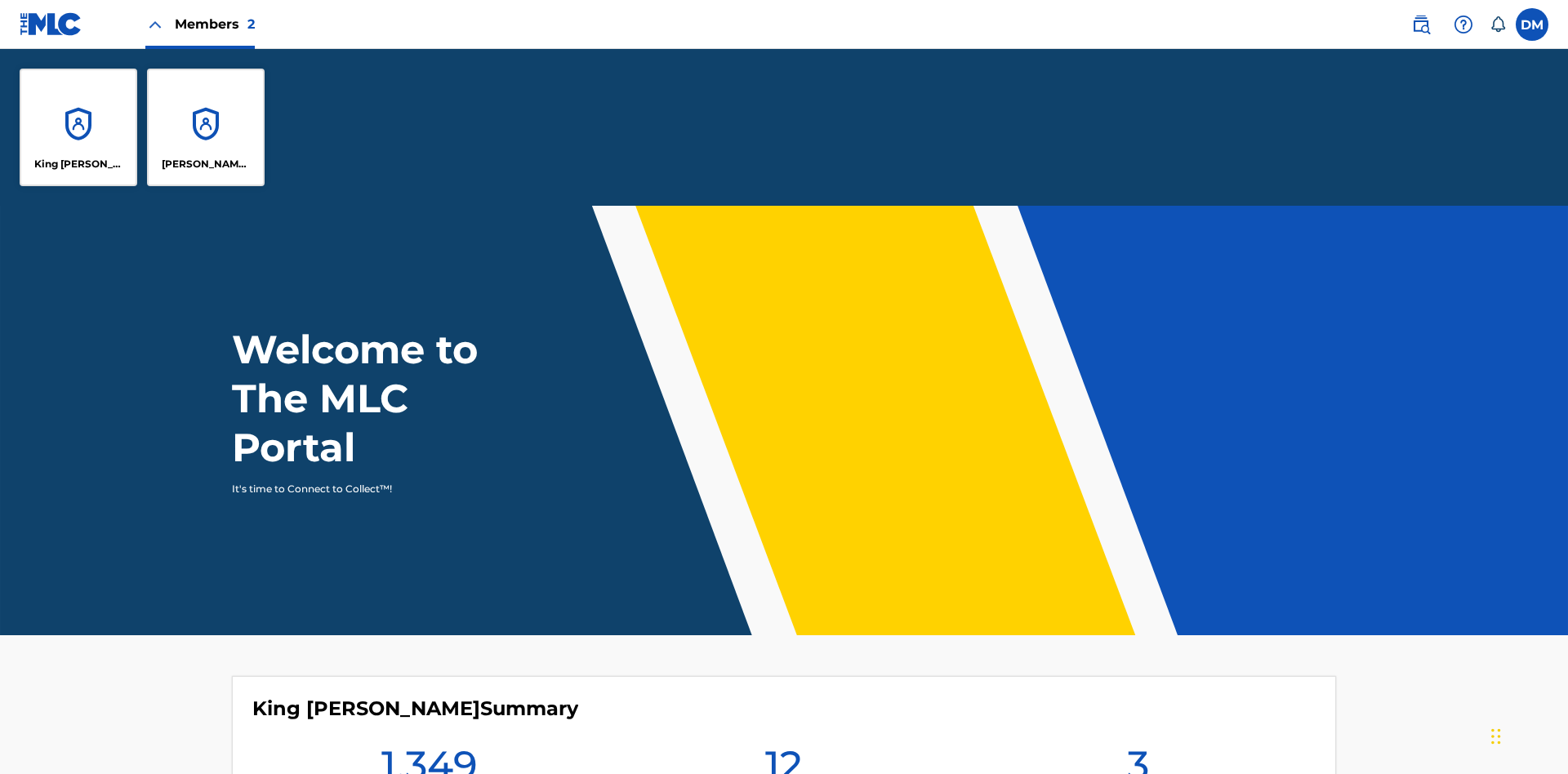
click at [78, 164] on p "King [PERSON_NAME]" at bounding box center [78, 164] width 89 height 15
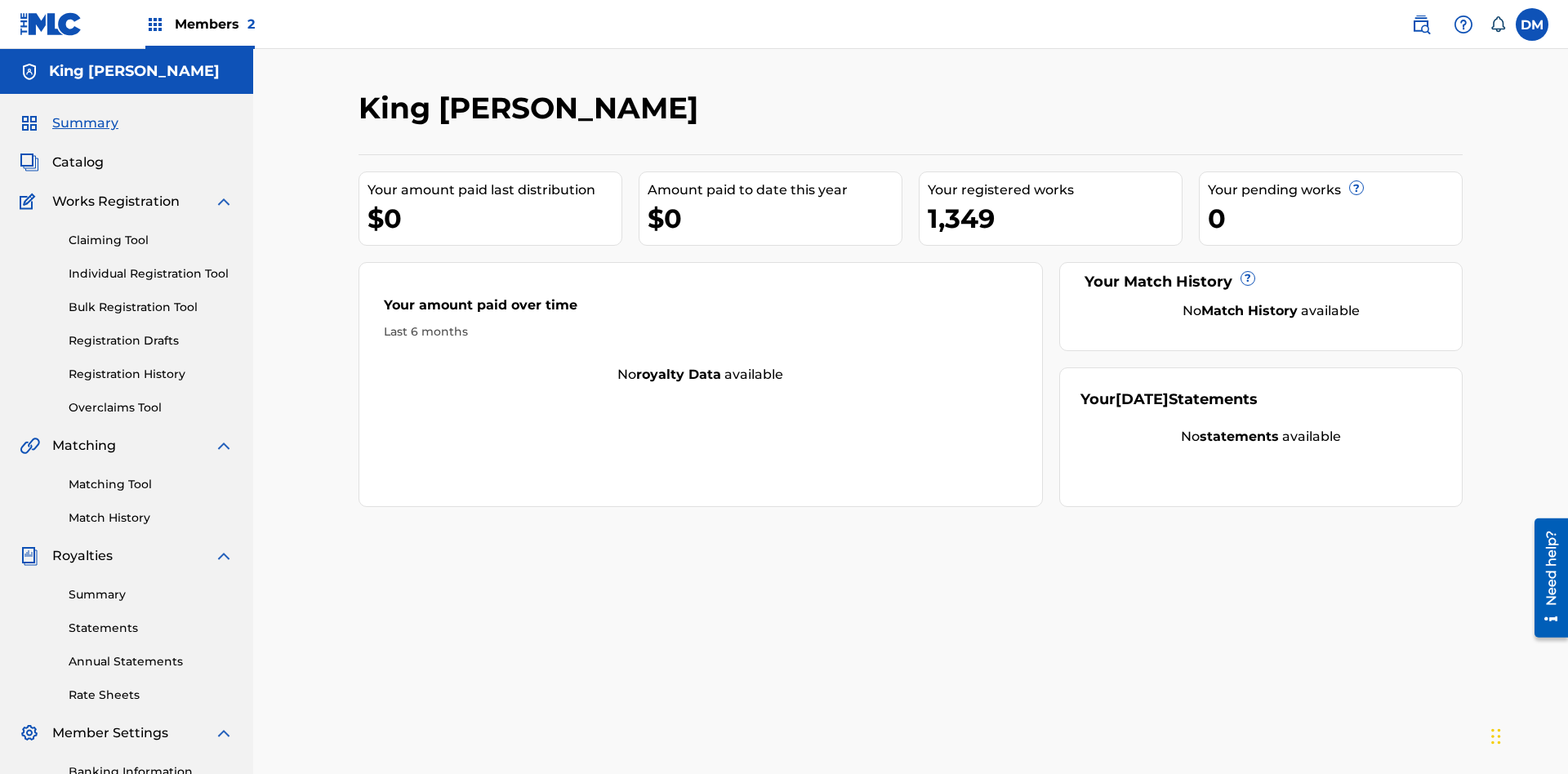
click at [84, 114] on span "Summary" at bounding box center [86, 124] width 66 height 20
click at [151, 476] on link "Matching Tool" at bounding box center [151, 484] width 165 height 17
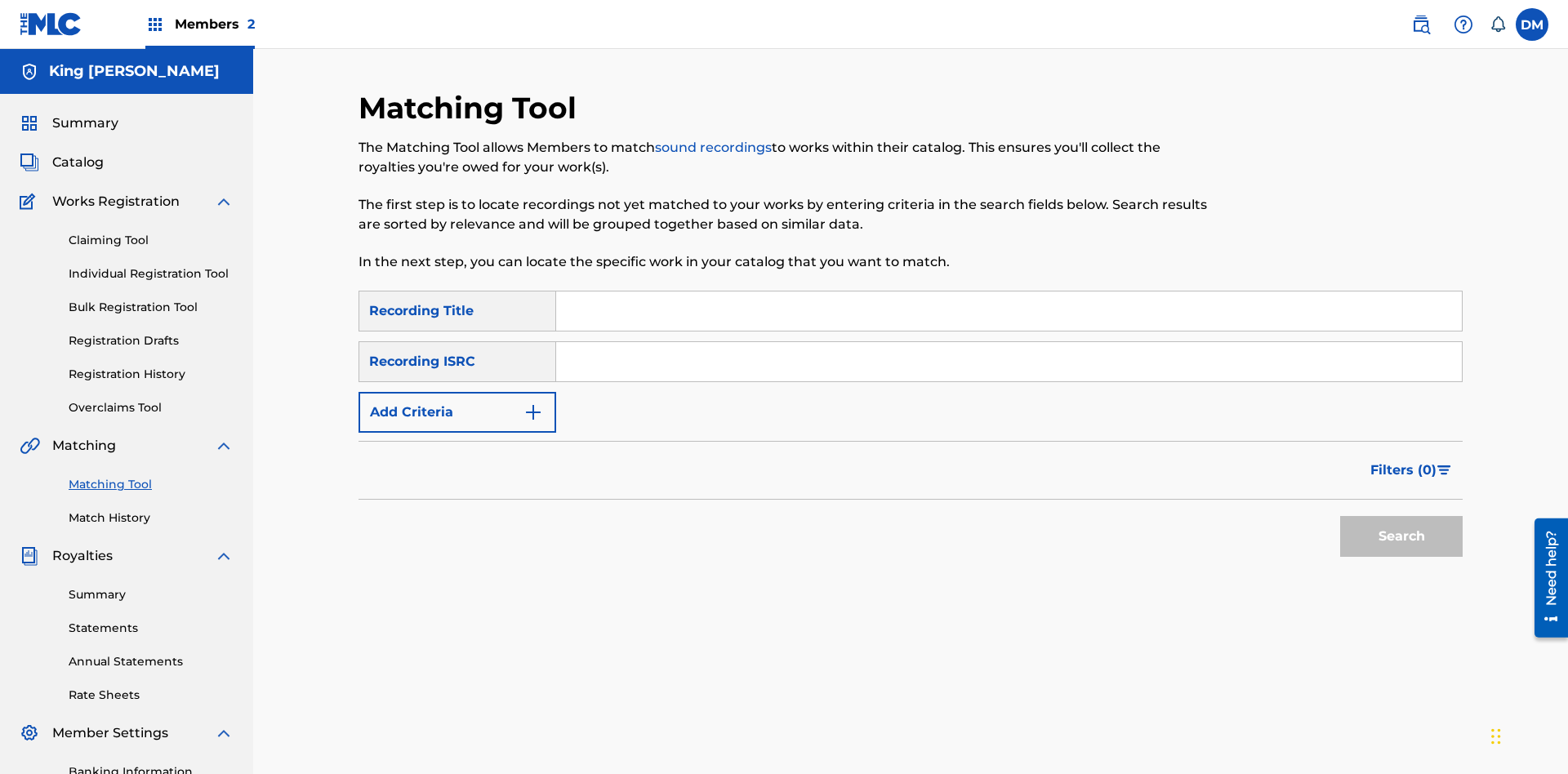
click at [151, 510] on link "Match History" at bounding box center [151, 518] width 165 height 17
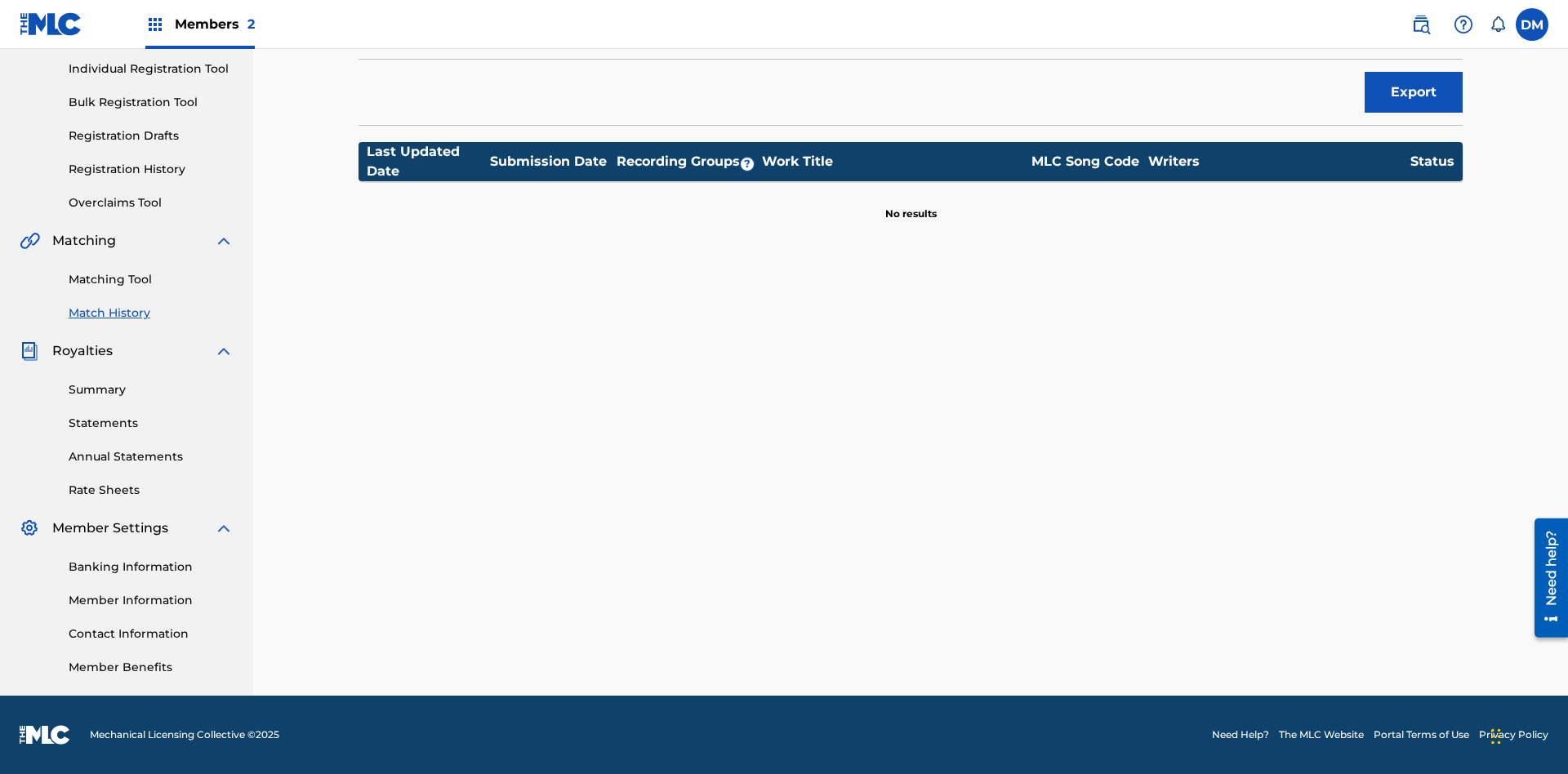
click at [151, 203] on link "Overclaims Tool" at bounding box center [151, 203] width 165 height 17
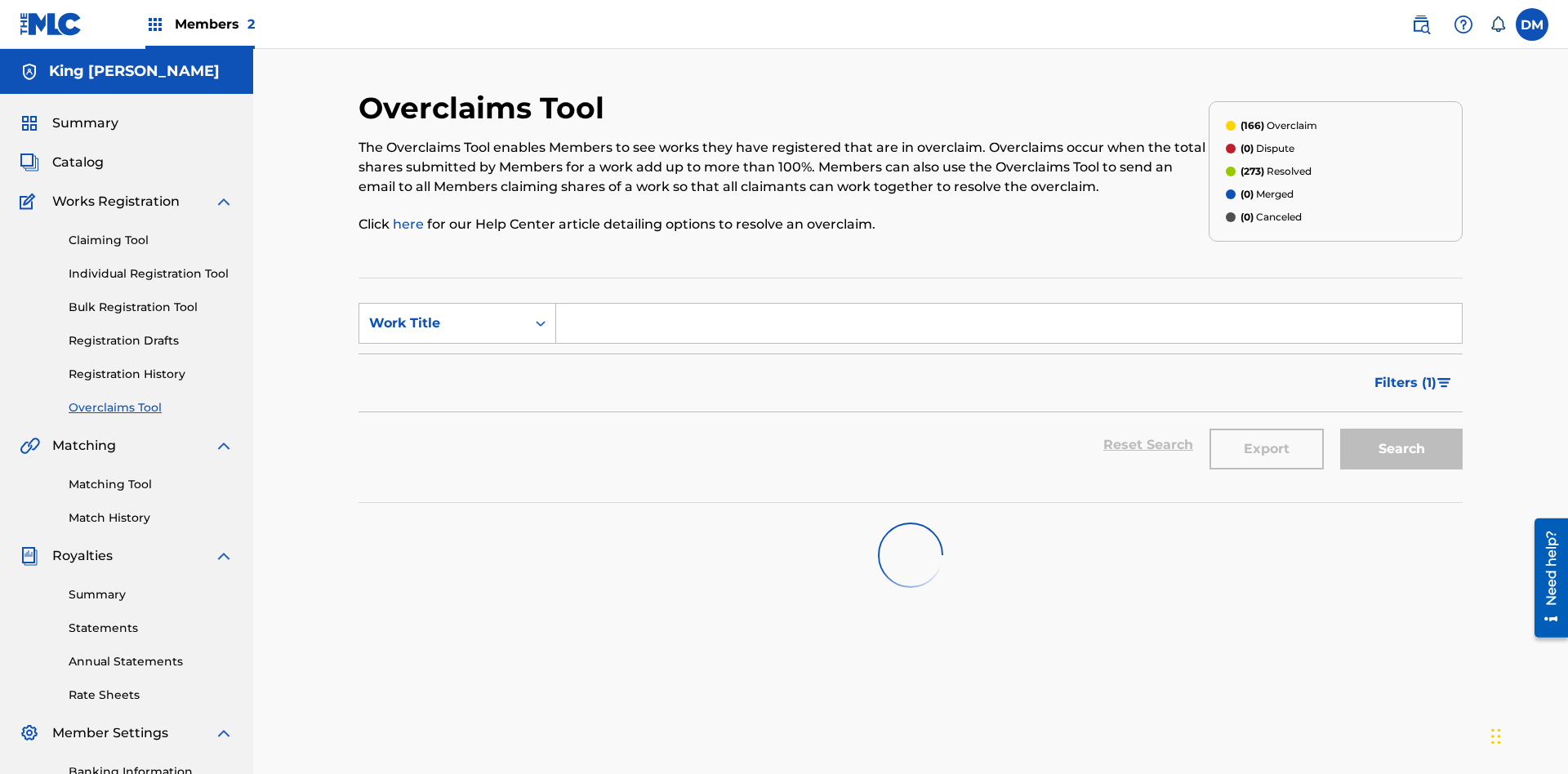
click at [77, 153] on span "Catalog" at bounding box center [78, 163] width 51 height 20
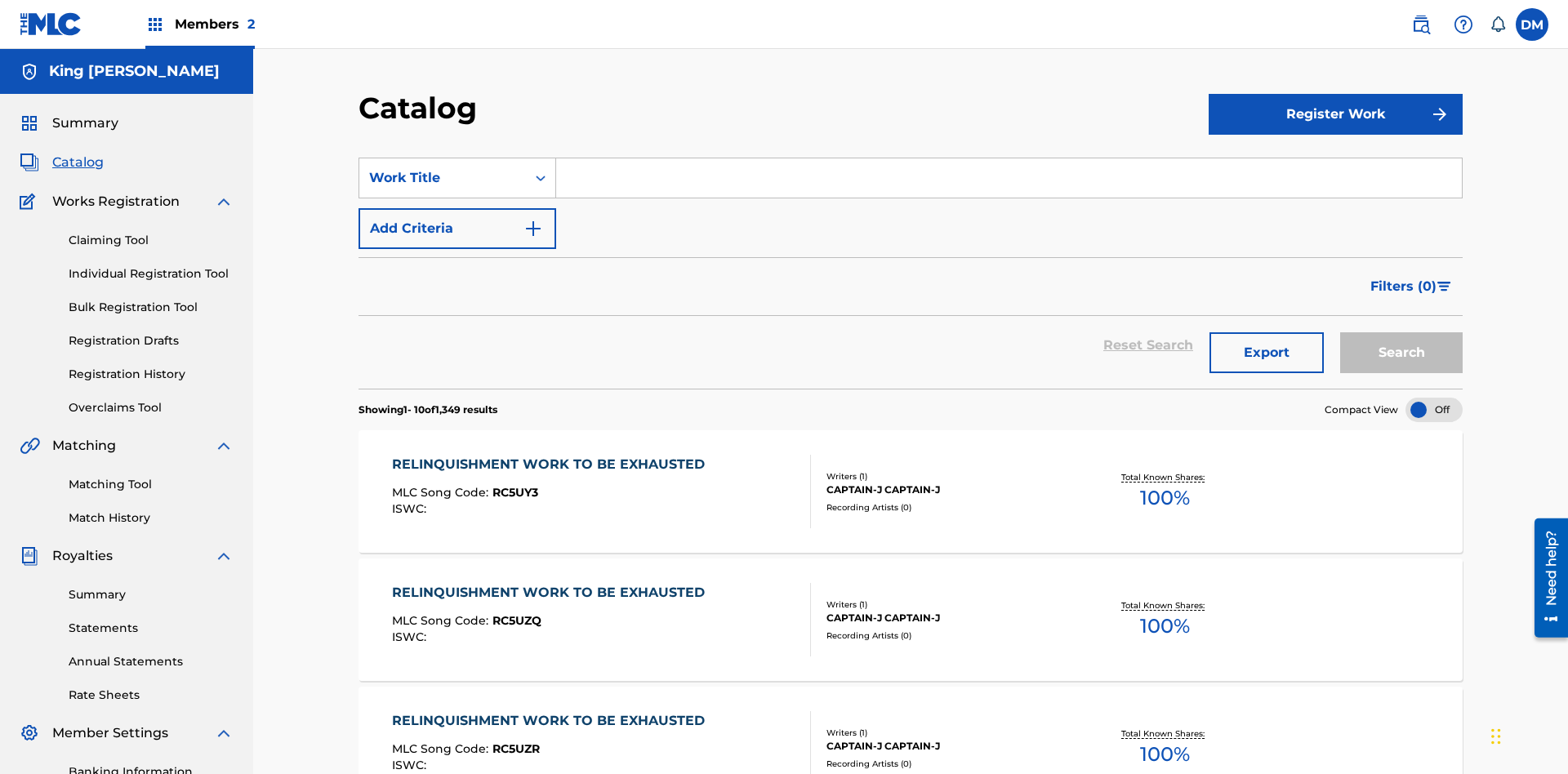
click at [151, 232] on link "Claiming Tool" at bounding box center [151, 240] width 165 height 17
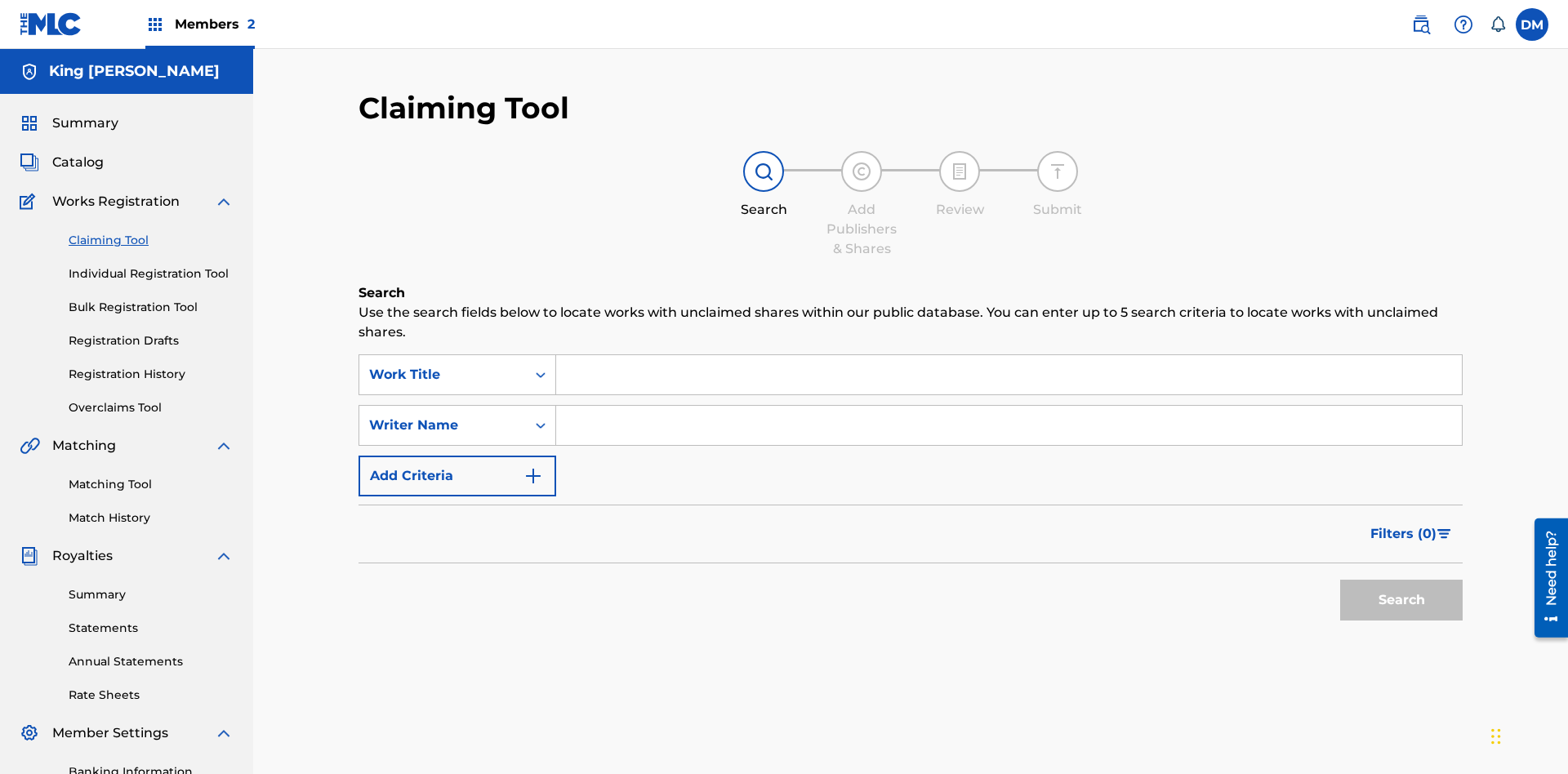
click at [151, 266] on link "Individual Registration Tool" at bounding box center [151, 274] width 165 height 17
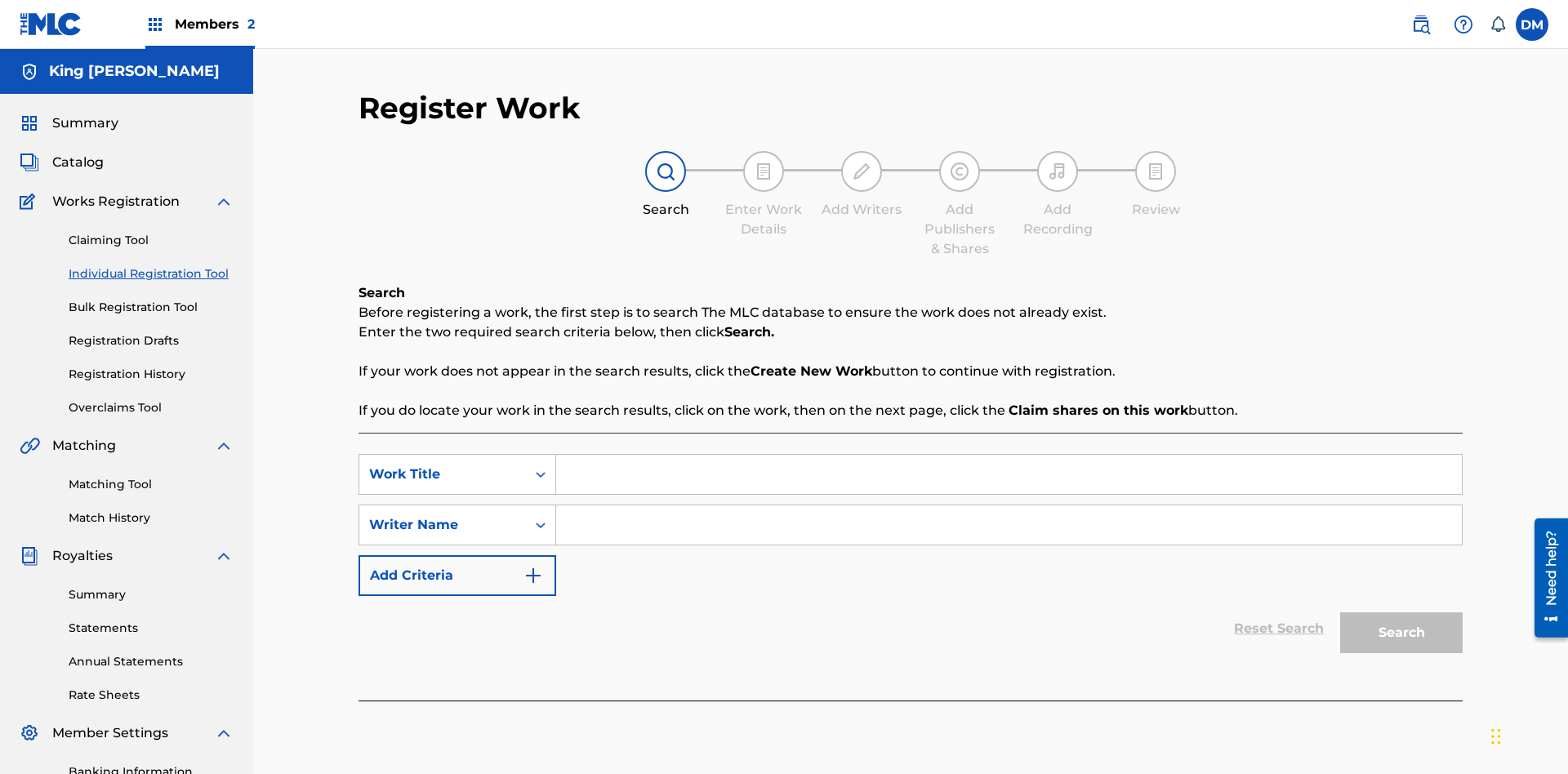
click at [151, 299] on link "Bulk Registration Tool" at bounding box center [151, 307] width 165 height 17
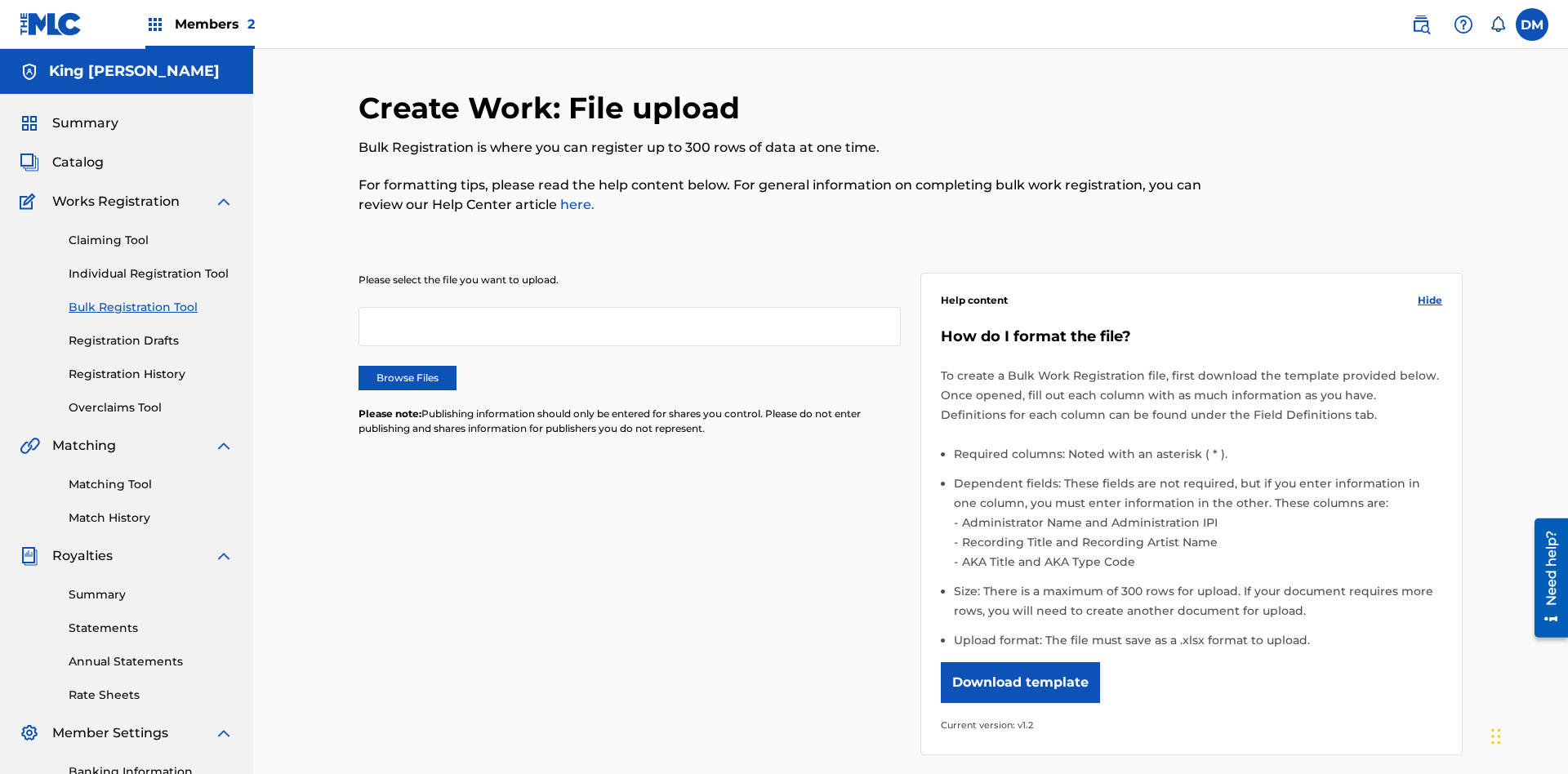
scroll to position [0, 359]
